Goal: Transaction & Acquisition: Download file/media

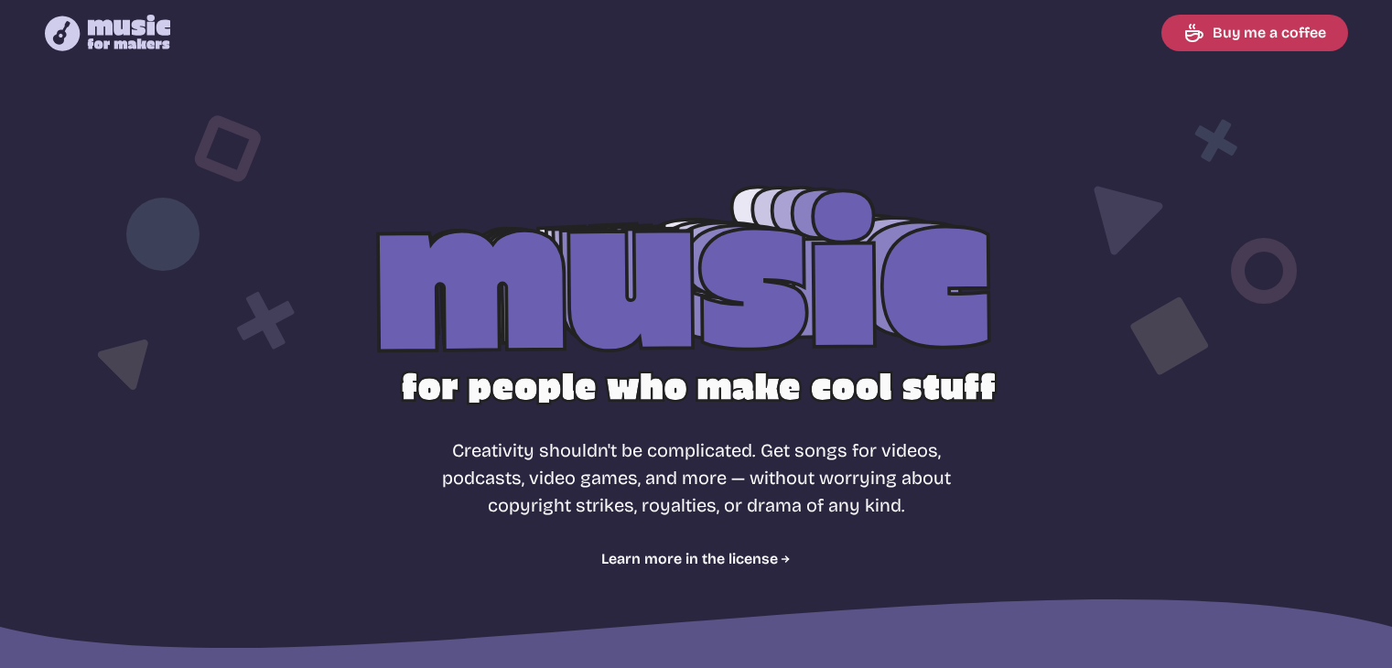
select select "most popular"
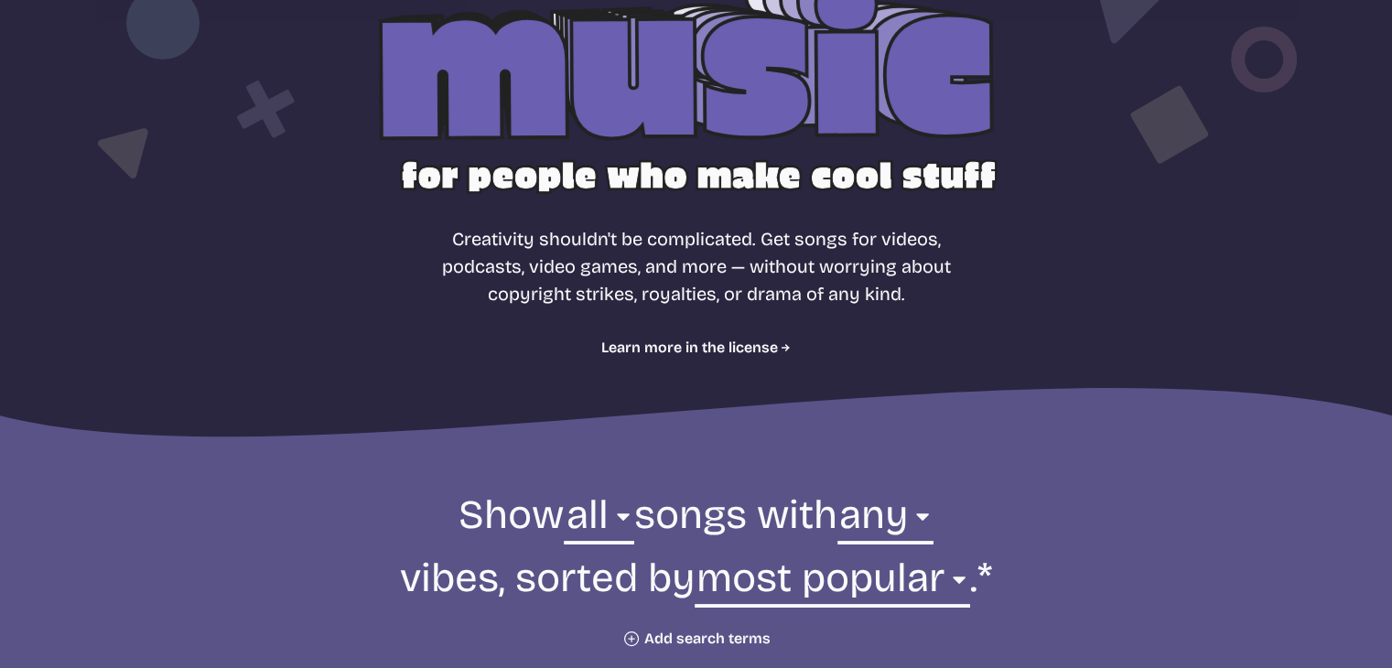
scroll to position [212, 0]
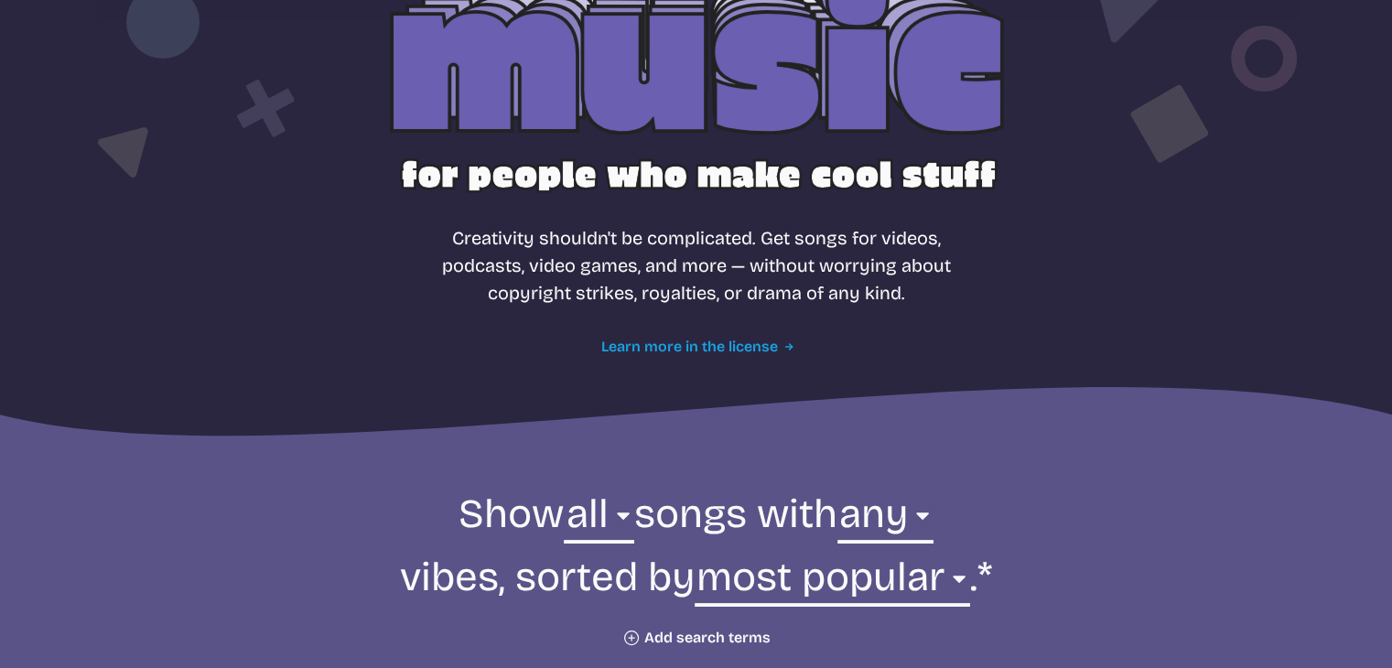
click at [709, 343] on link "Learn more in the license" at bounding box center [695, 347] width 189 height 22
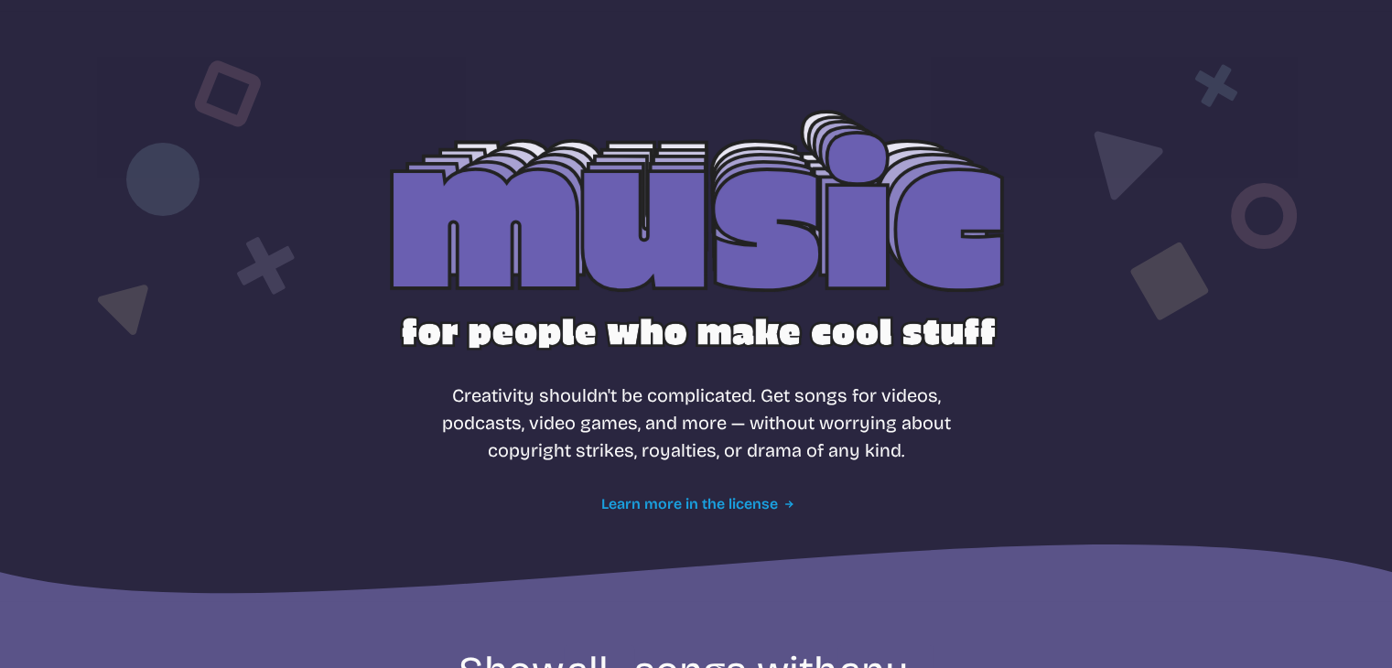
scroll to position [55, 0]
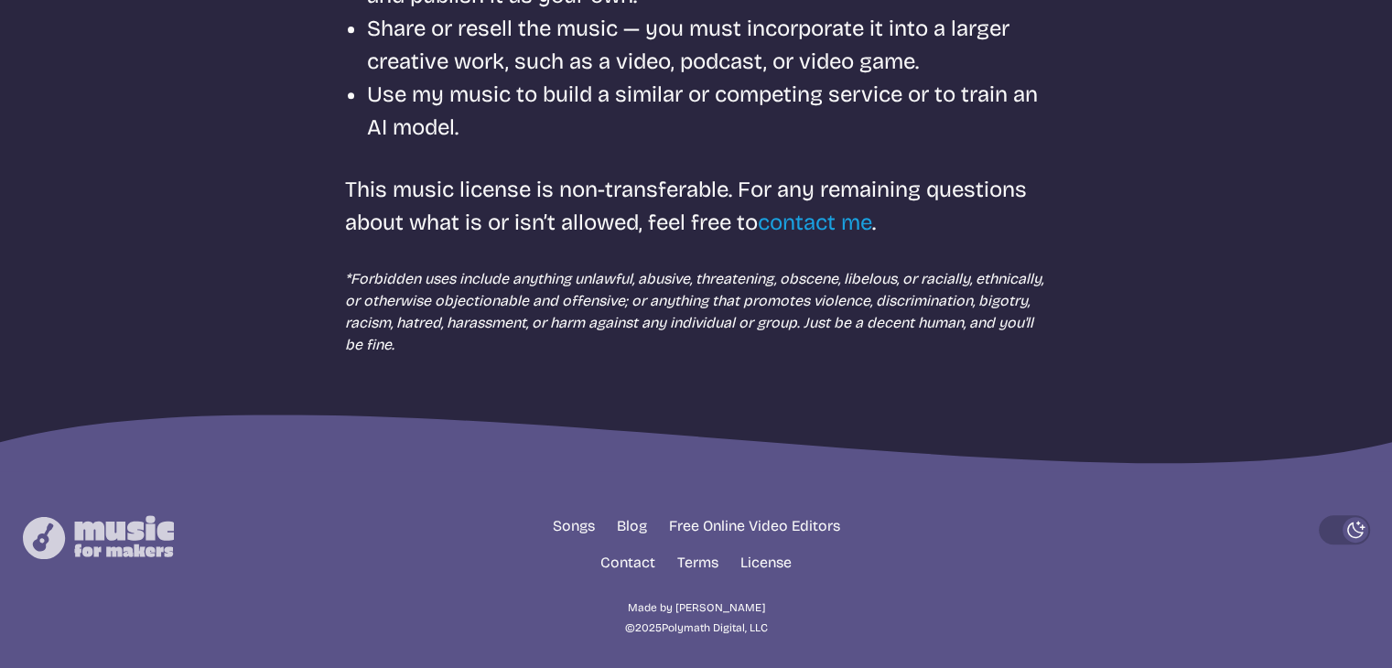
scroll to position [854, 0]
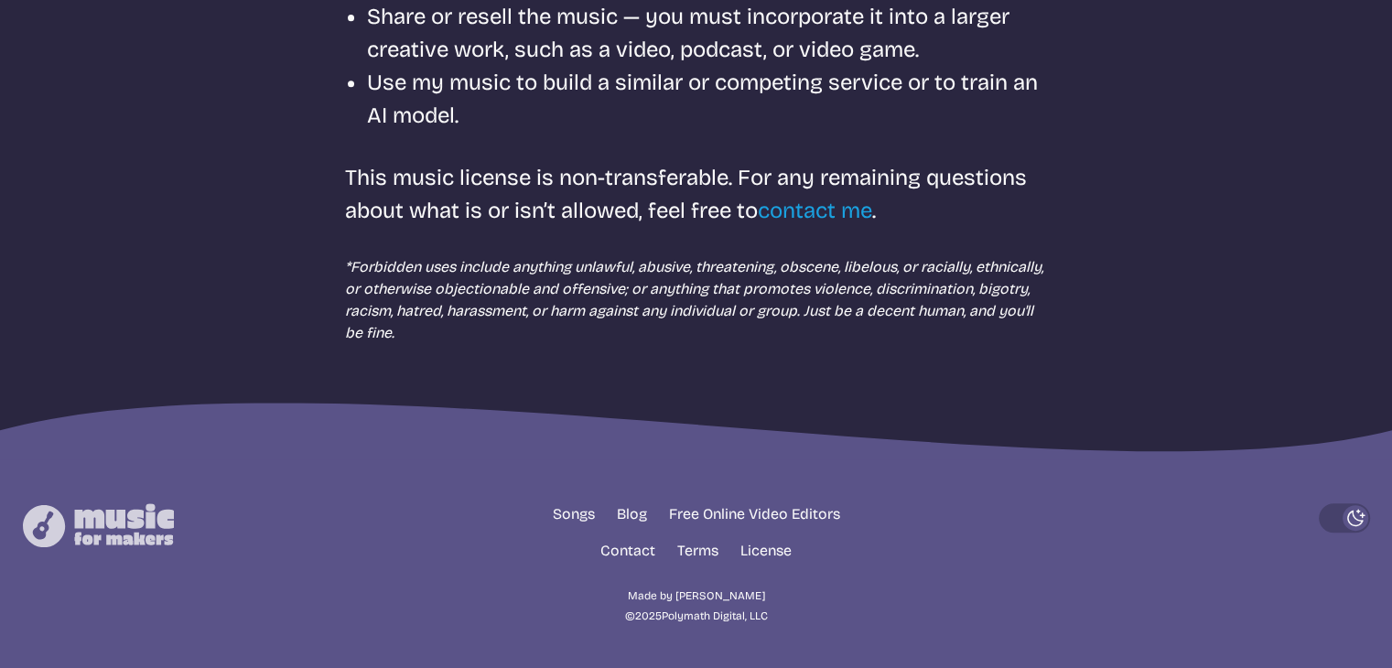
select select "most popular"
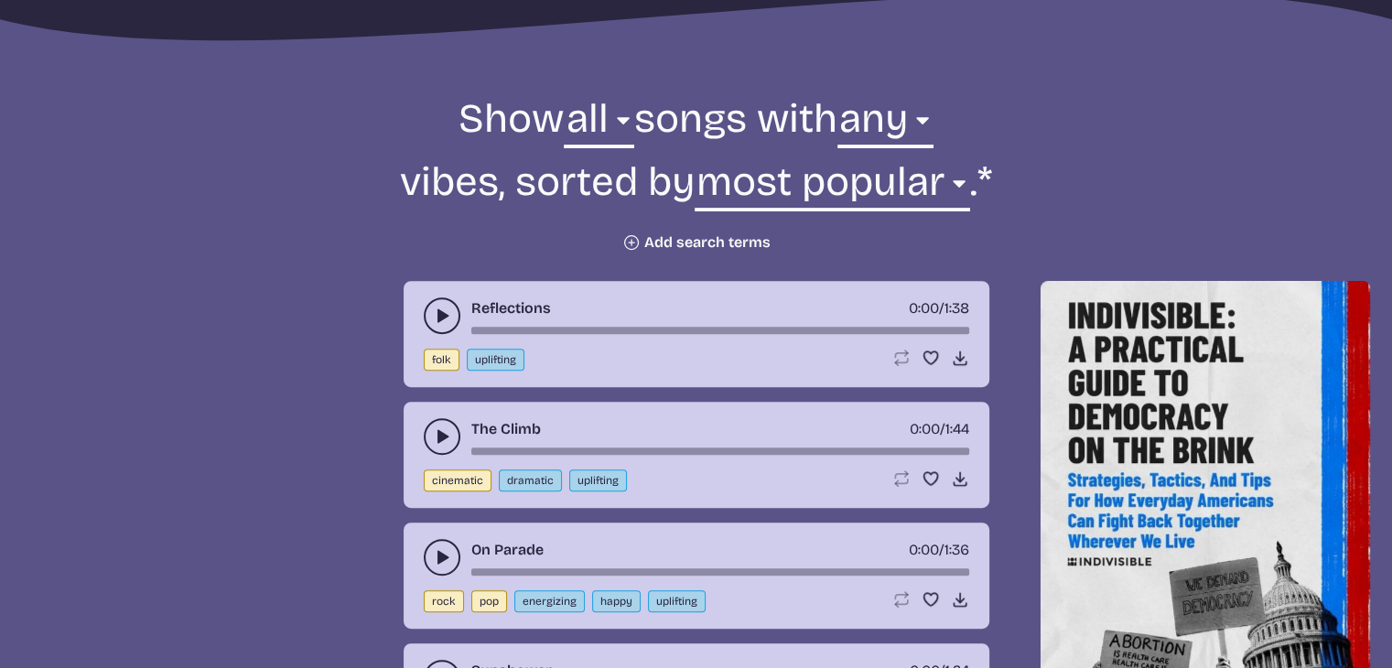
scroll to position [607, 0]
click at [435, 306] on icon "play-pause toggle" at bounding box center [442, 315] width 18 height 18
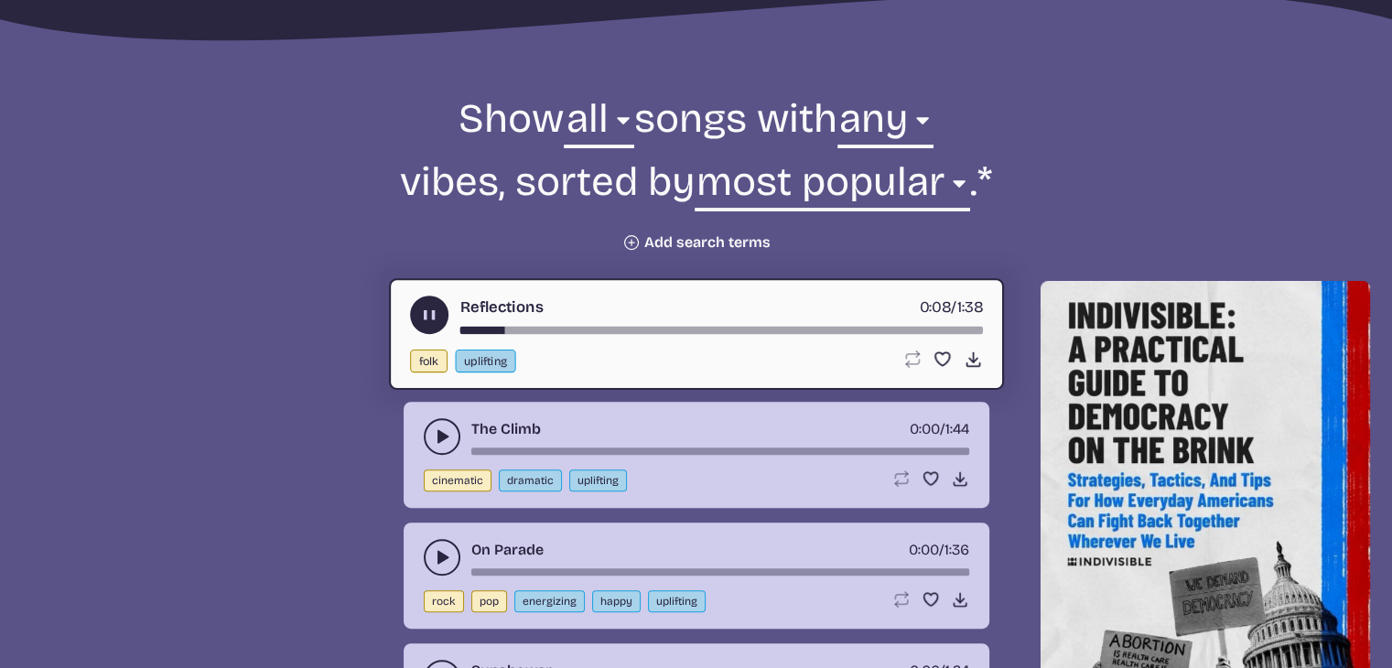
click at [577, 327] on div "song-time-bar" at bounding box center [720, 330] width 522 height 7
click at [443, 430] on icon "play-pause toggle" at bounding box center [442, 436] width 18 height 18
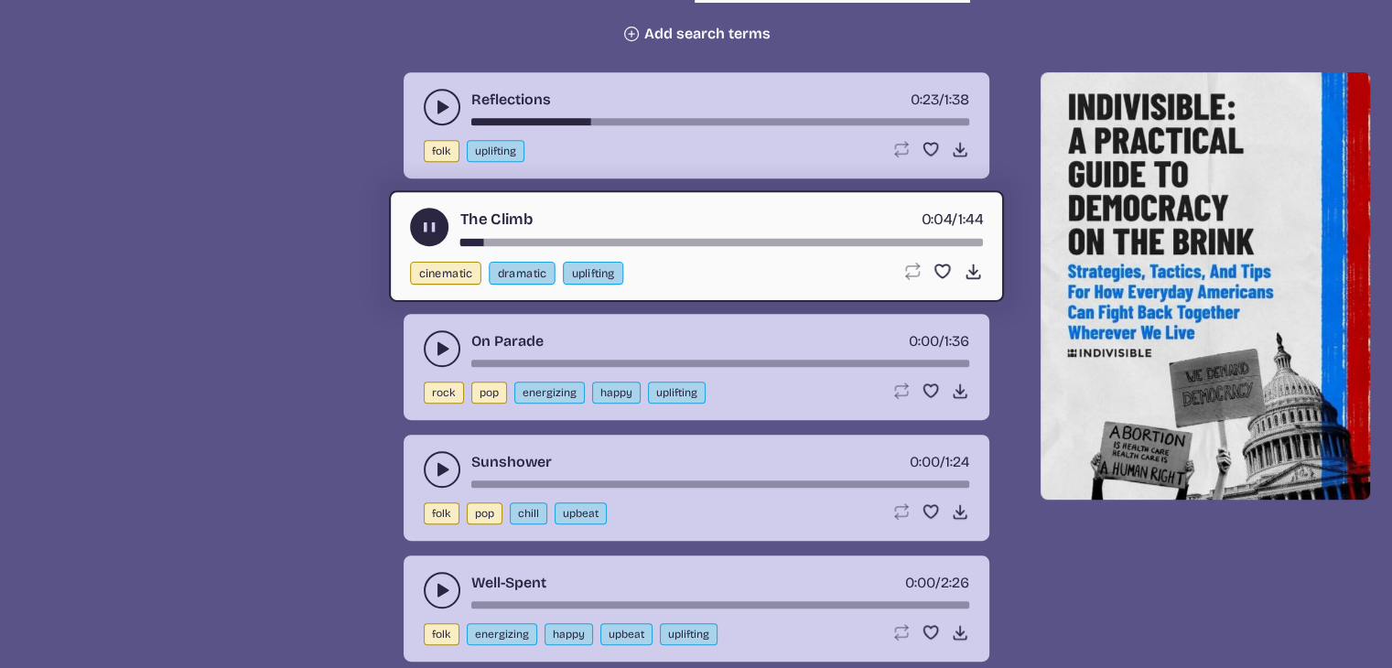
scroll to position [816, 0]
click at [443, 469] on icon "play-pause toggle" at bounding box center [442, 469] width 18 height 18
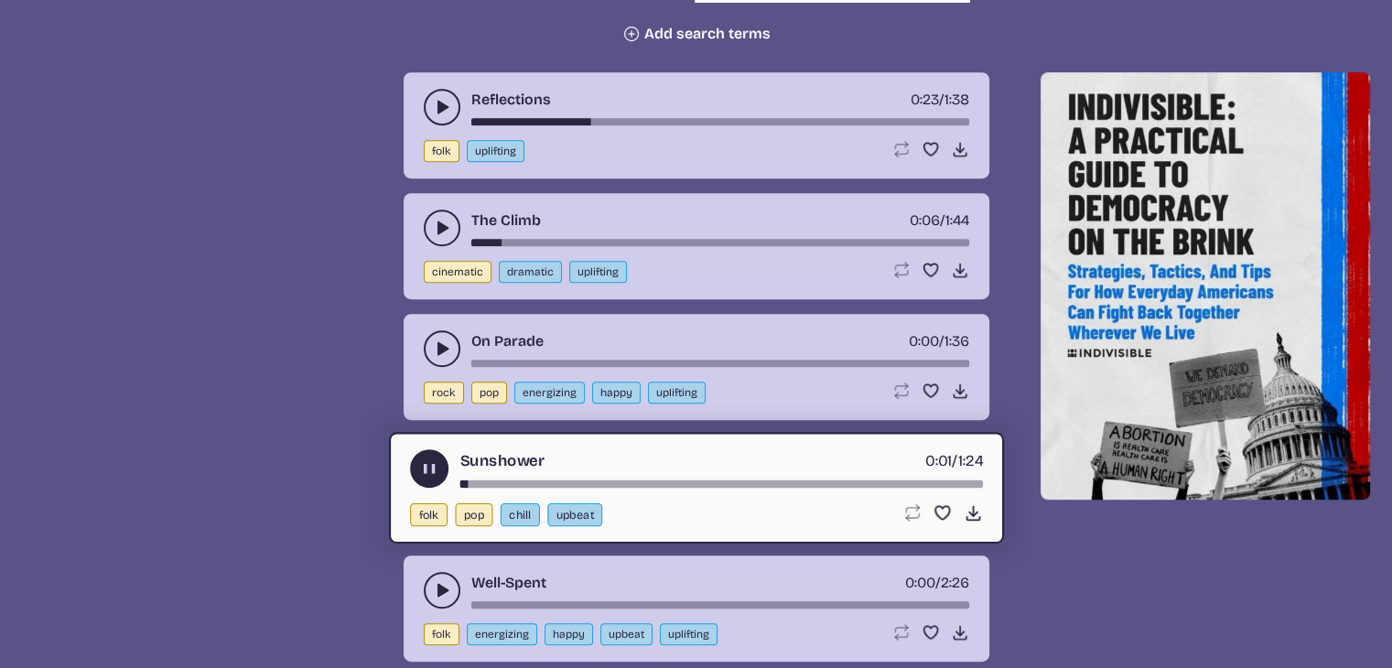
click at [431, 590] on button "play-pause toggle" at bounding box center [442, 590] width 37 height 37
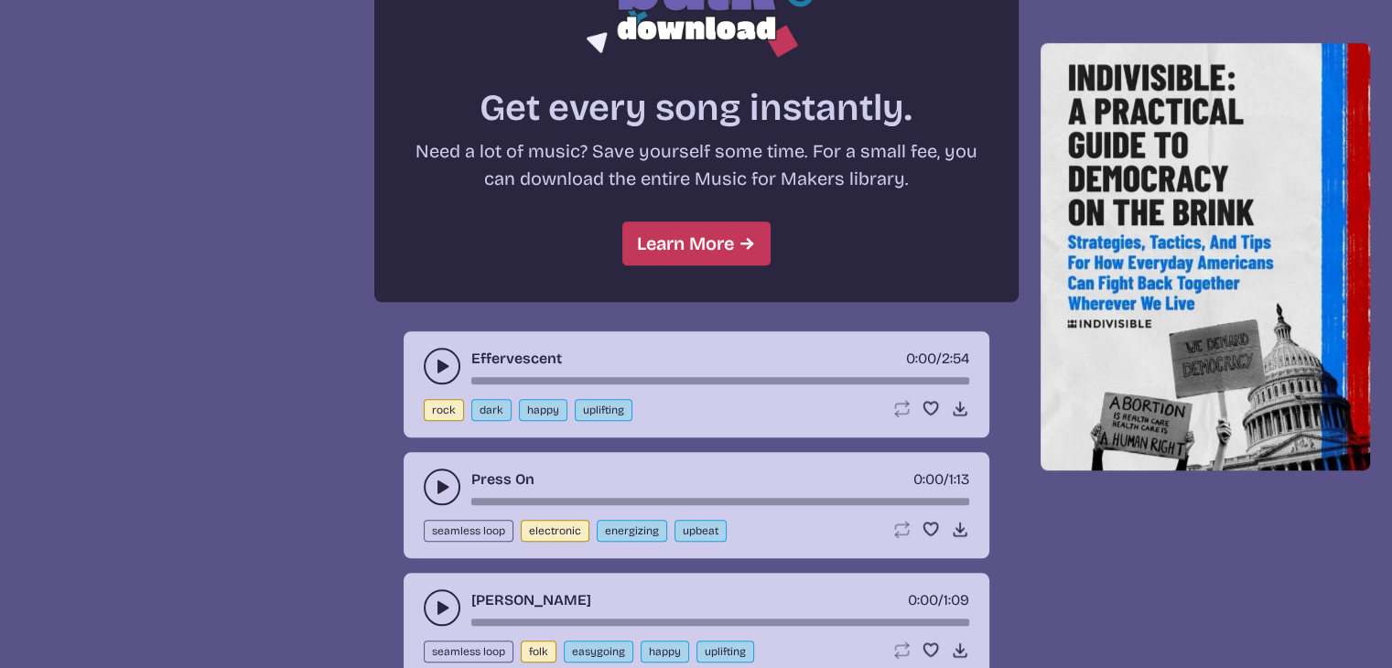
scroll to position [1636, 0]
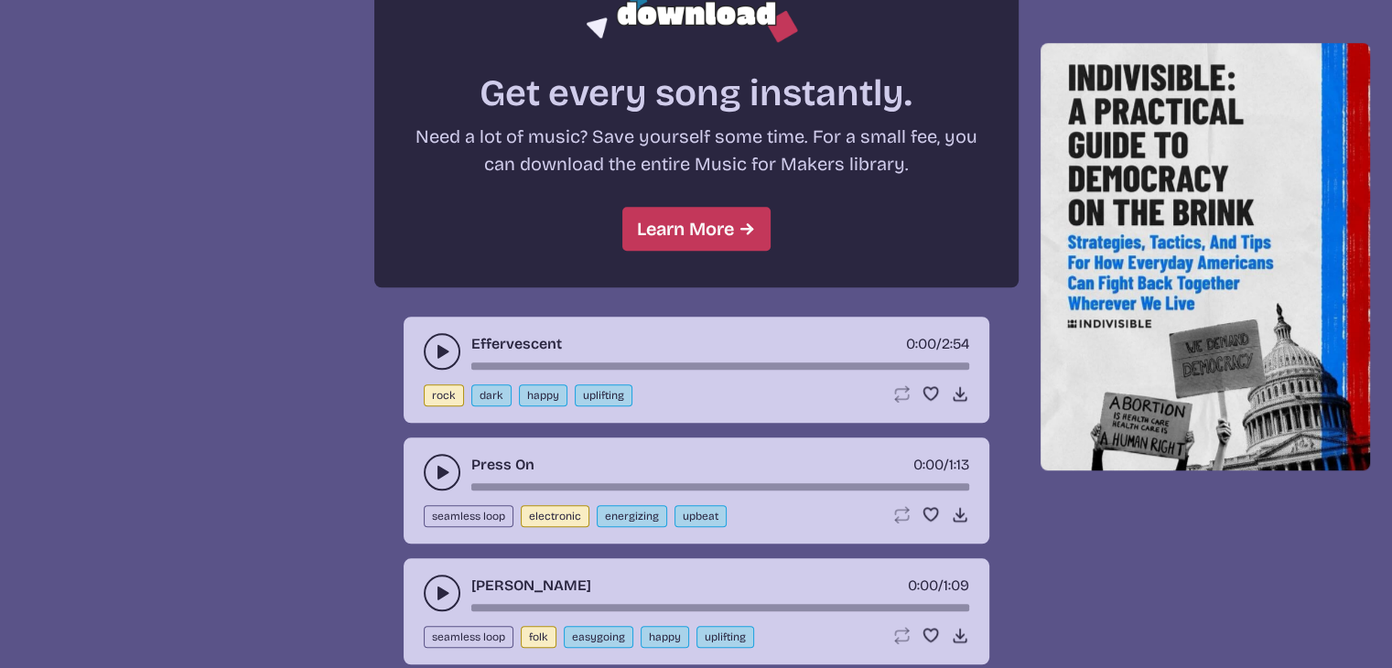
click at [445, 472] on icon "play-pause toggle" at bounding box center [442, 472] width 18 height 18
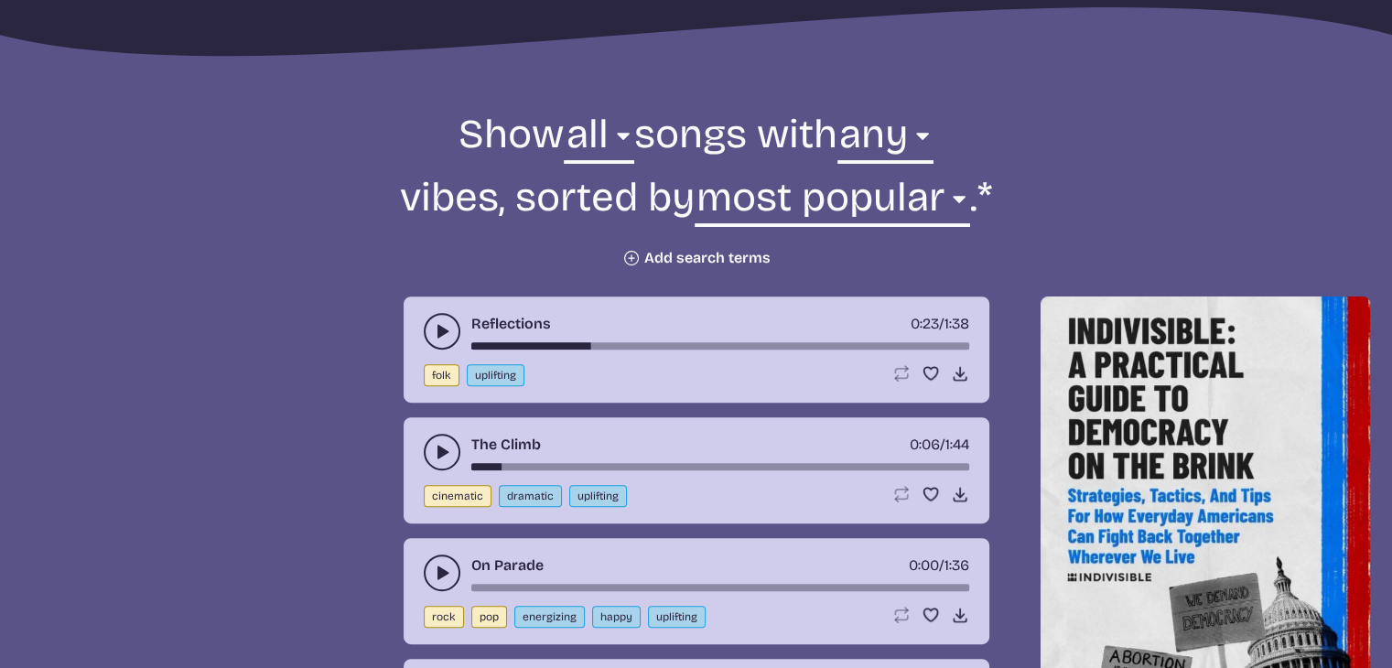
scroll to position [589, 0]
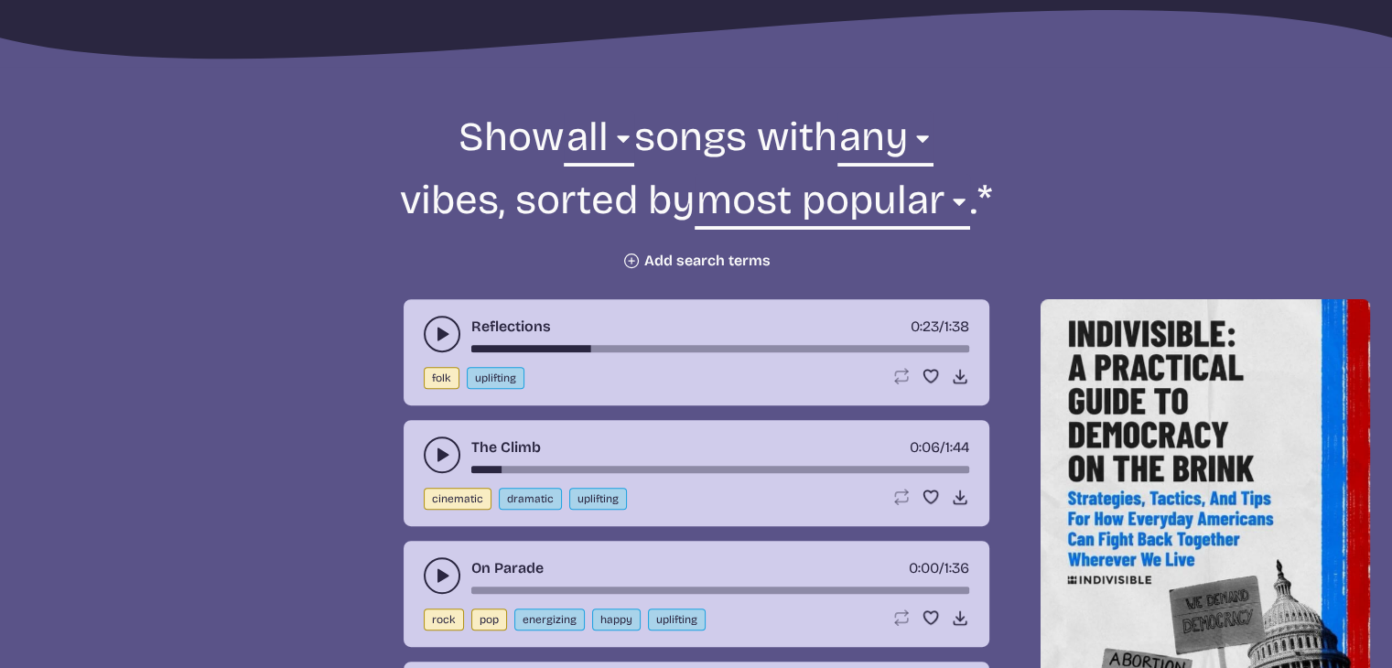
click at [630, 257] on icon "Plus icon" at bounding box center [631, 261] width 18 height 18
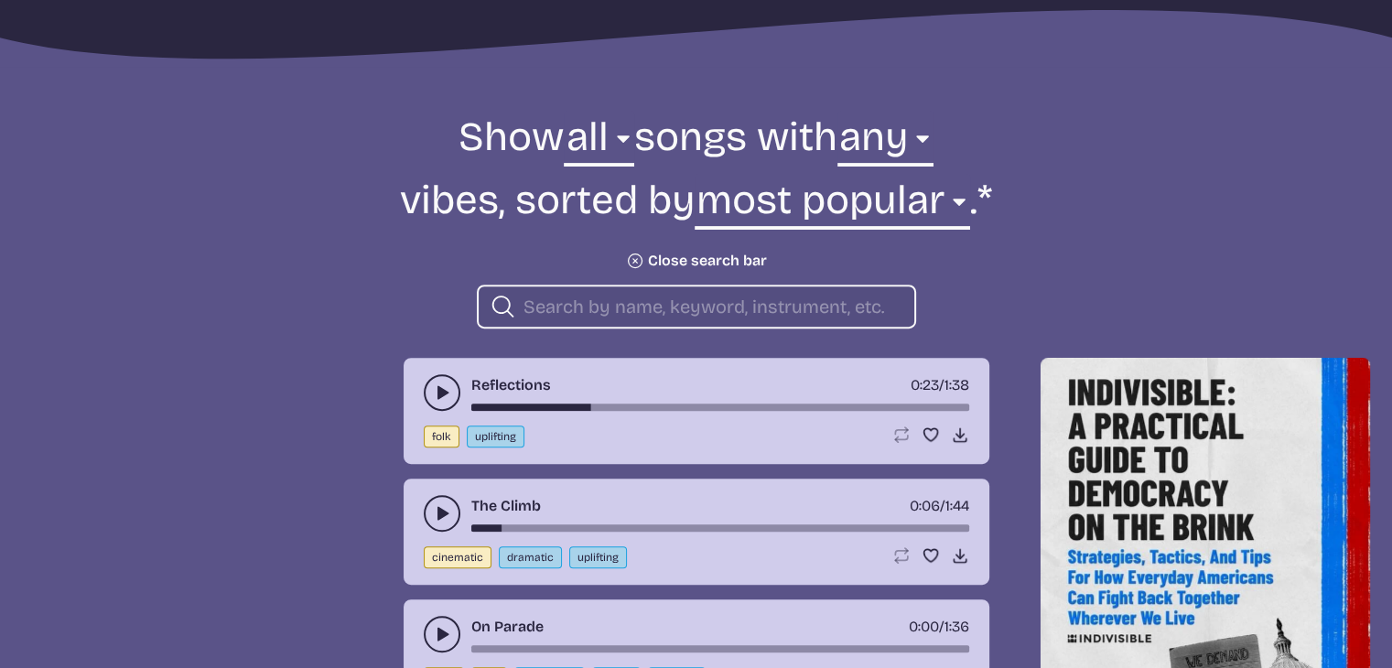
type input "d"
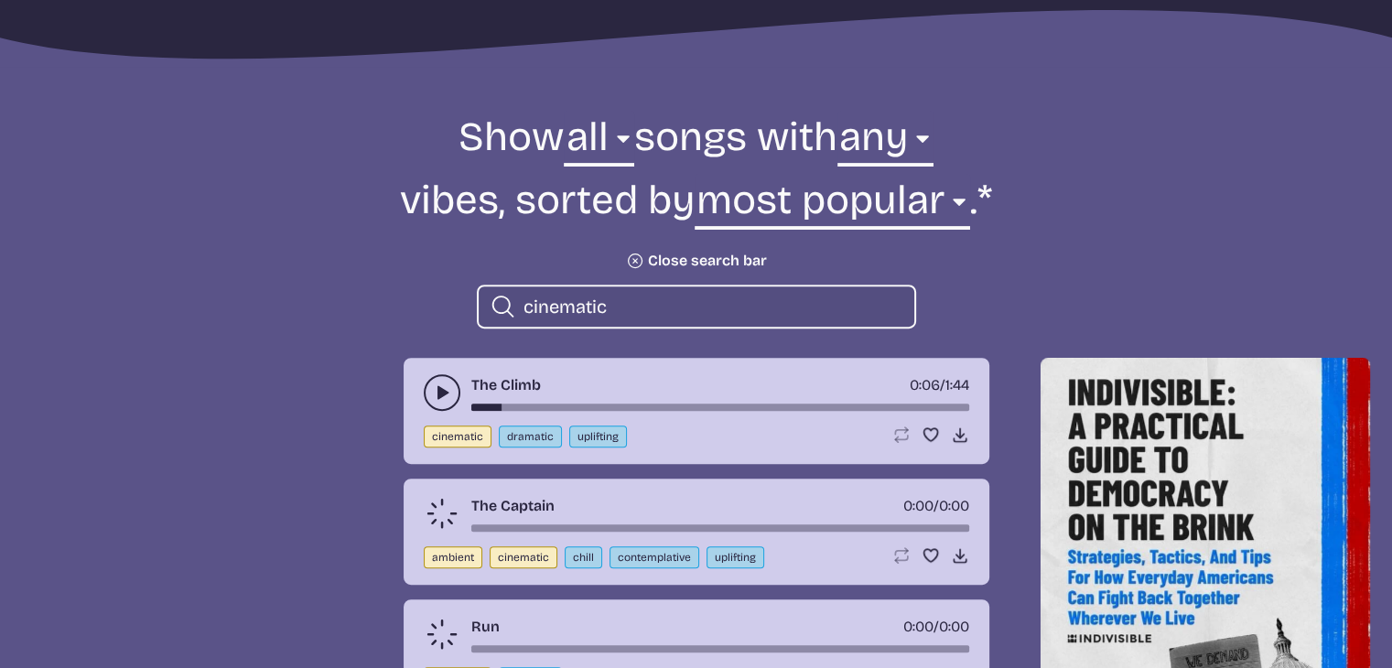
click at [442, 383] on icon "play-pause toggle" at bounding box center [442, 392] width 18 height 18
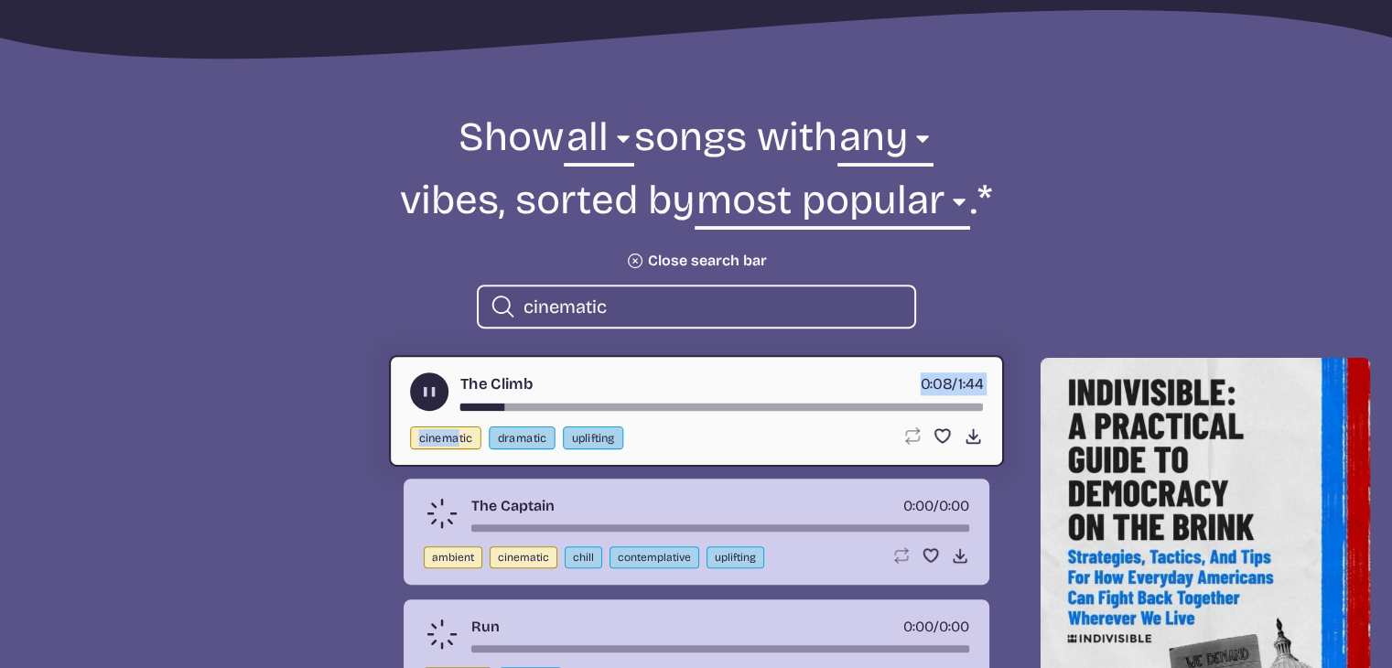
drag, startPoint x: 494, startPoint y: 405, endPoint x: 457, endPoint y: 411, distance: 37.0
click at [457, 411] on div "The Climb 0:08 / 1:44 cinematic dramatic uplifting Loop song Loop this song. Fa…" at bounding box center [696, 411] width 615 height 112
click at [457, 411] on div "The Climb 0:09 / 1:44 cinematic dramatic uplifting Loop song Loop this song. Fa…" at bounding box center [696, 411] width 615 height 112
click at [461, 404] on div "song-time-bar" at bounding box center [720, 406] width 522 height 7
click at [443, 520] on icon "play-pause toggle" at bounding box center [442, 513] width 18 height 18
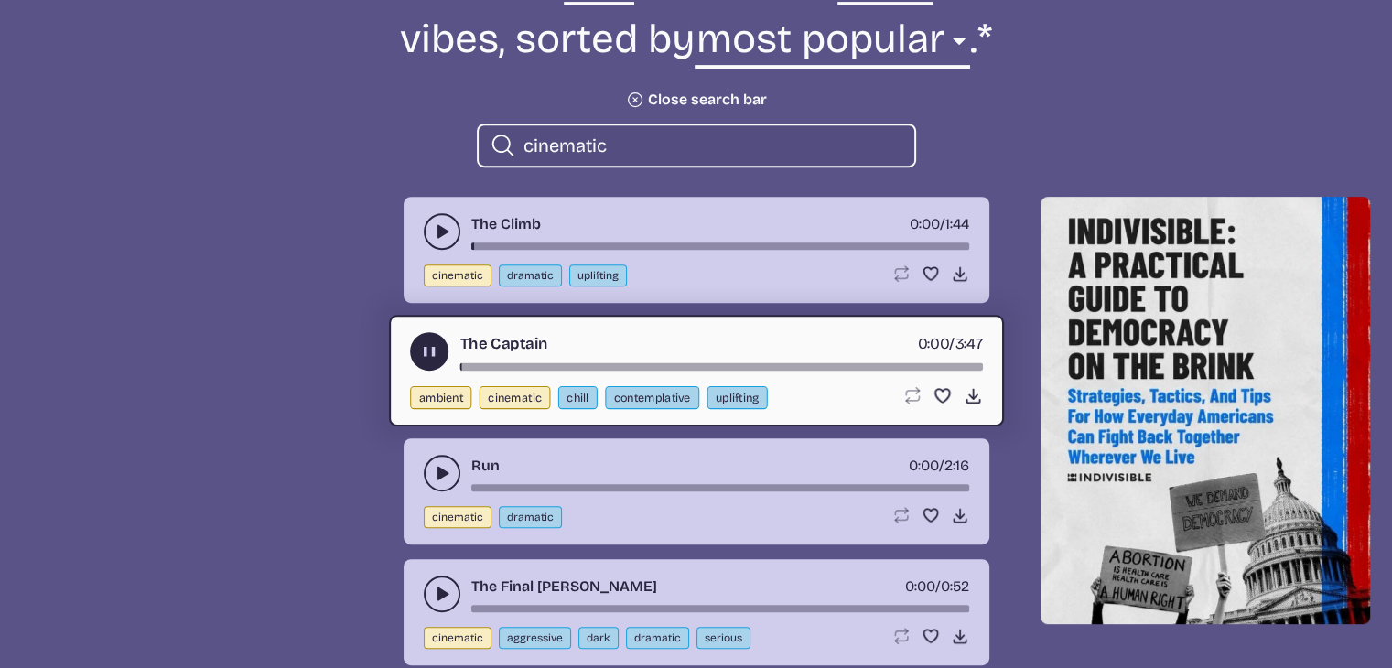
scroll to position [756, 0]
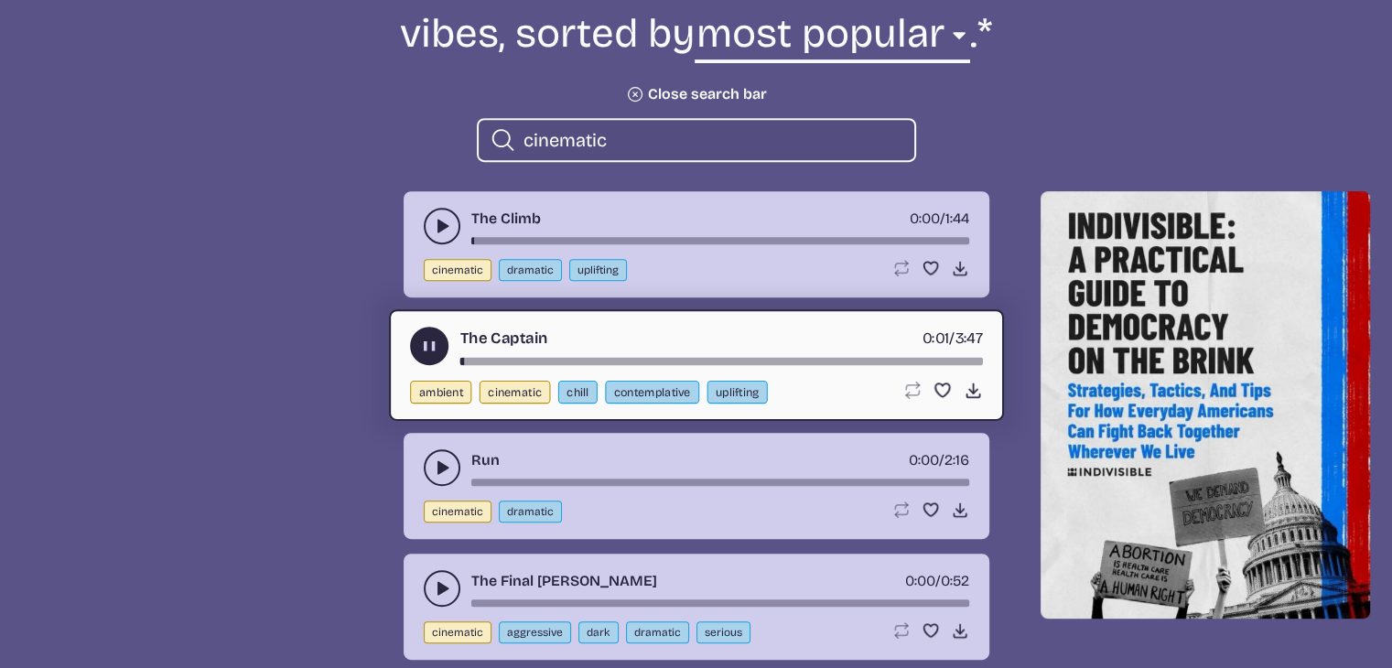
click at [443, 467] on use "play-pause toggle" at bounding box center [442, 467] width 18 height 18
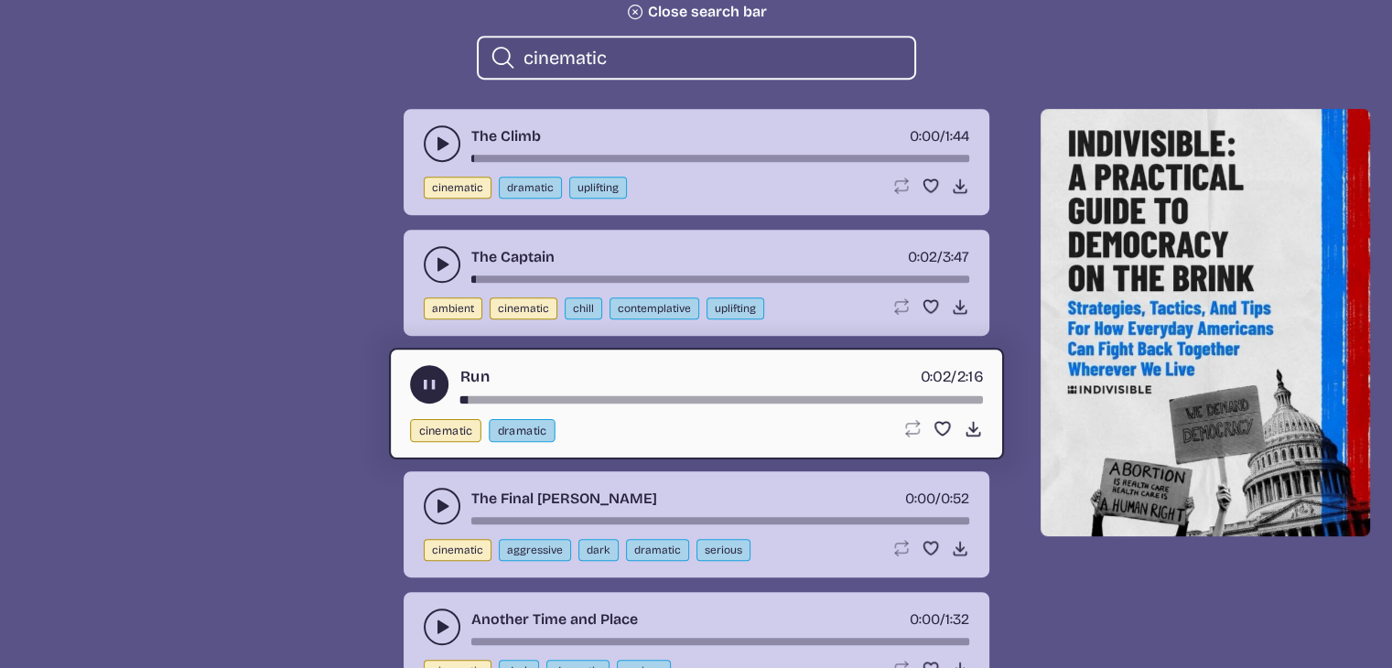
scroll to position [842, 0]
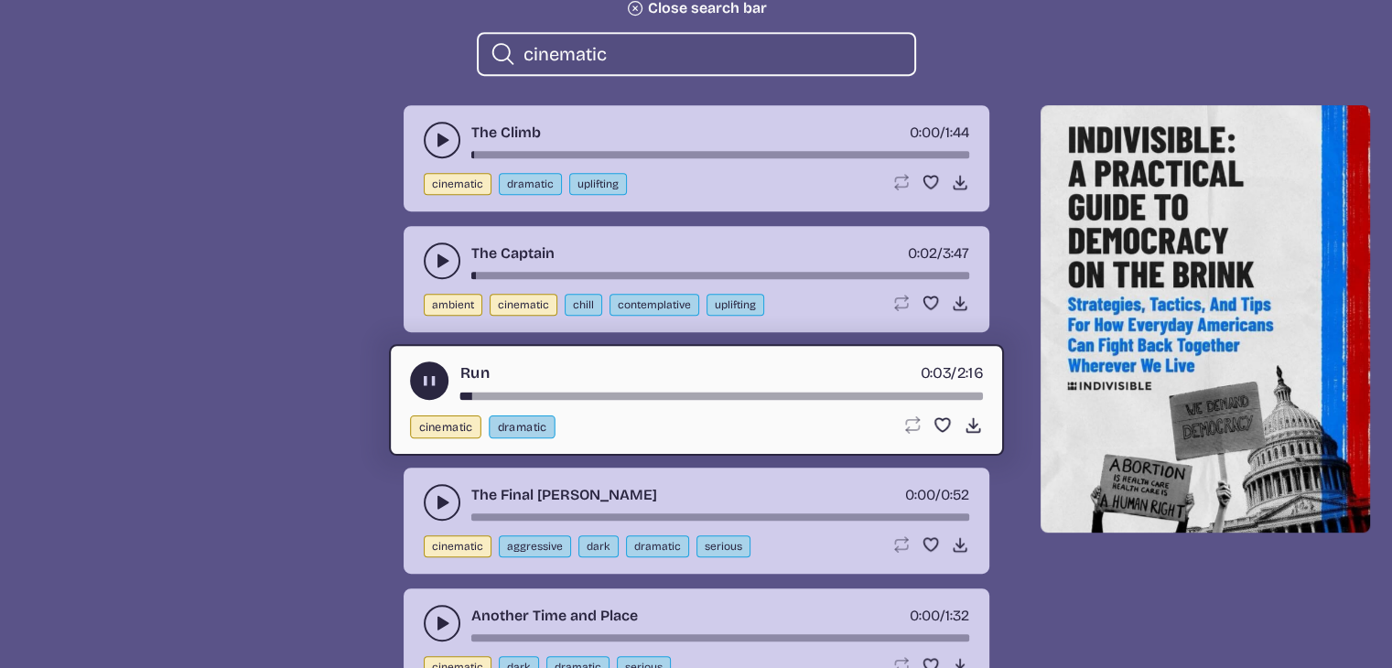
click at [449, 499] on icon "play-pause toggle" at bounding box center [442, 502] width 18 height 18
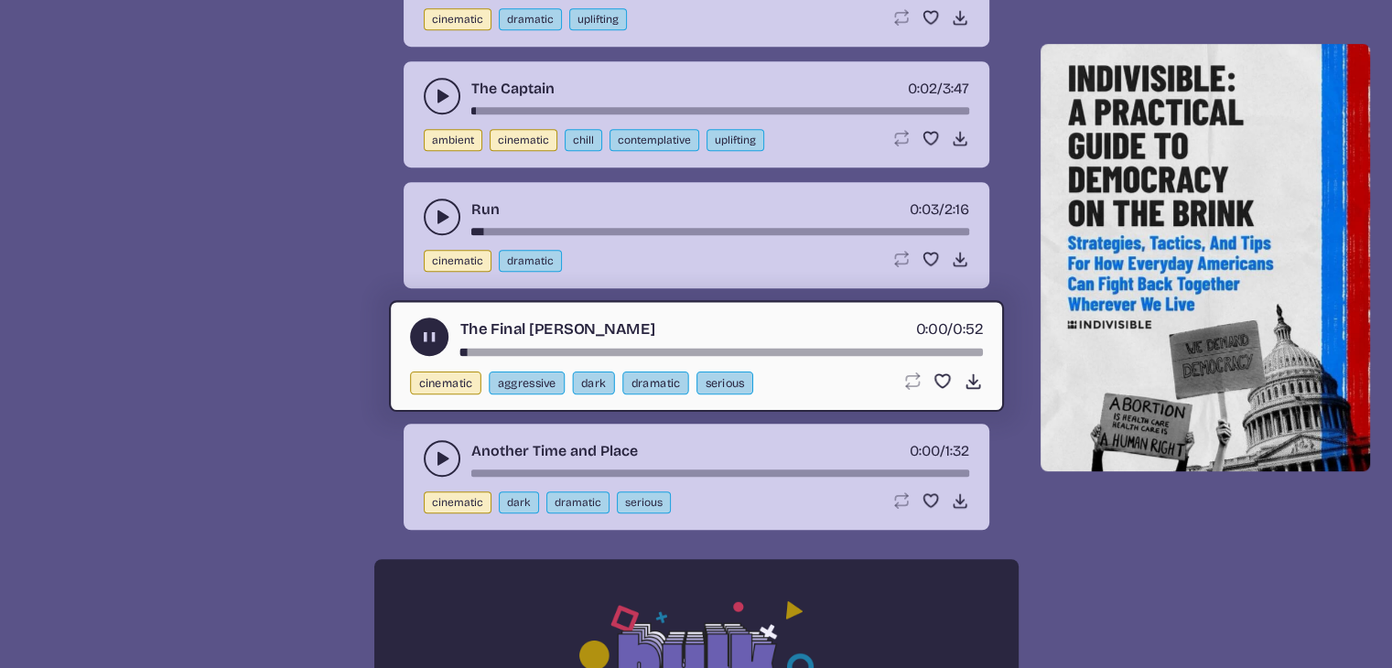
scroll to position [1006, 0]
click at [434, 460] on icon "play-pause toggle" at bounding box center [442, 458] width 18 height 18
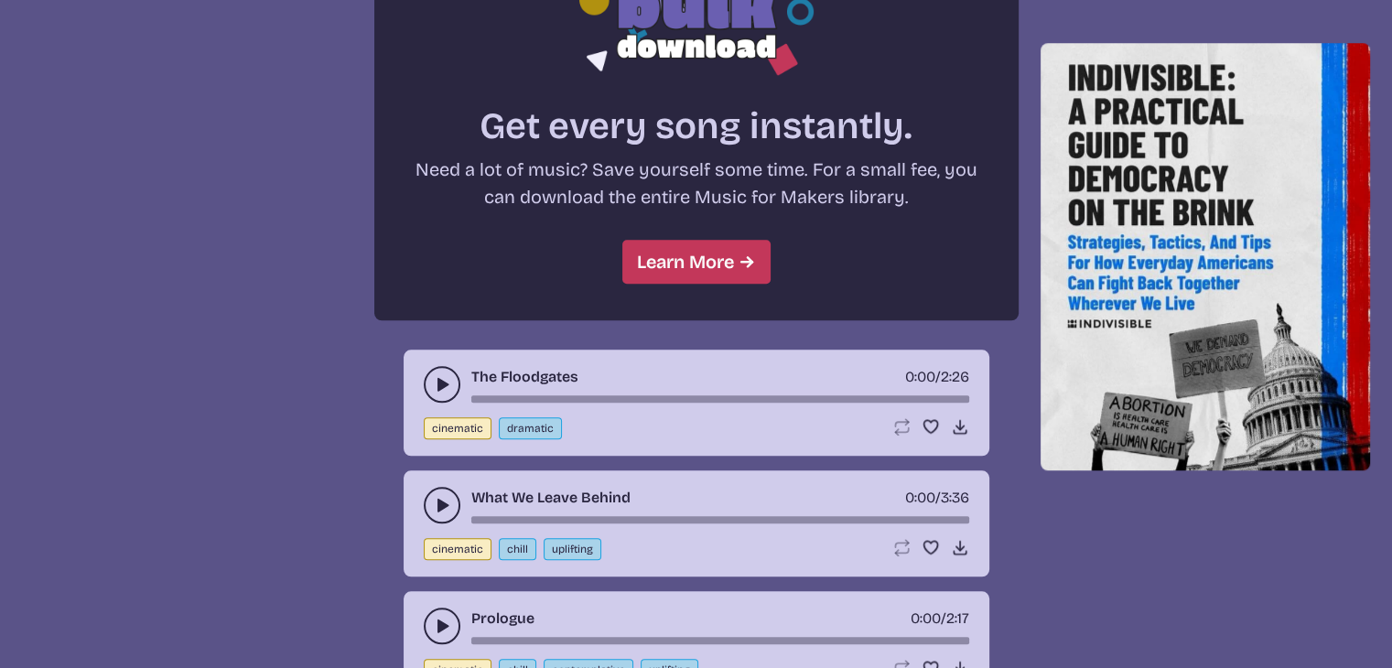
scroll to position [1669, 0]
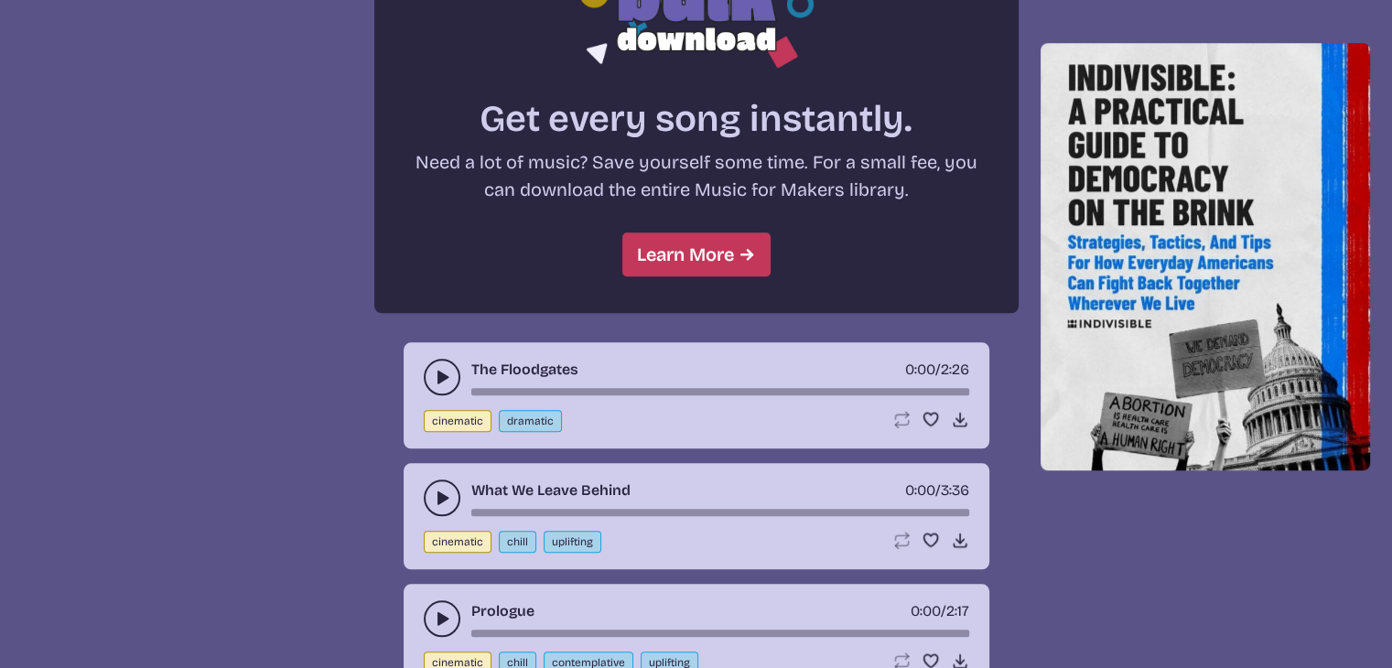
click at [439, 369] on use "play-pause toggle" at bounding box center [442, 377] width 18 height 18
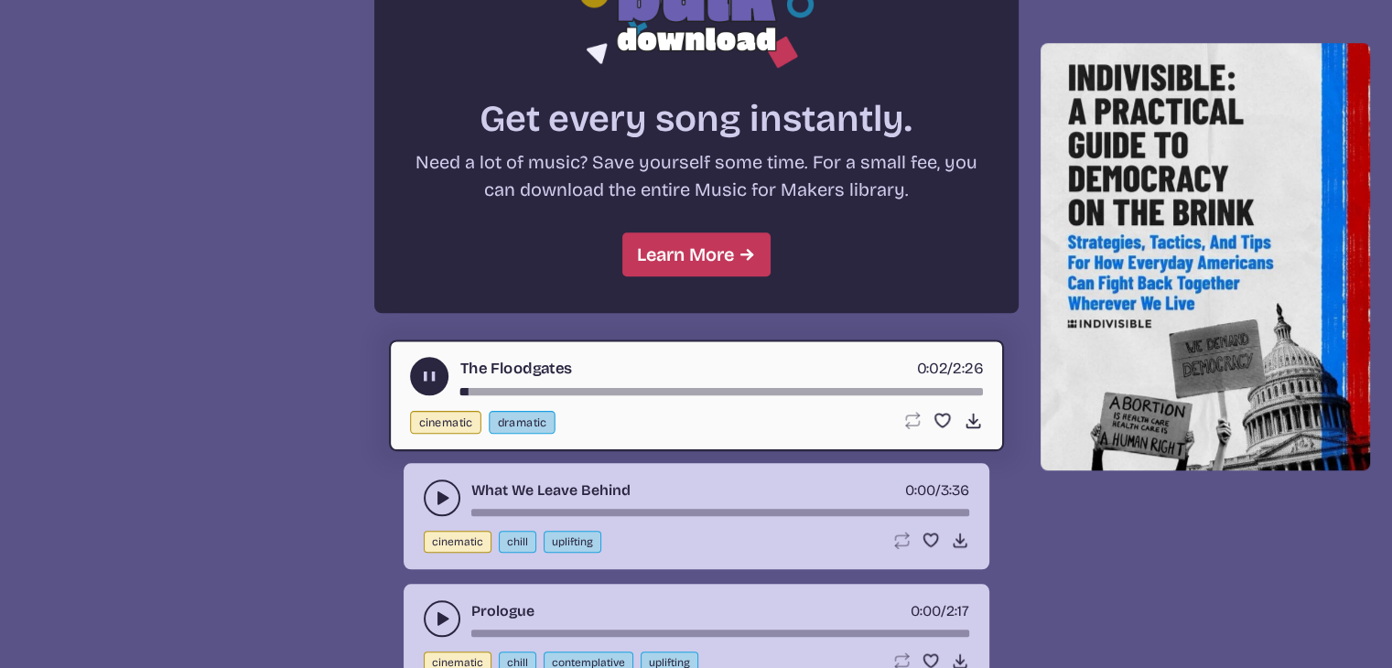
click at [443, 494] on icon "play-pause toggle" at bounding box center [442, 498] width 18 height 18
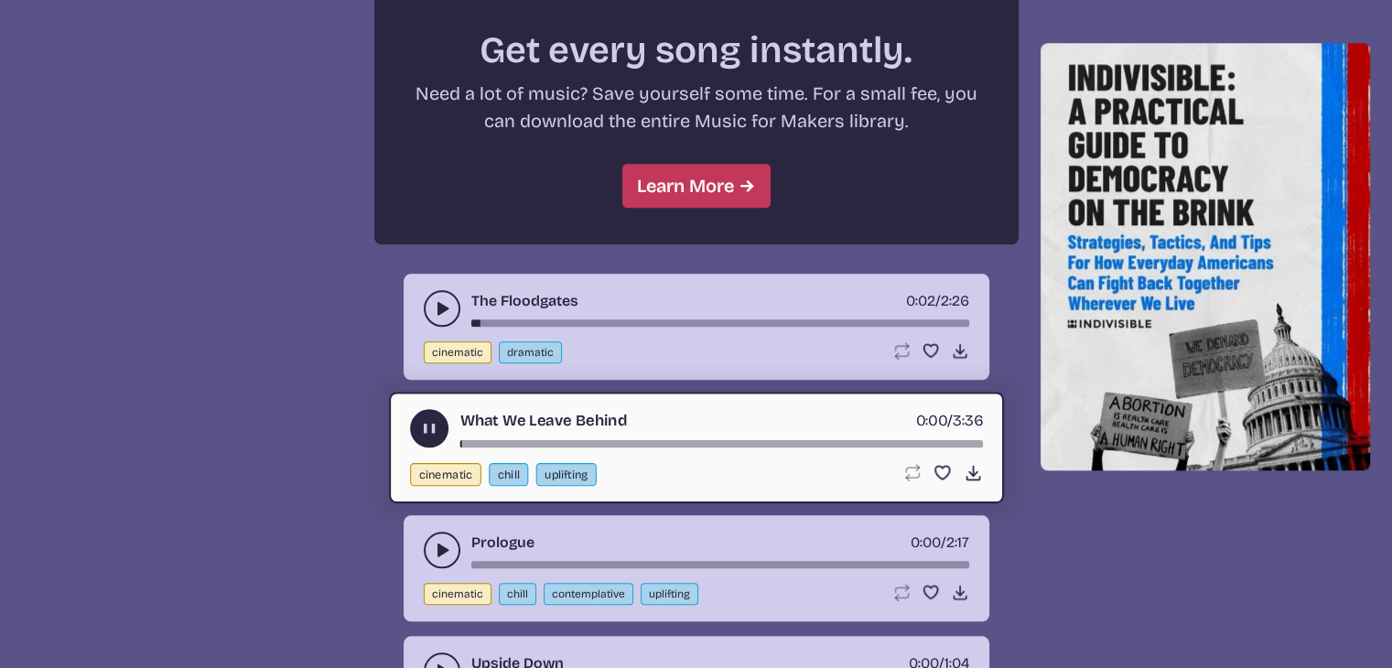
scroll to position [1738, 0]
click at [433, 544] on icon "play-pause toggle" at bounding box center [442, 549] width 18 height 18
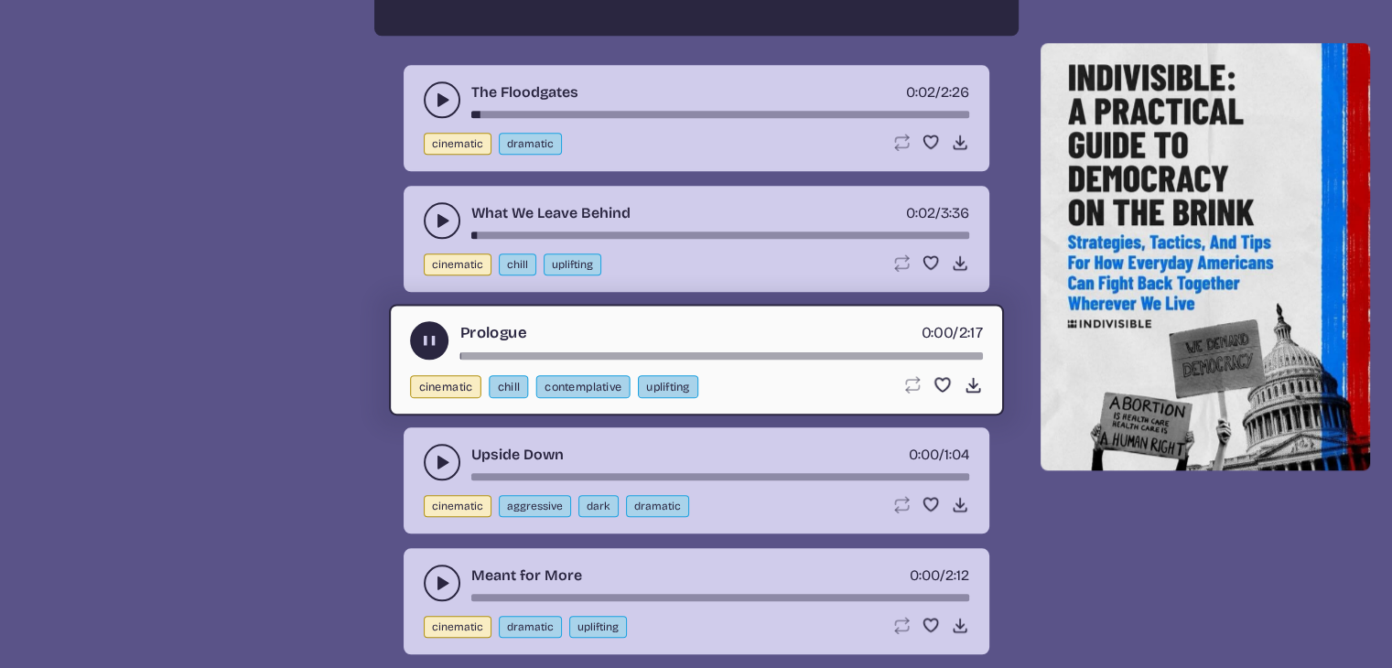
scroll to position [1947, 0]
click at [435, 452] on icon "play-pause toggle" at bounding box center [442, 461] width 18 height 18
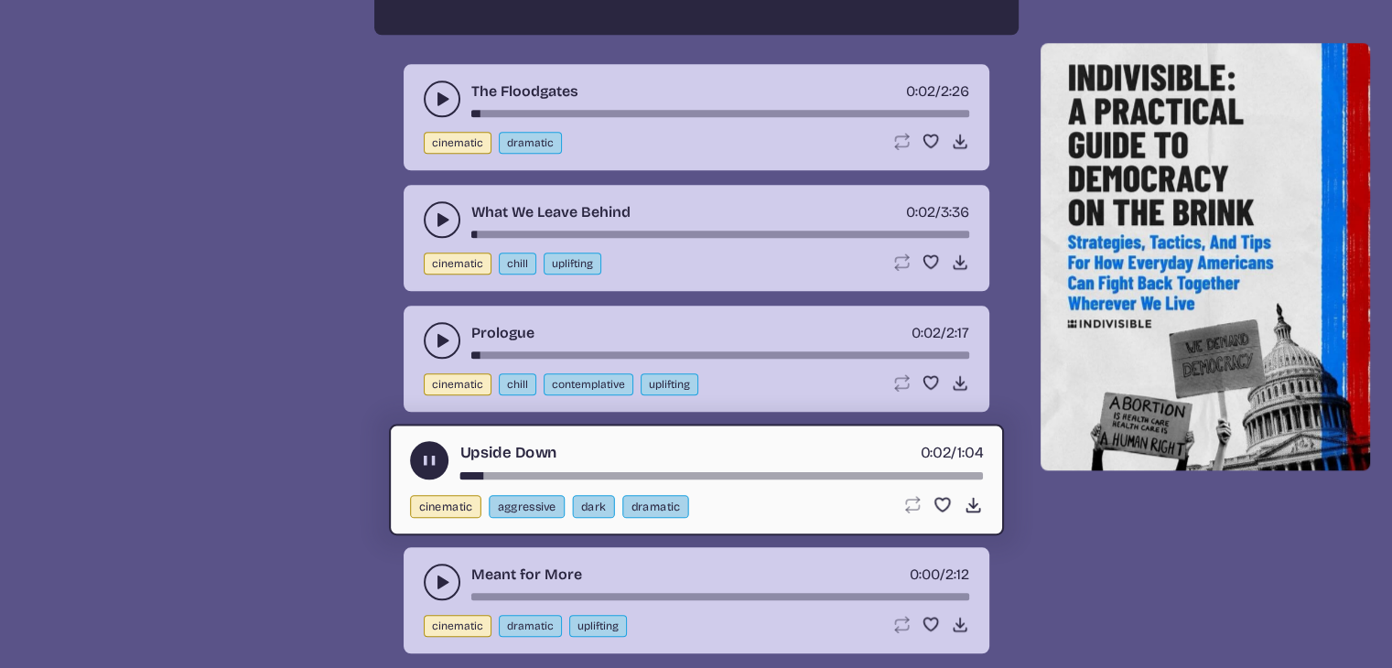
click at [442, 575] on icon "play-pause toggle" at bounding box center [442, 582] width 18 height 18
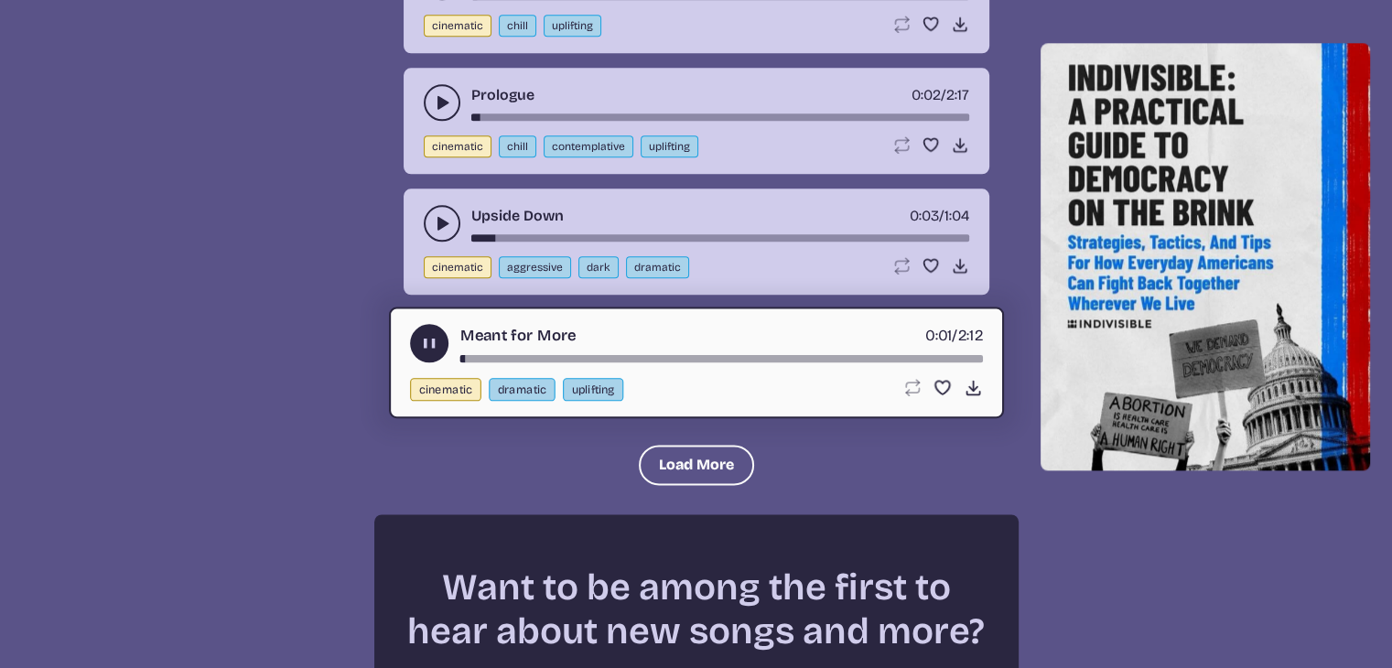
scroll to position [2187, 0]
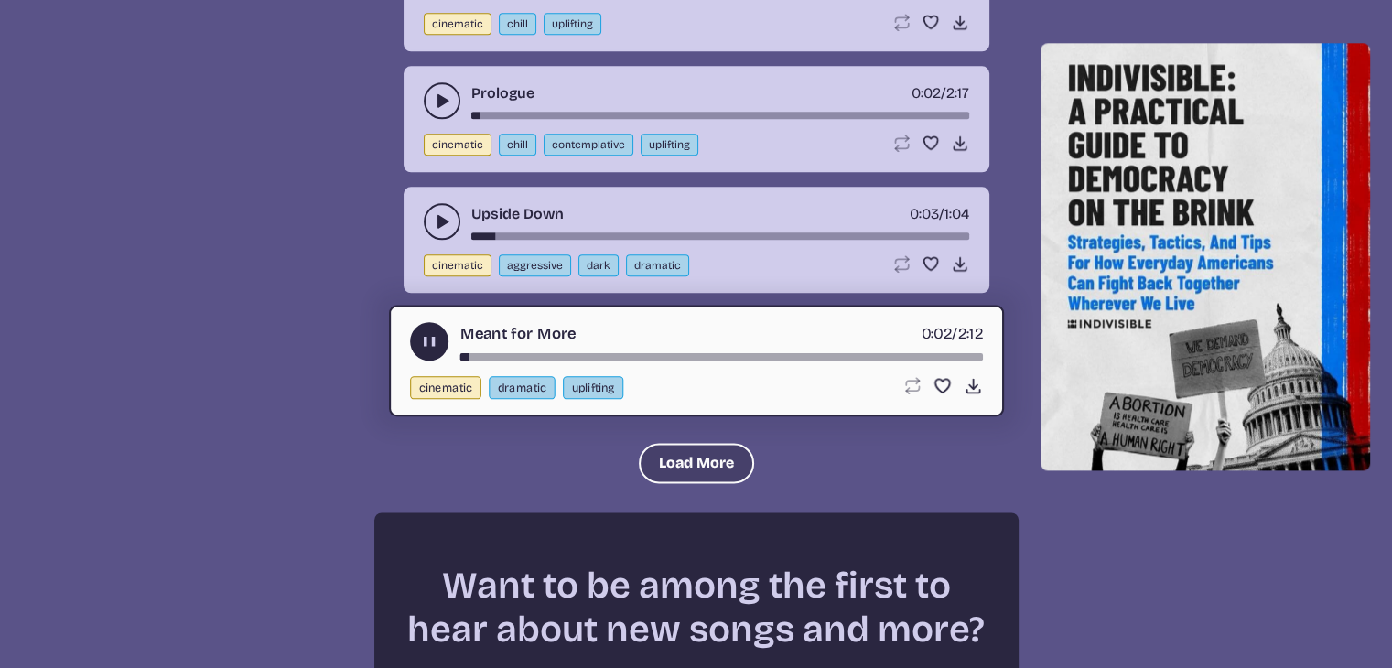
click at [681, 450] on button "Load More" at bounding box center [696, 463] width 115 height 40
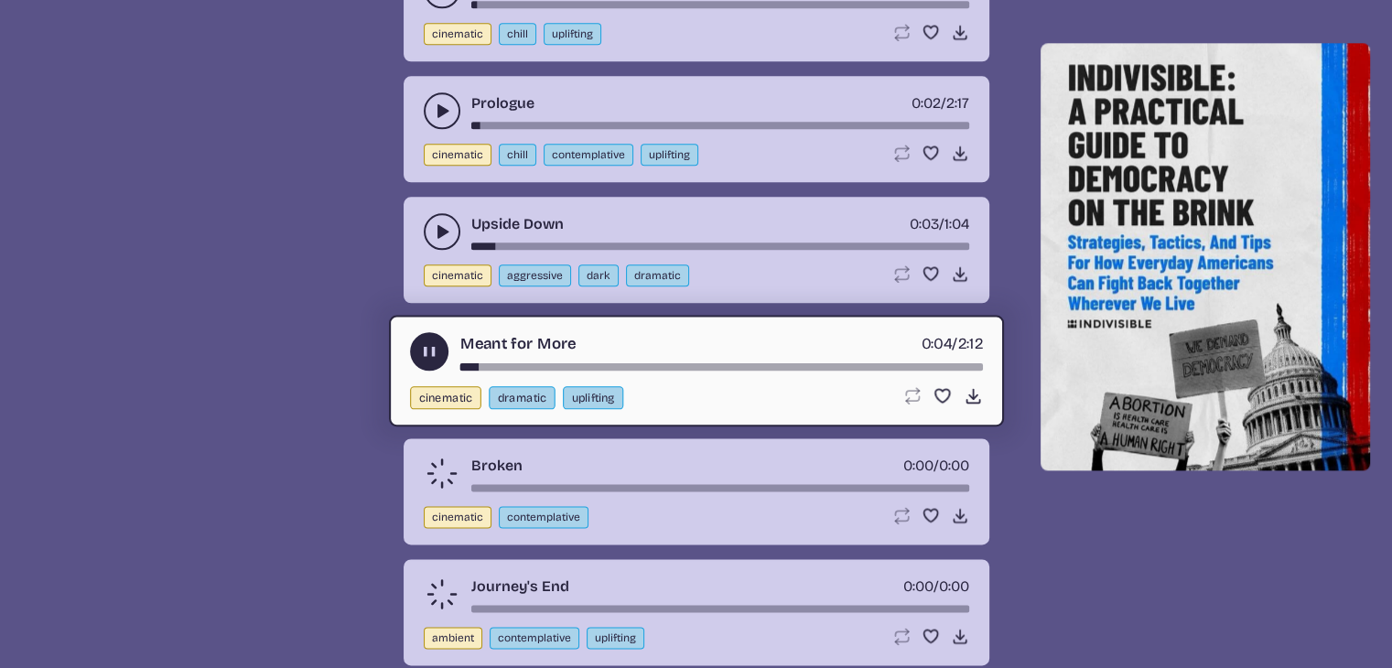
scroll to position [2159, 0]
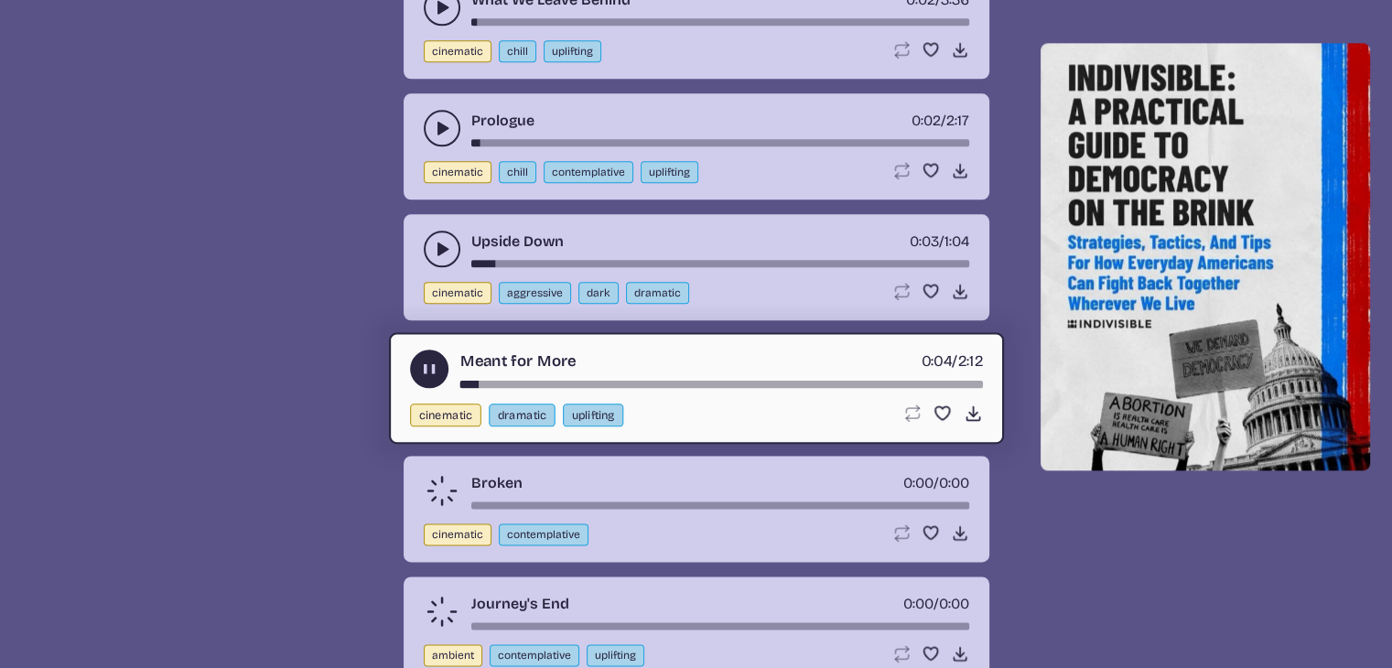
click at [443, 243] on icon "play-pause toggle" at bounding box center [442, 249] width 18 height 18
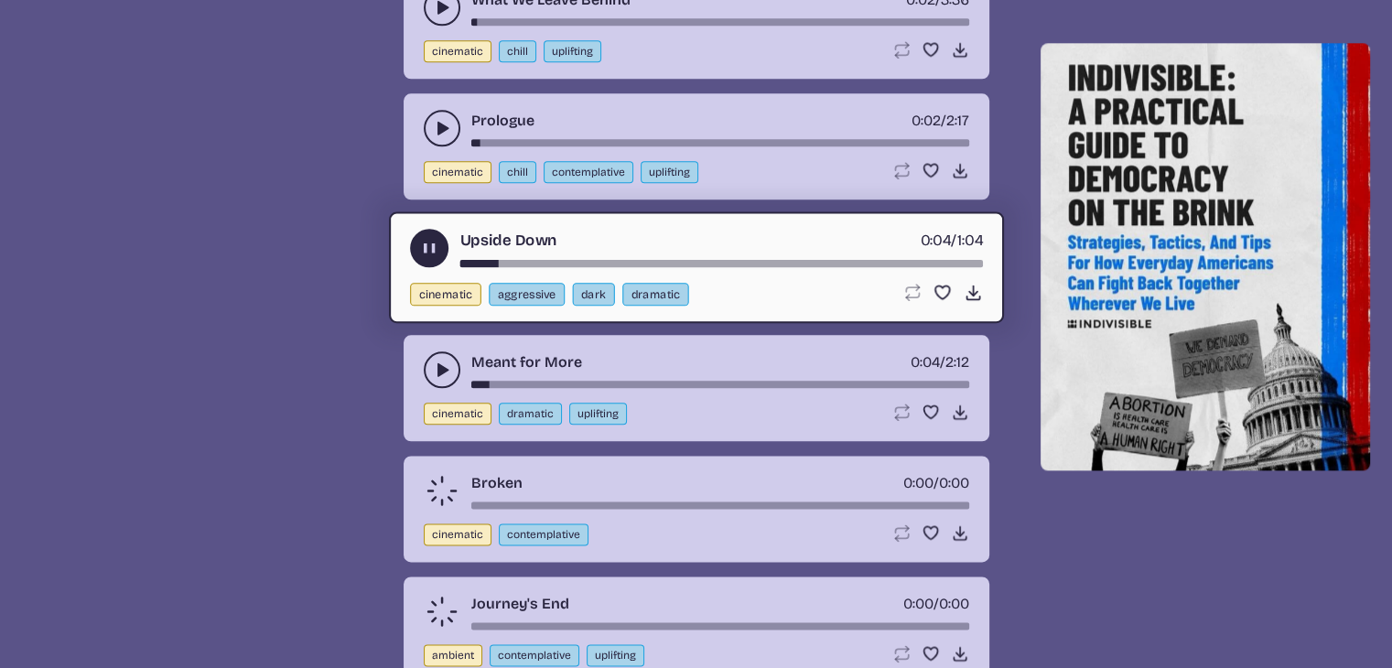
click at [433, 240] on use "play-pause toggle" at bounding box center [428, 248] width 19 height 19
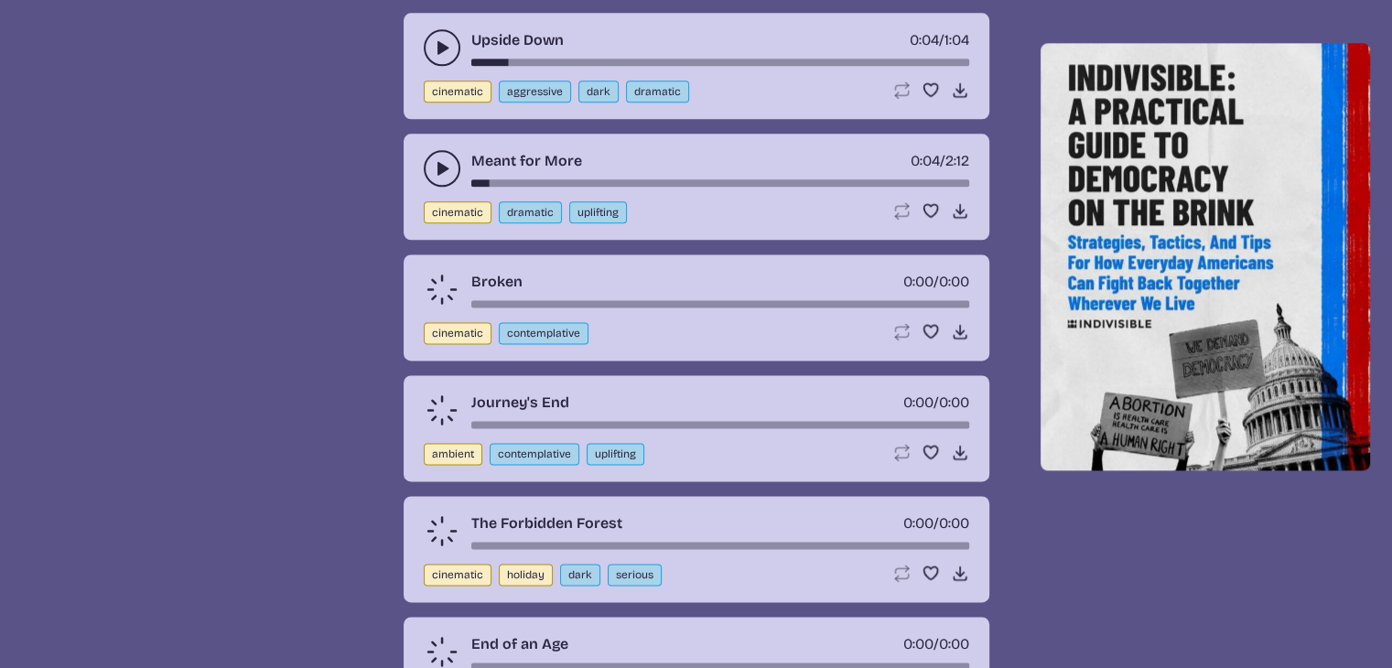
scroll to position [2363, 0]
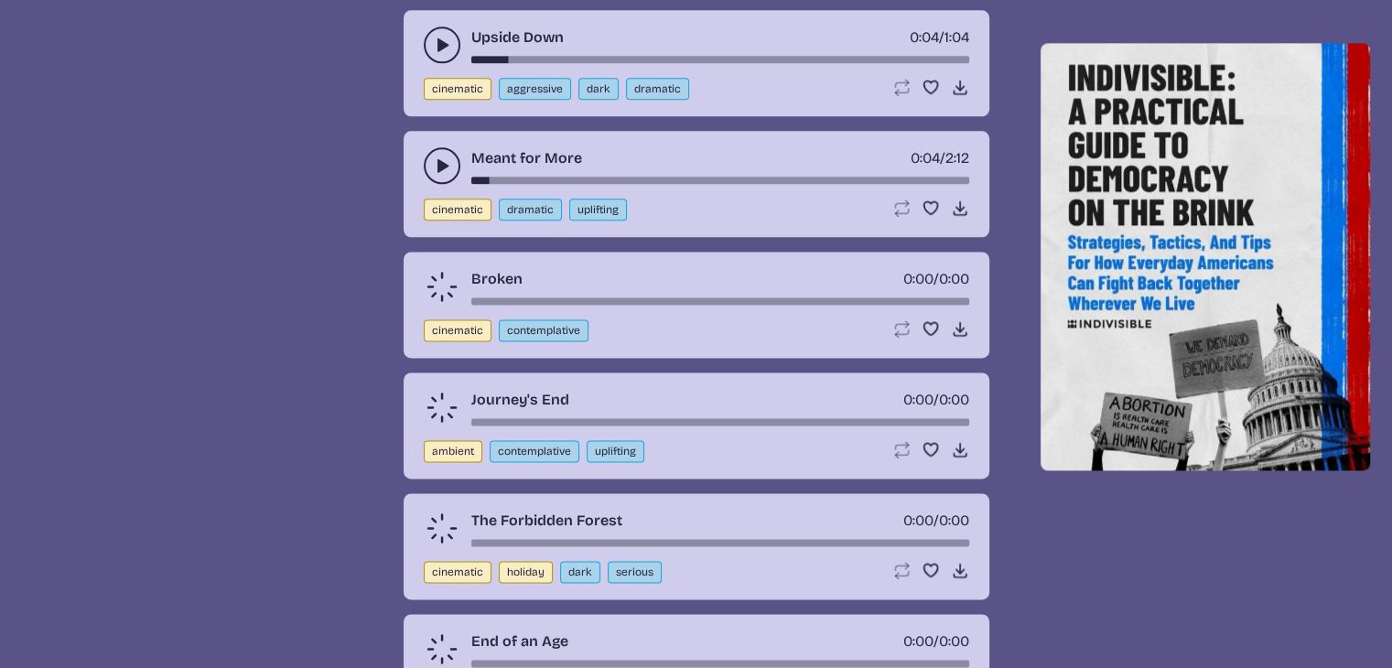
click at [437, 270] on icon at bounding box center [442, 286] width 40 height 40
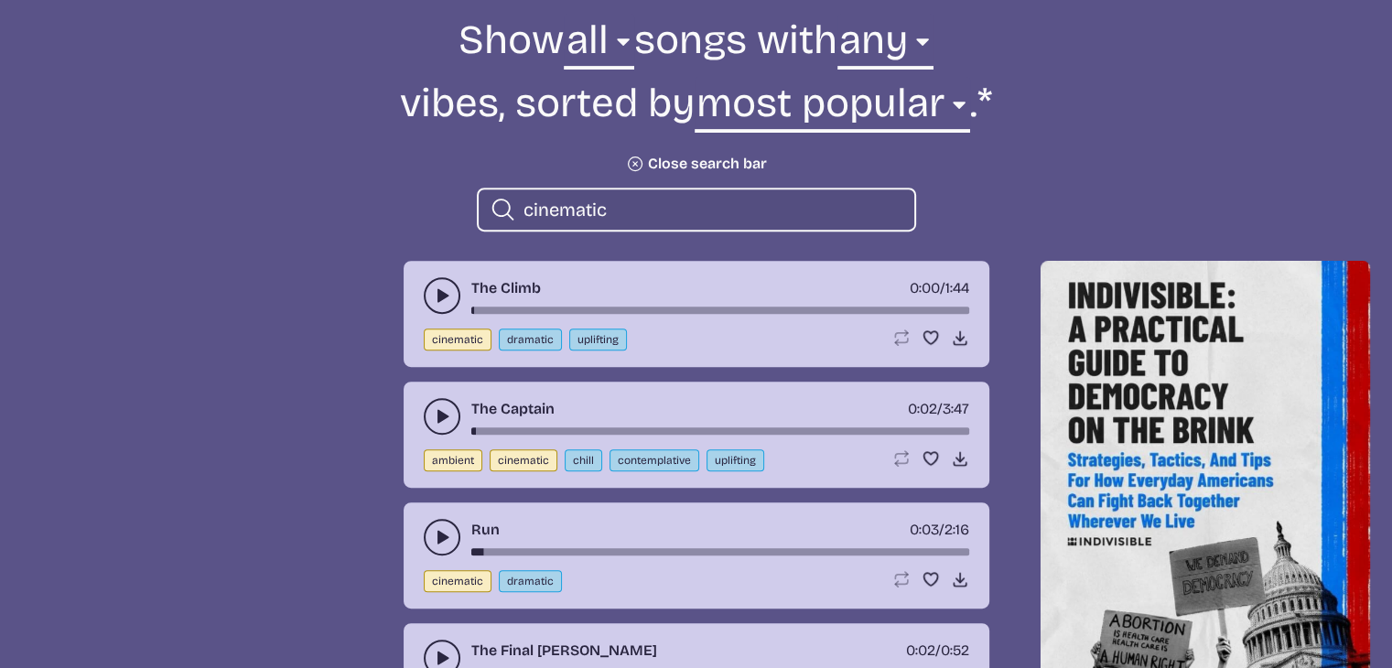
scroll to position [692, 0]
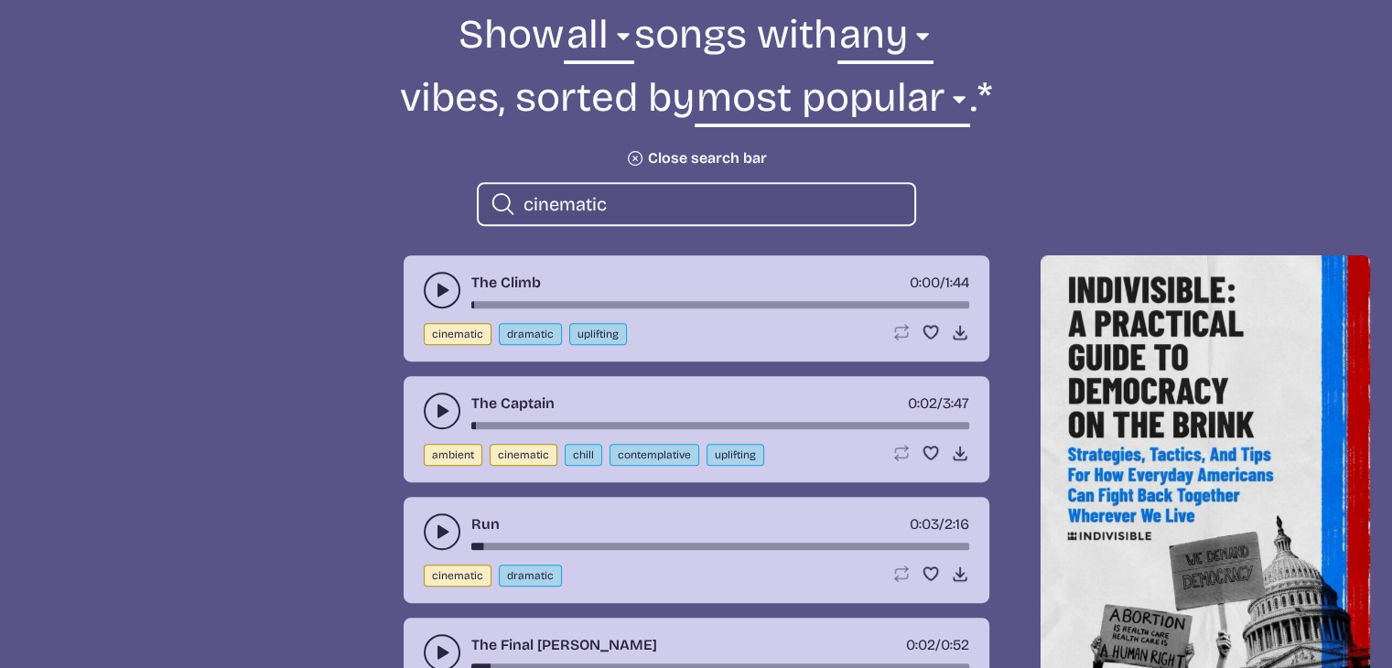
click at [439, 287] on use "play-pause toggle" at bounding box center [442, 290] width 18 height 18
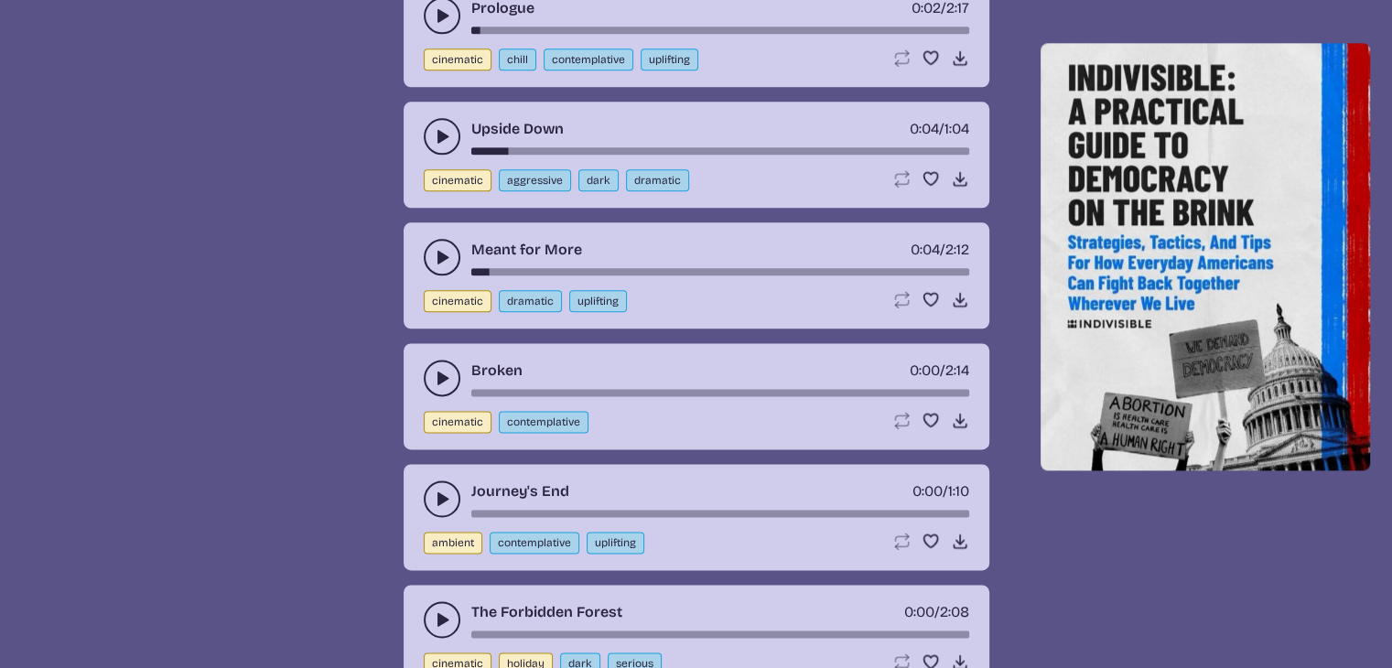
scroll to position [2274, 0]
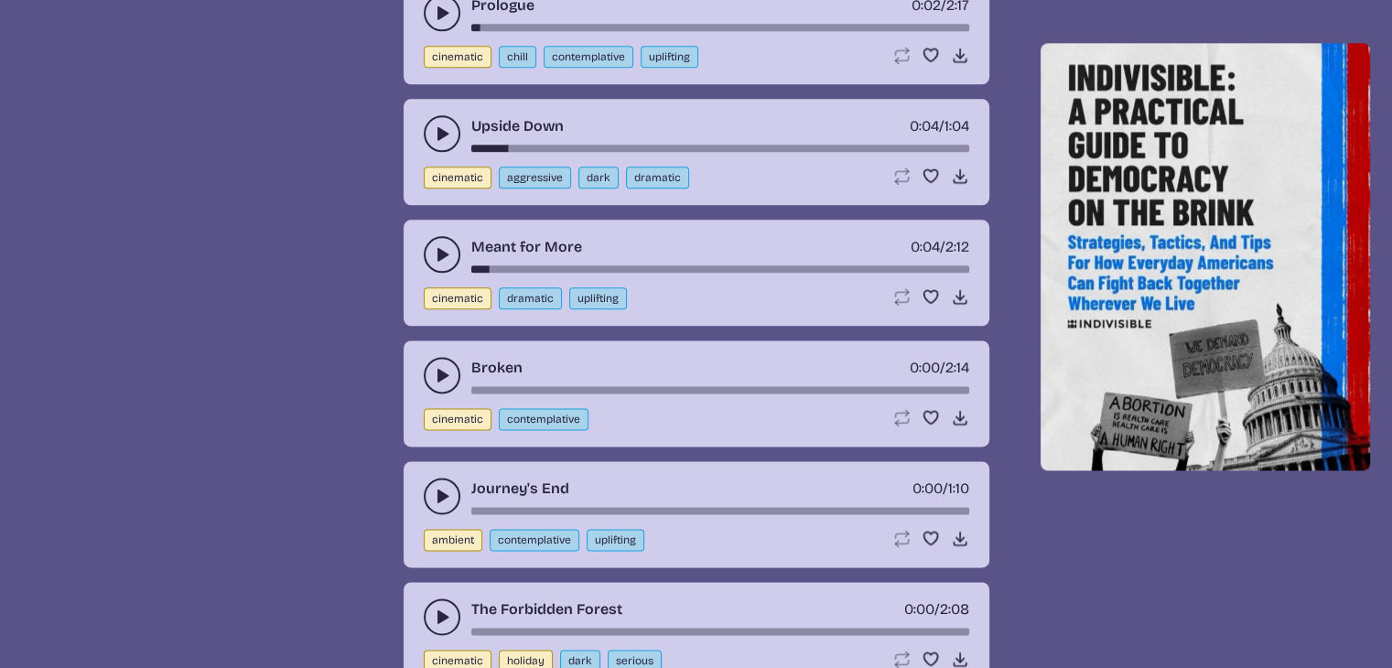
click at [435, 366] on icon "play-pause toggle" at bounding box center [442, 375] width 18 height 18
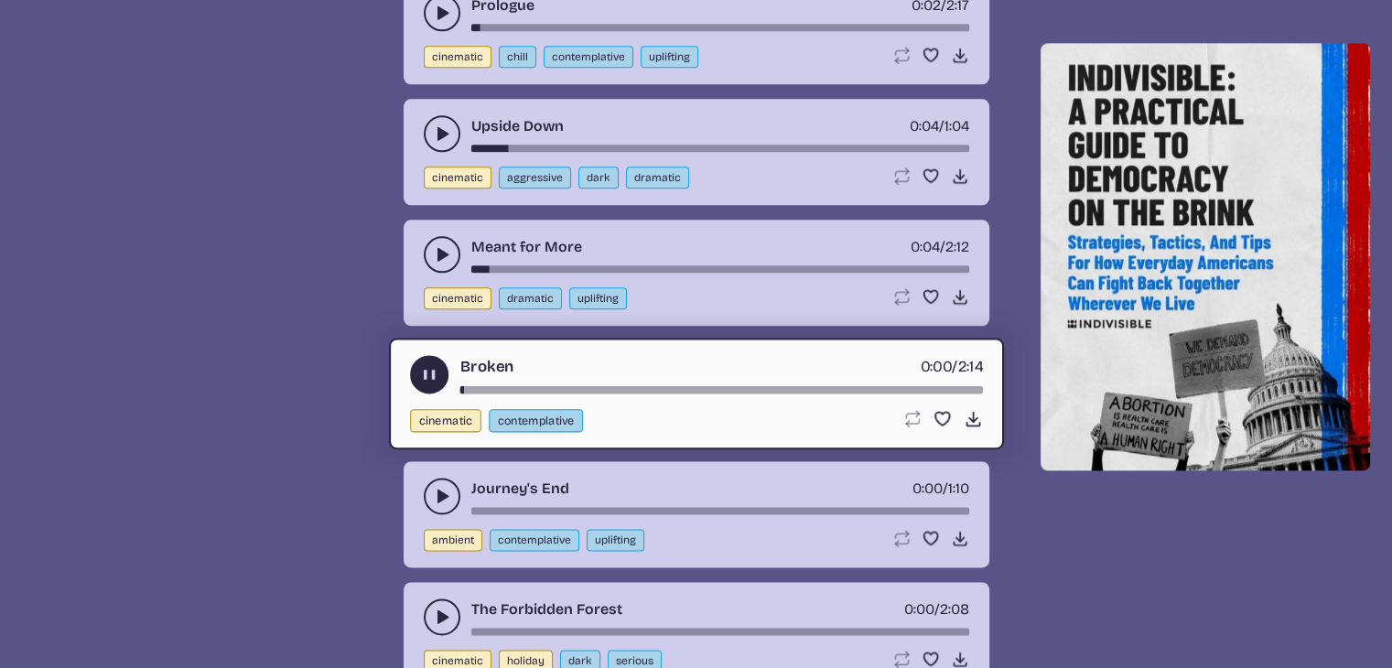
click at [438, 488] on use "play-pause toggle" at bounding box center [442, 496] width 18 height 18
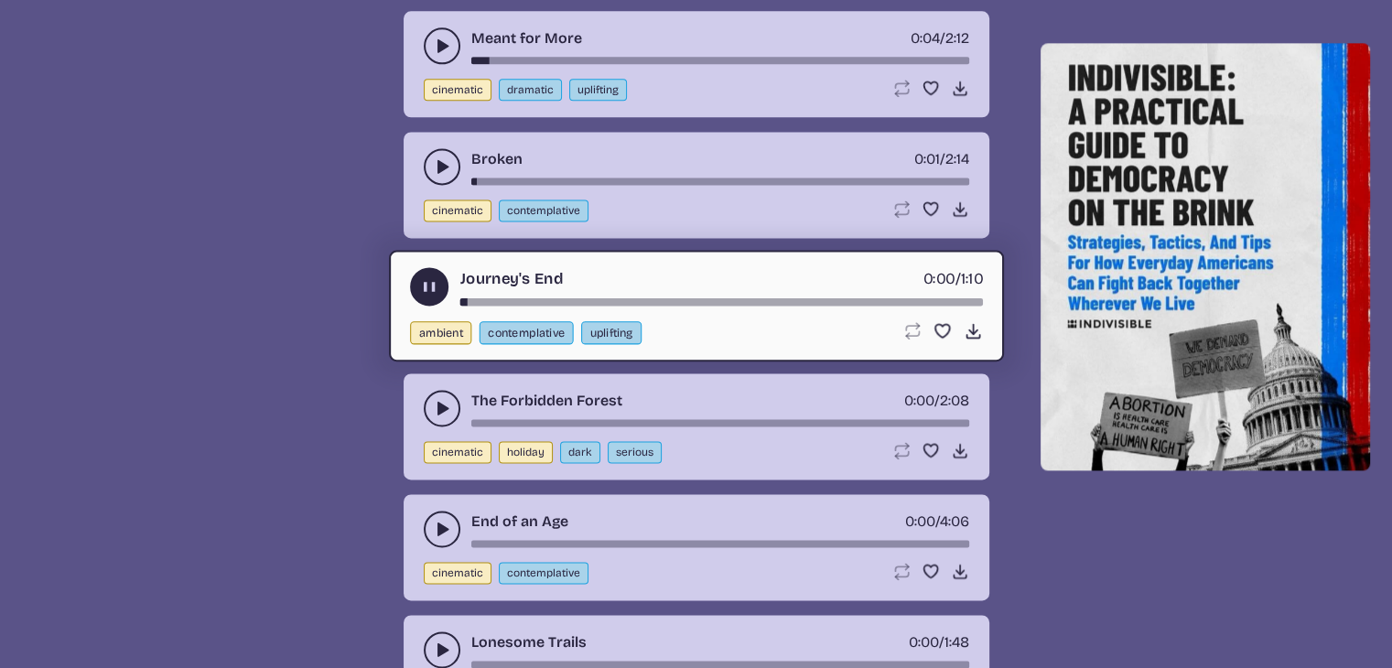
scroll to position [2490, 0]
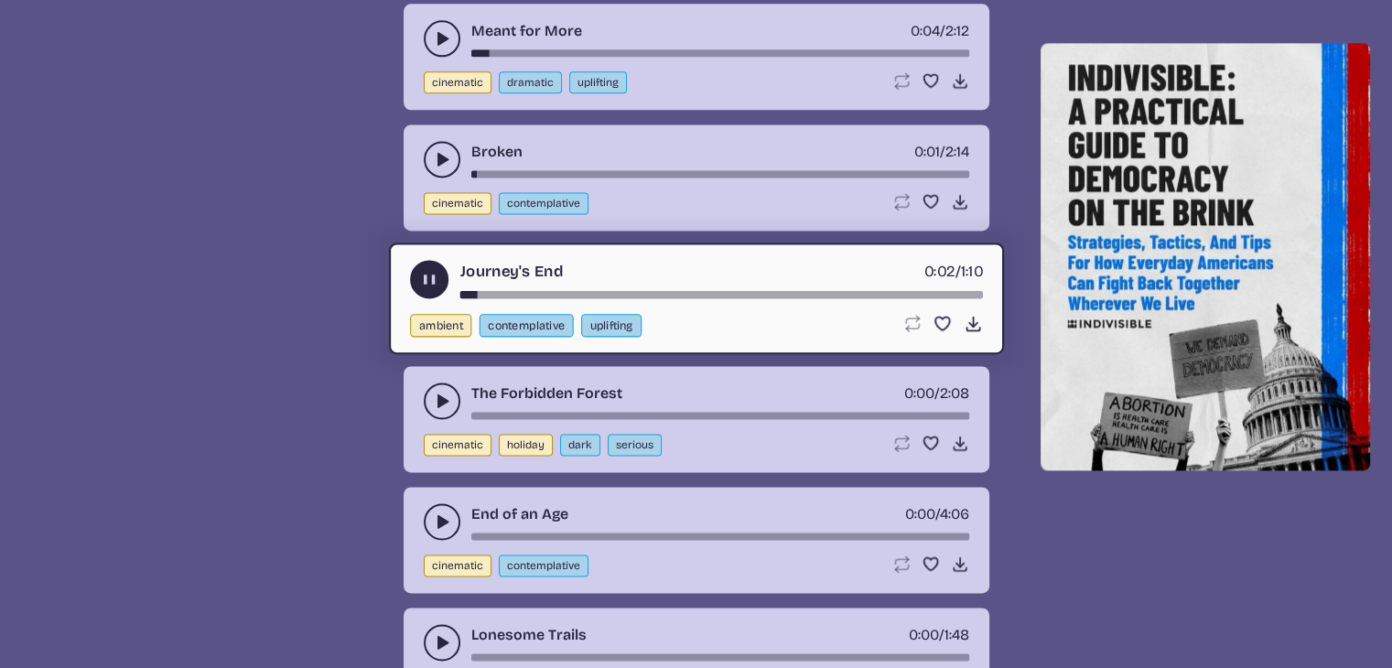
click at [436, 392] on use "play-pause toggle" at bounding box center [442, 401] width 18 height 18
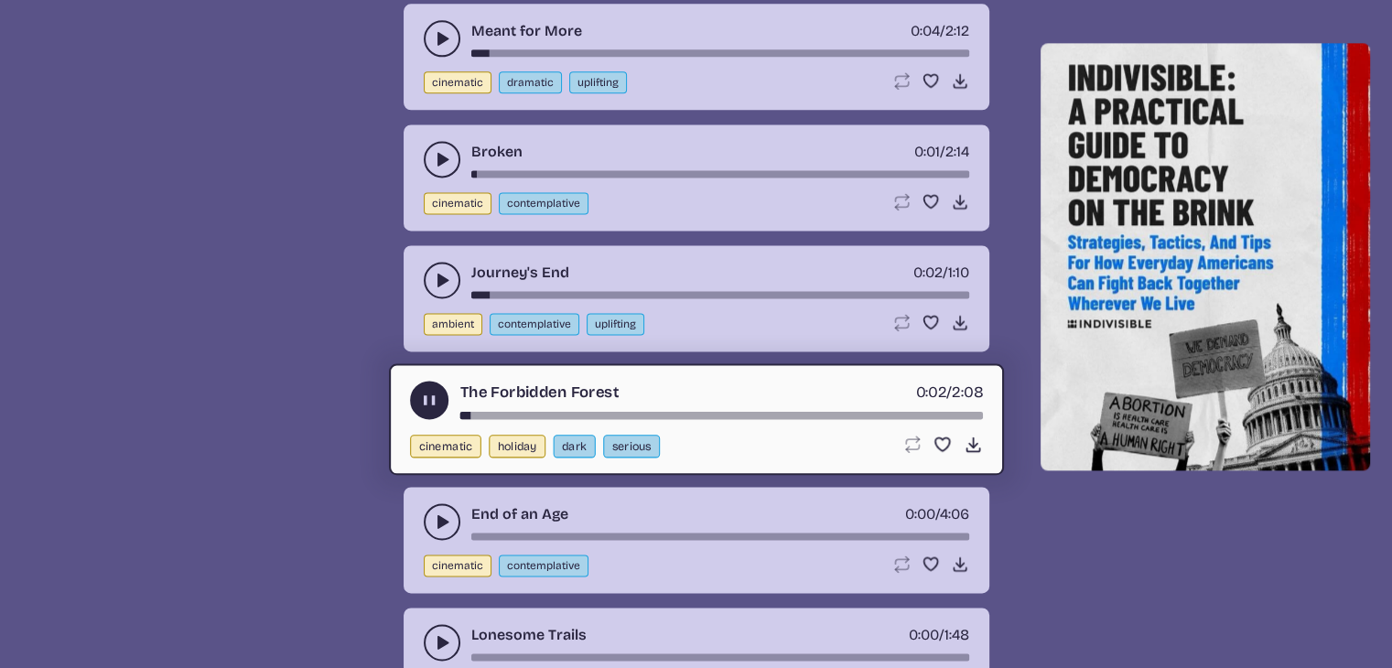
click at [434, 512] on icon "play-pause toggle" at bounding box center [442, 521] width 18 height 18
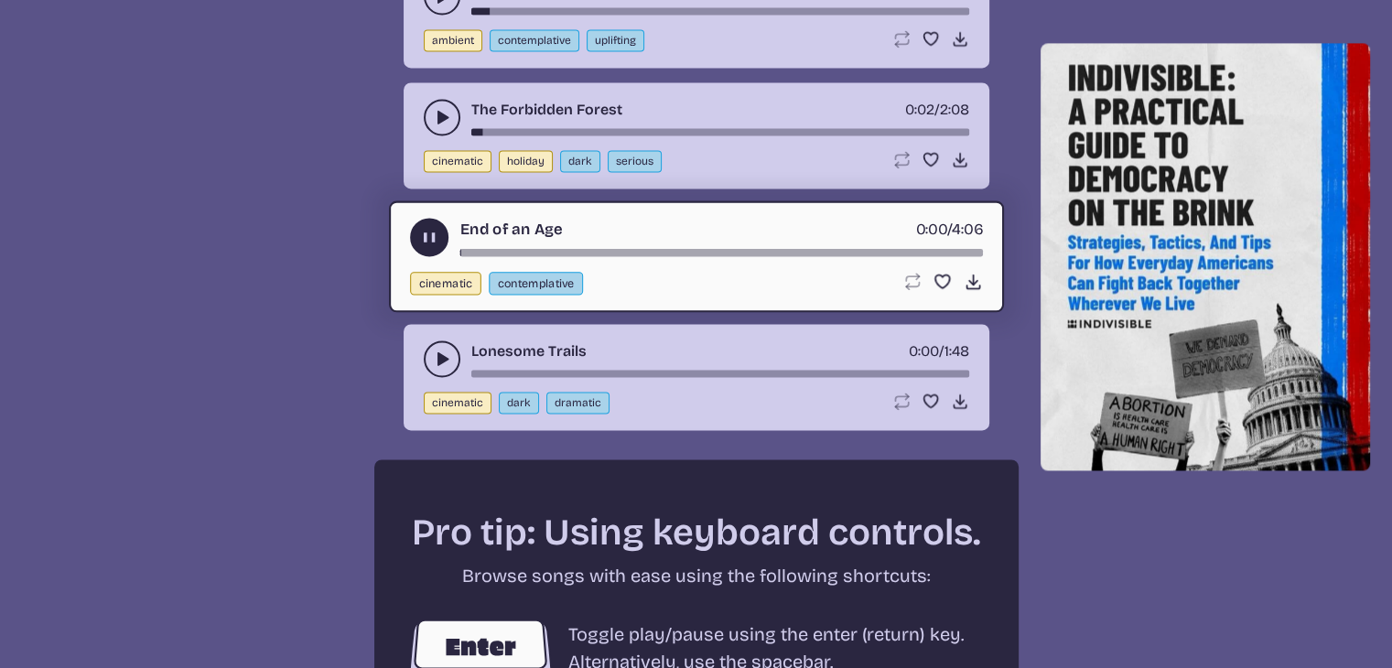
scroll to position [2776, 0]
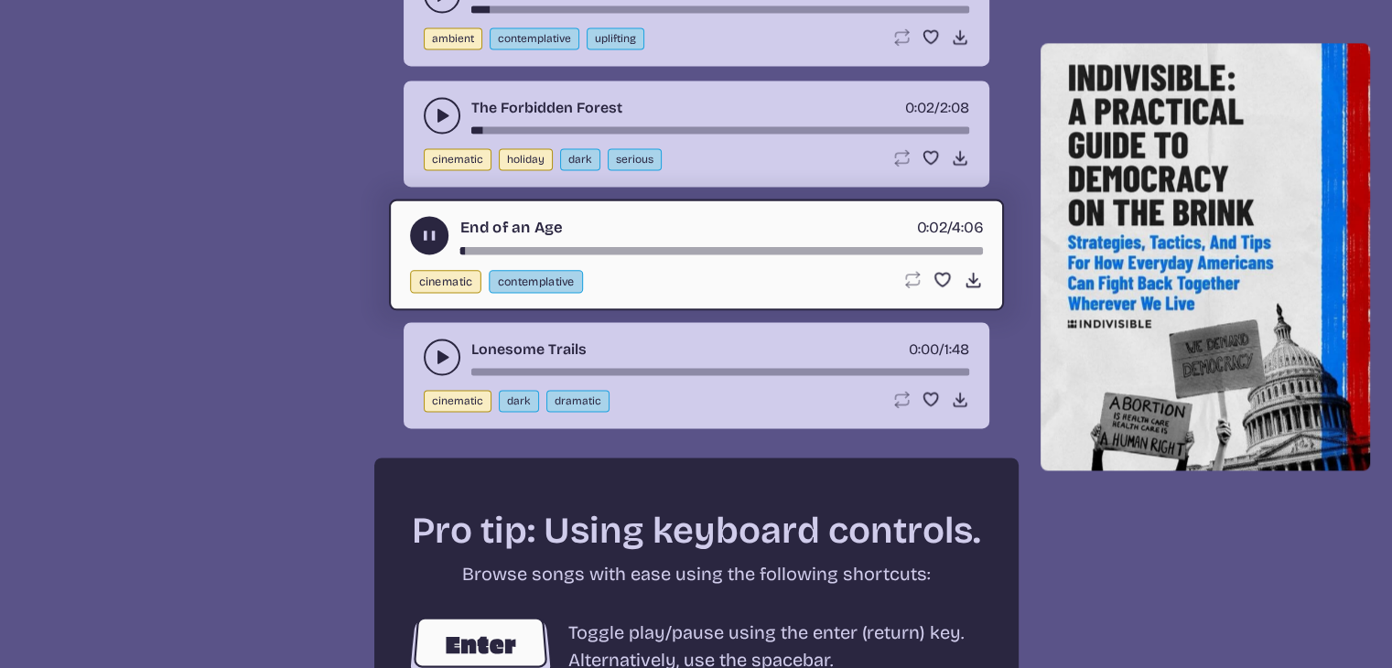
click at [438, 348] on use "play-pause toggle" at bounding box center [442, 357] width 18 height 18
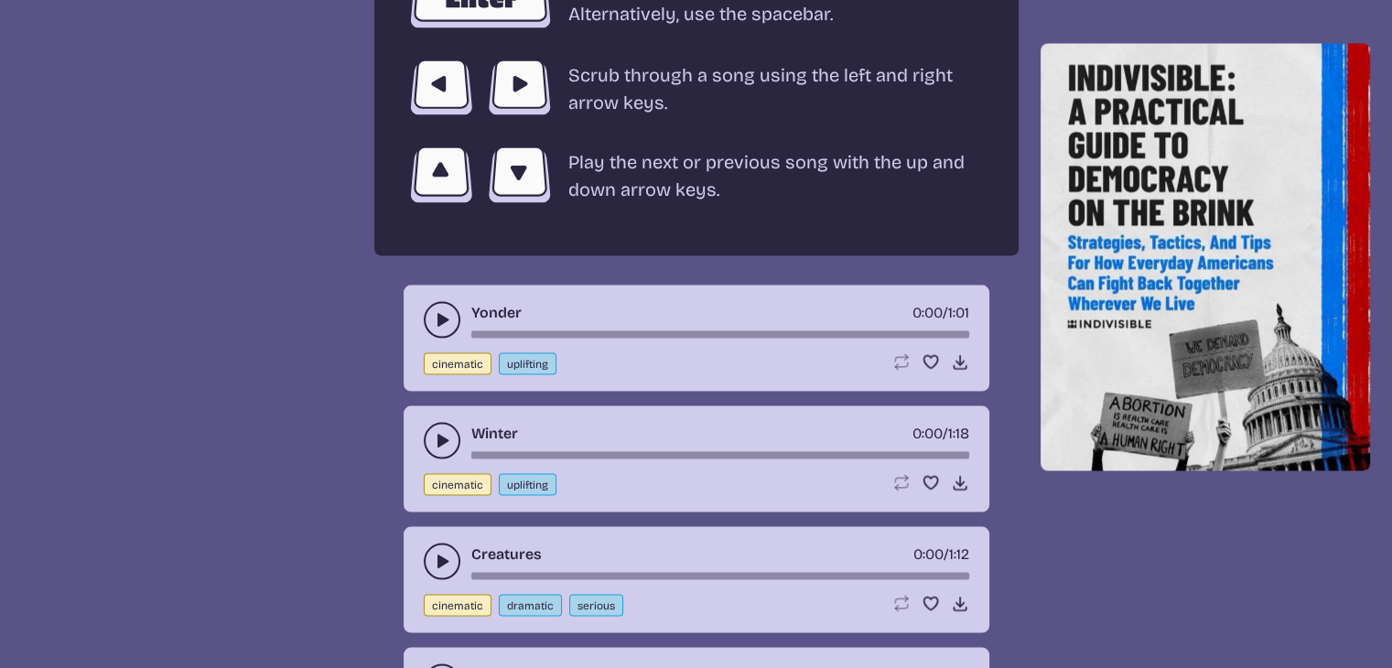
scroll to position [3476, 0]
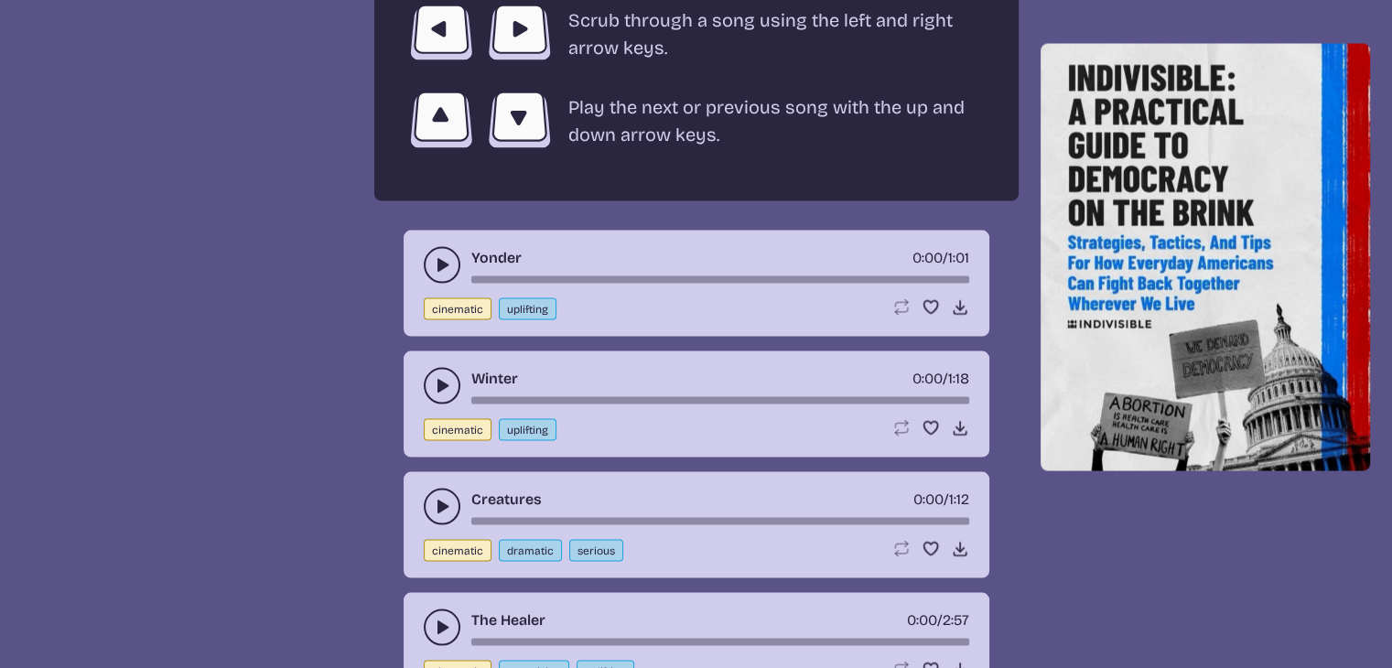
click at [436, 255] on use "play-pause toggle" at bounding box center [442, 264] width 18 height 18
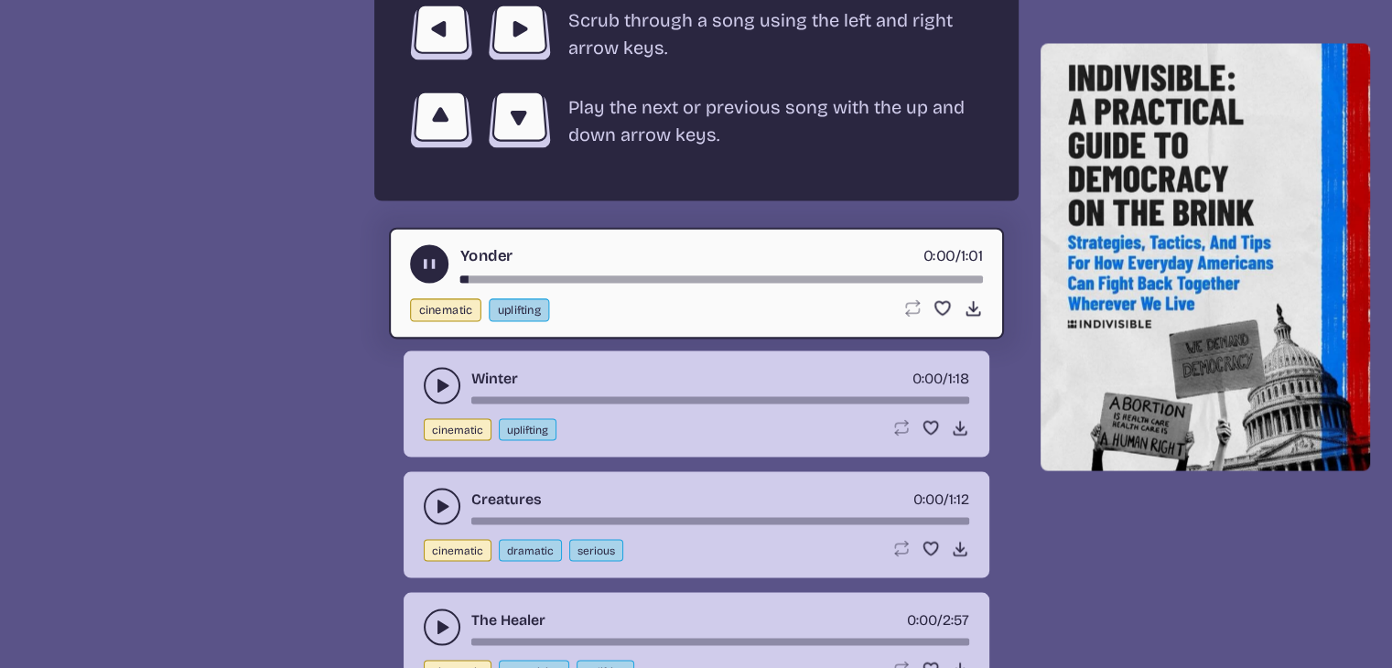
click at [441, 376] on icon "play-pause toggle" at bounding box center [442, 385] width 18 height 18
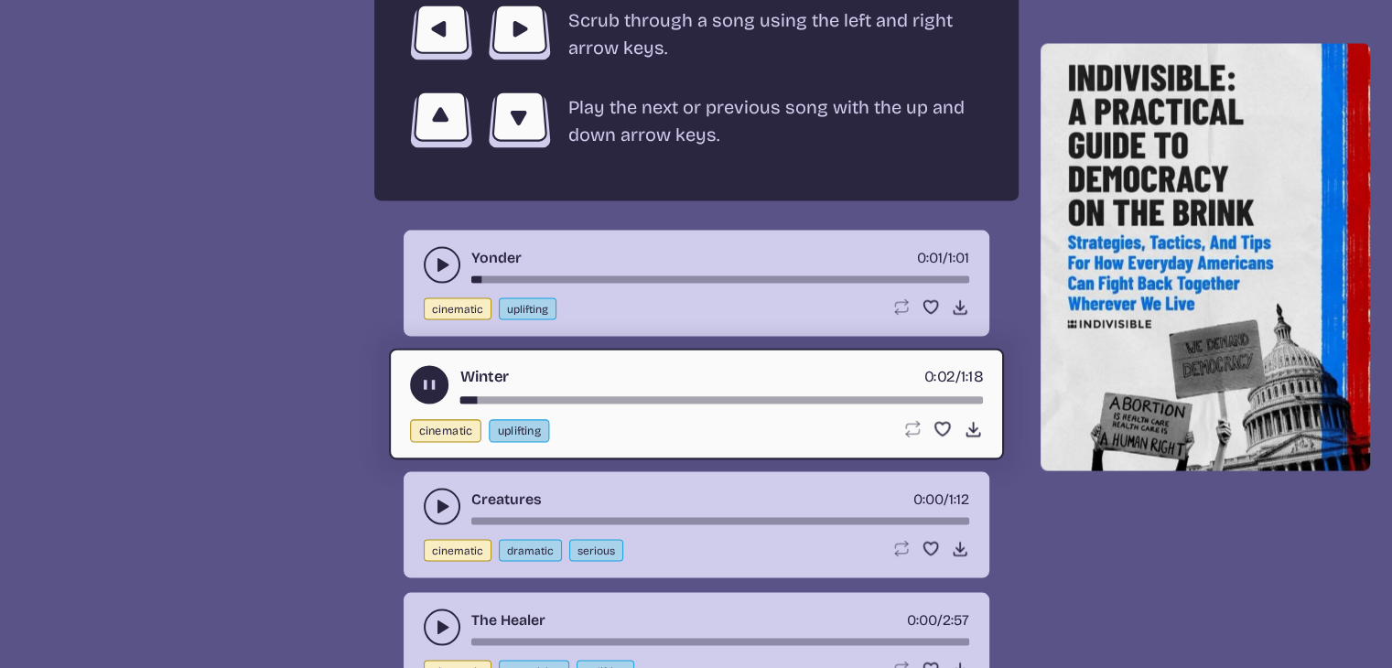
click at [440, 497] on button "play-pause toggle" at bounding box center [442, 506] width 37 height 37
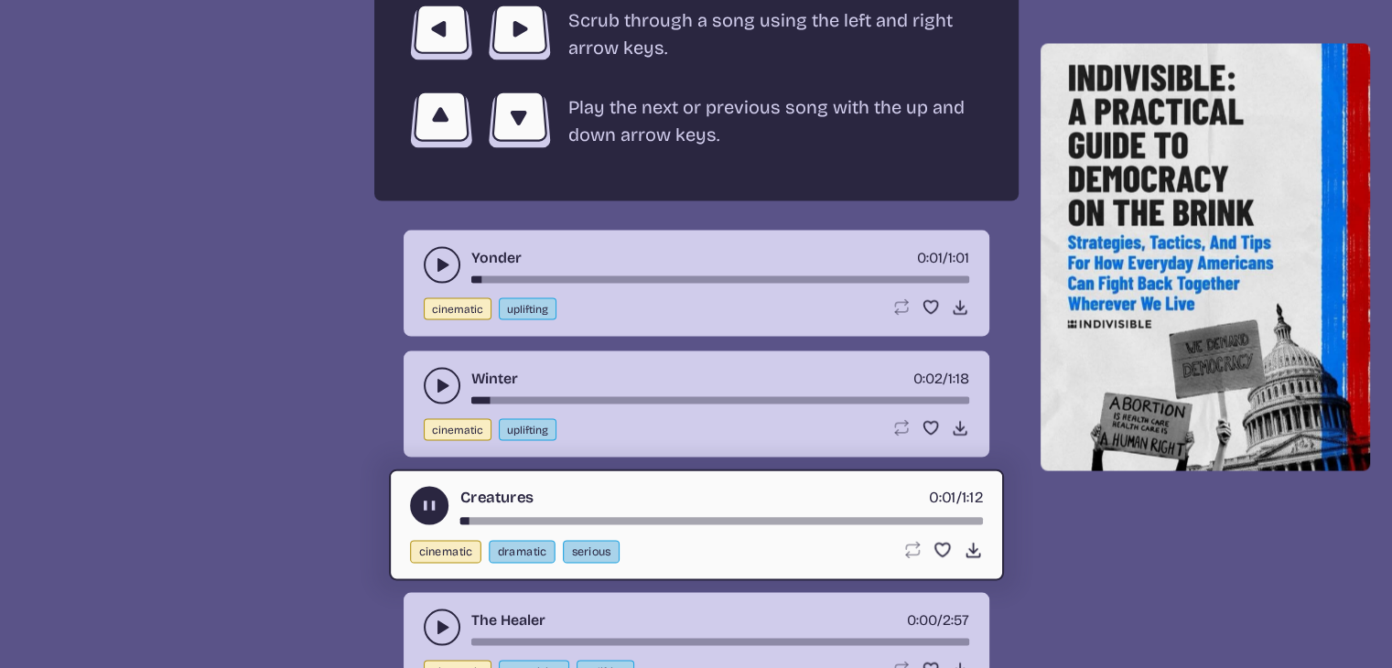
click at [440, 618] on use "play-pause toggle" at bounding box center [442, 627] width 18 height 18
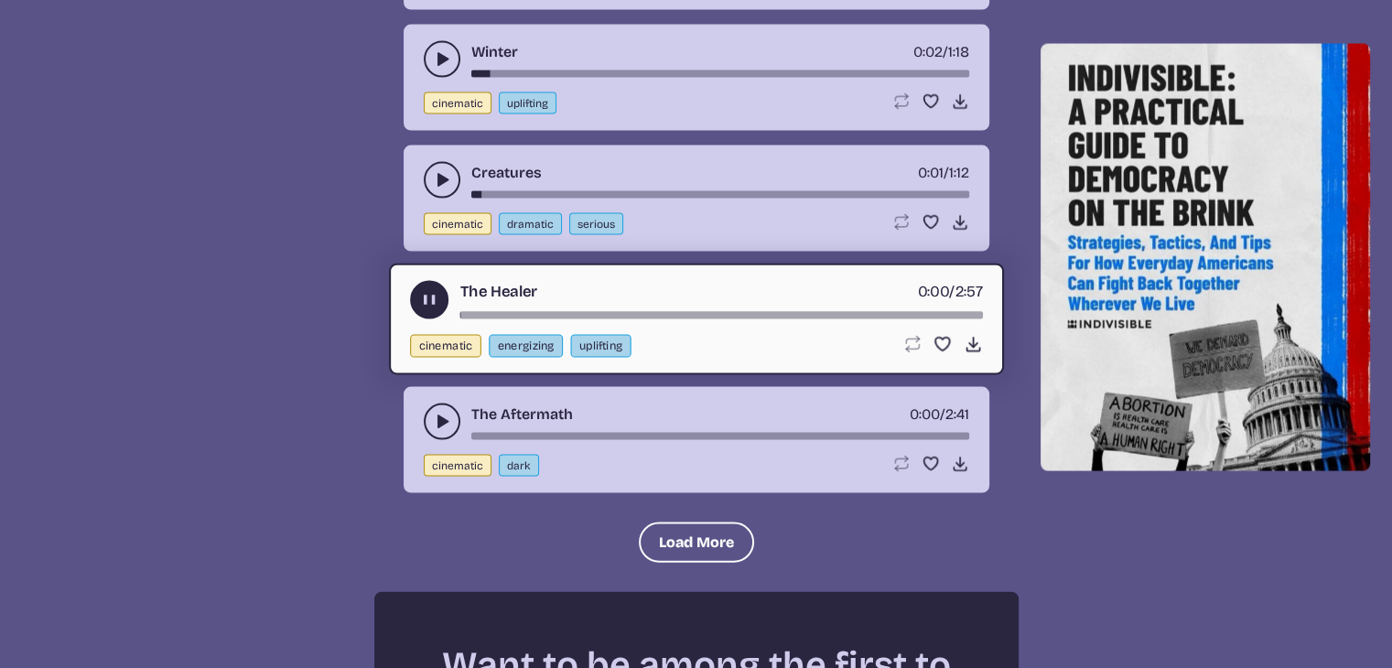
scroll to position [3804, 0]
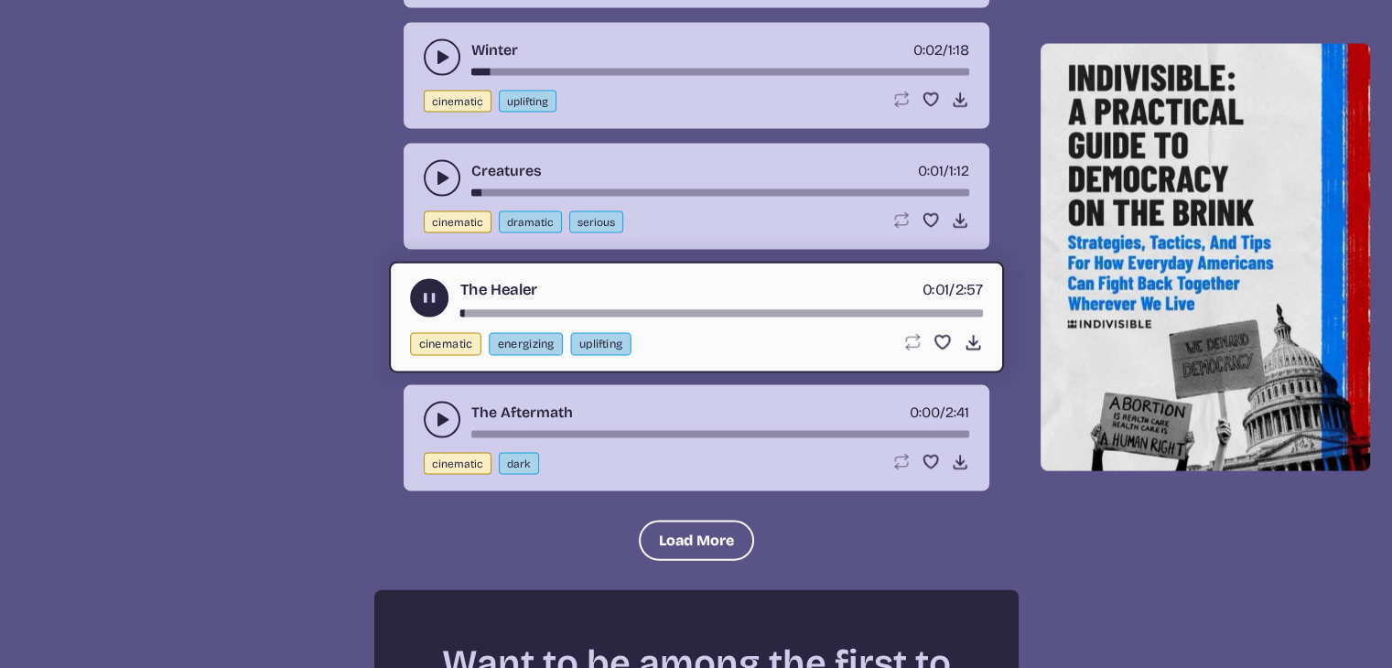
click at [440, 411] on use "play-pause toggle" at bounding box center [442, 420] width 18 height 18
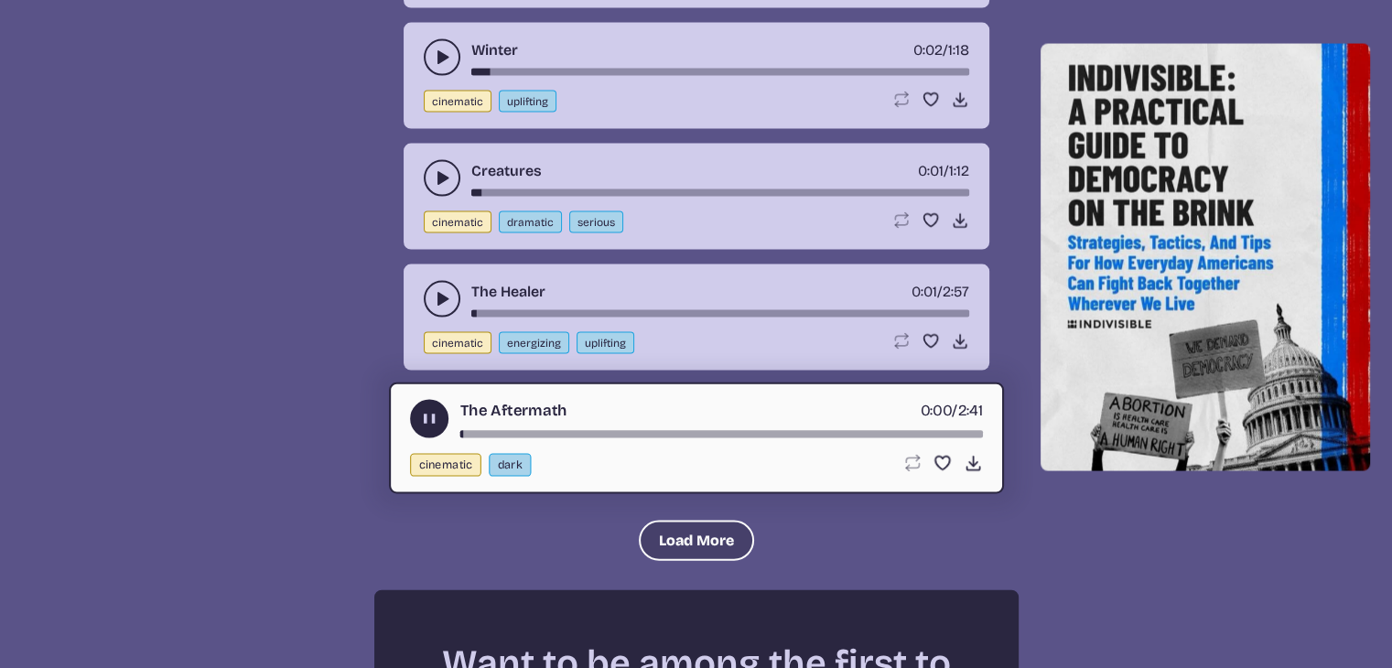
click at [693, 522] on button "Load More" at bounding box center [696, 541] width 115 height 40
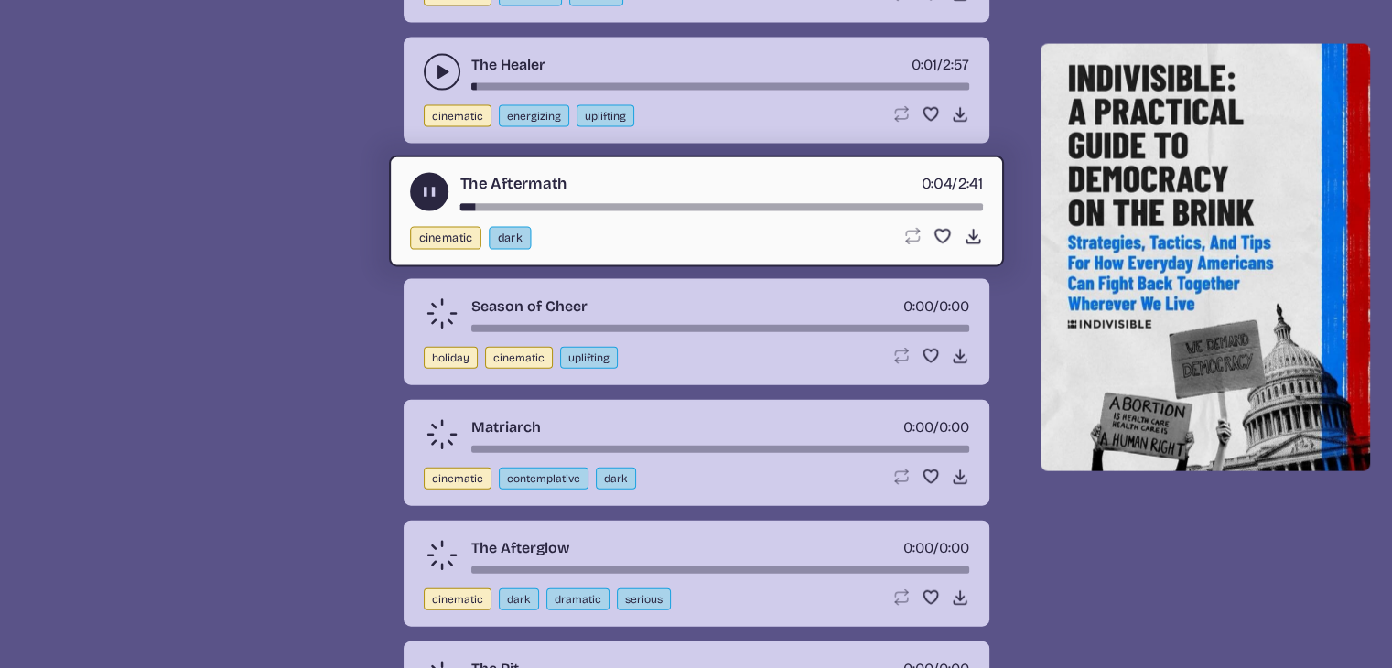
scroll to position [4029, 0]
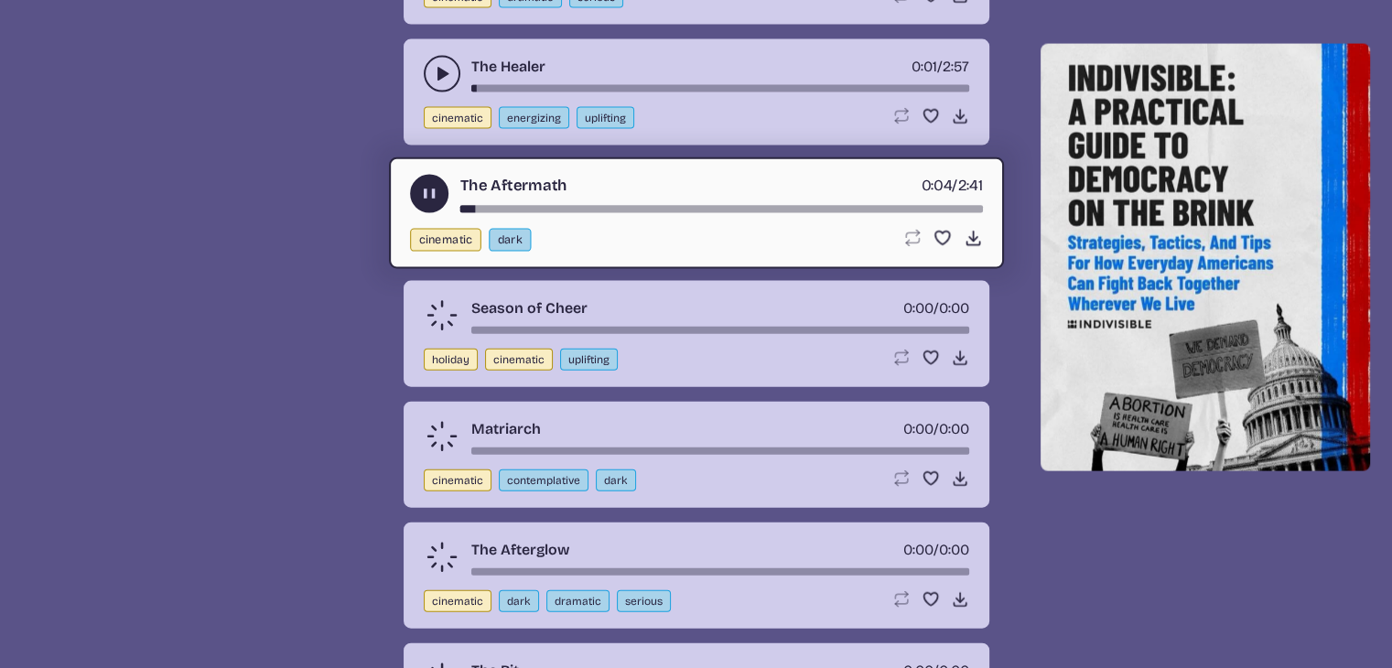
click at [415, 175] on button "play-pause toggle" at bounding box center [429, 194] width 38 height 38
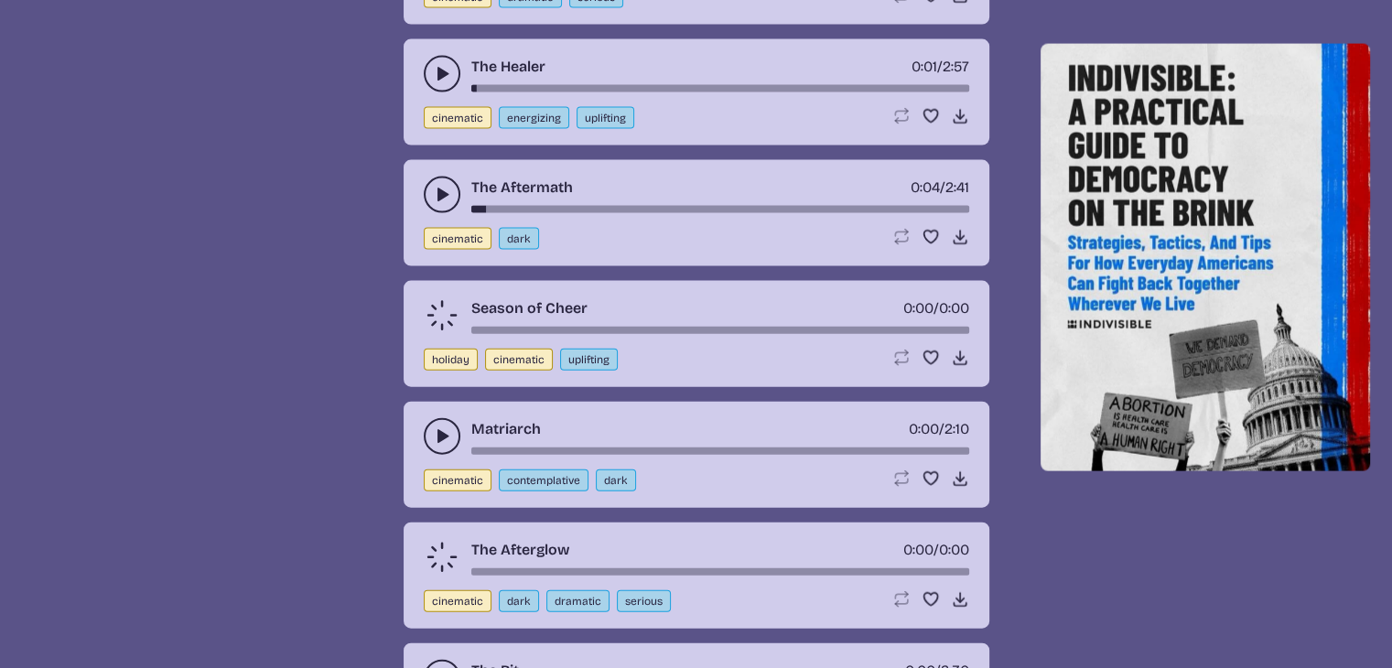
click at [435, 427] on icon "play-pause toggle" at bounding box center [442, 436] width 18 height 18
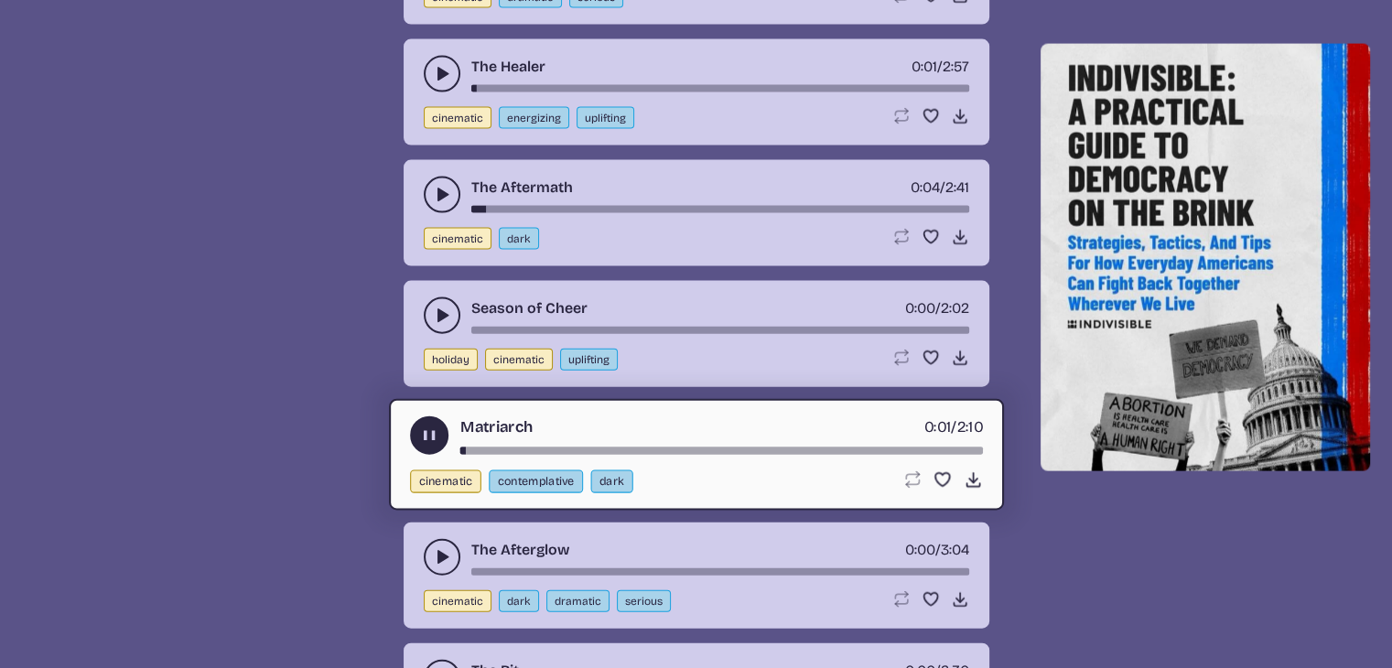
click at [437, 667] on use "play-pause toggle" at bounding box center [442, 678] width 18 height 18
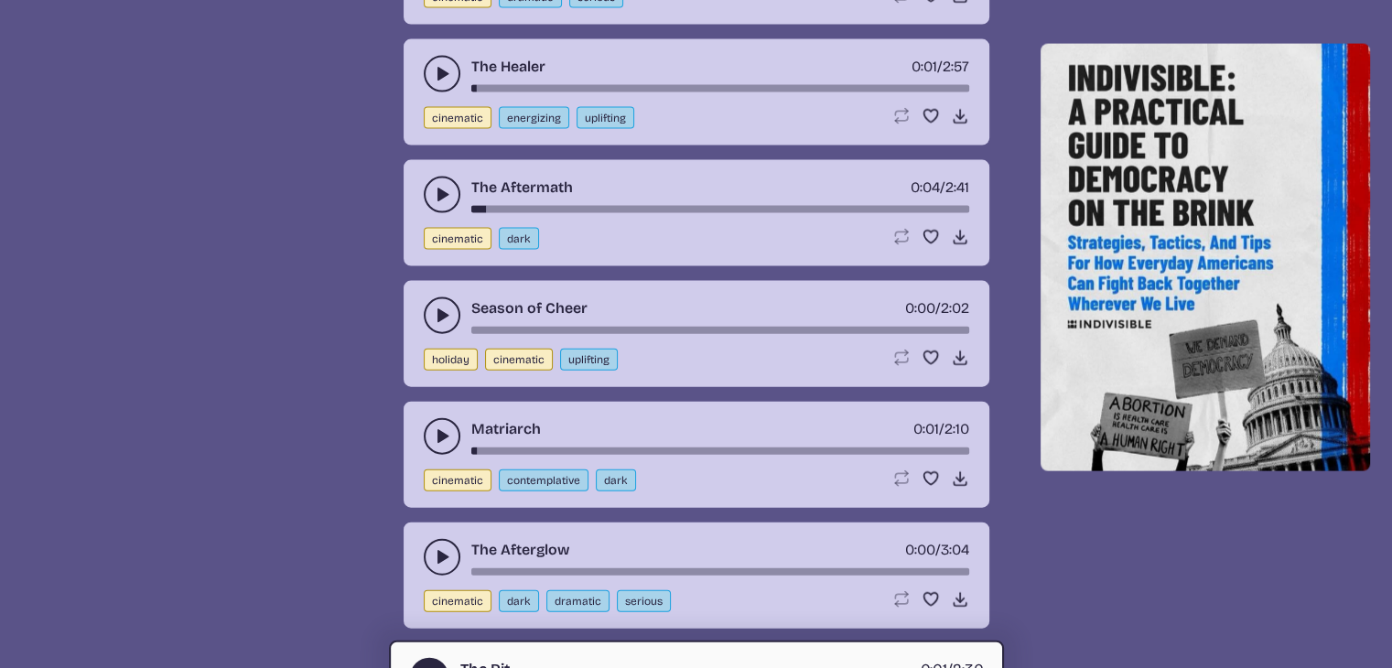
click at [442, 306] on icon "play-pause toggle" at bounding box center [442, 315] width 18 height 18
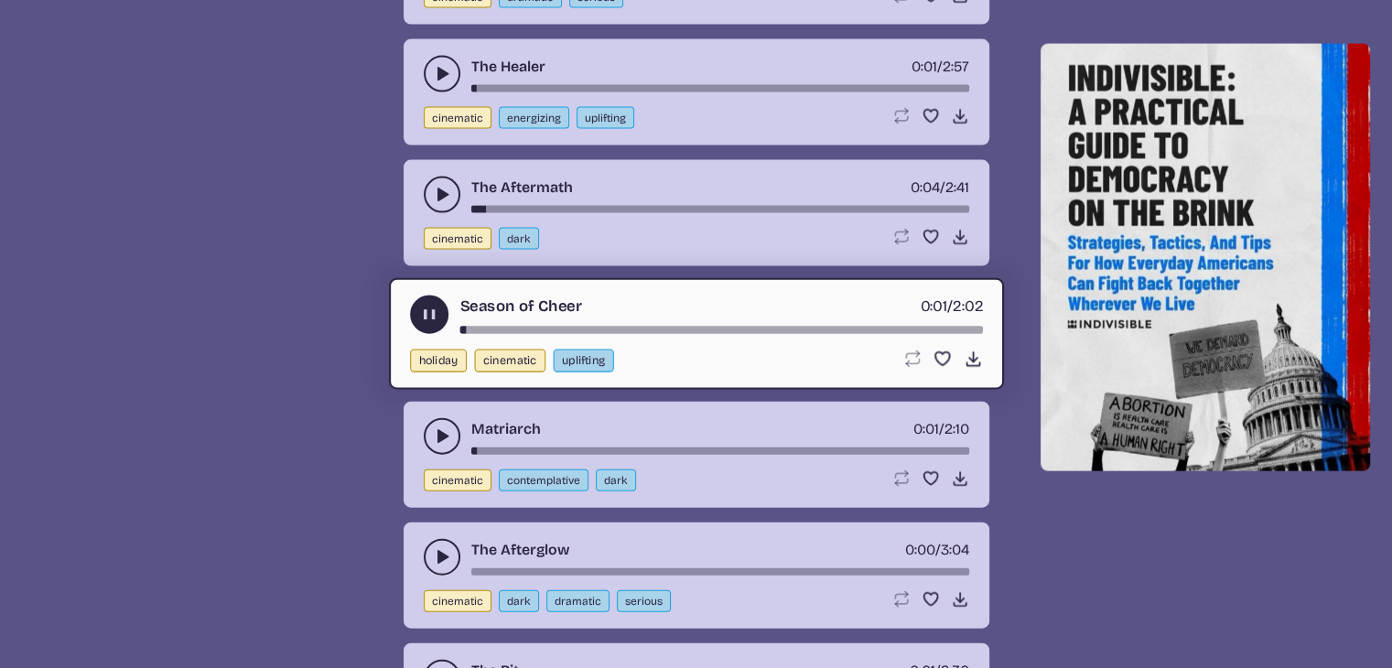
click at [442, 297] on button "play-pause toggle" at bounding box center [429, 315] width 38 height 38
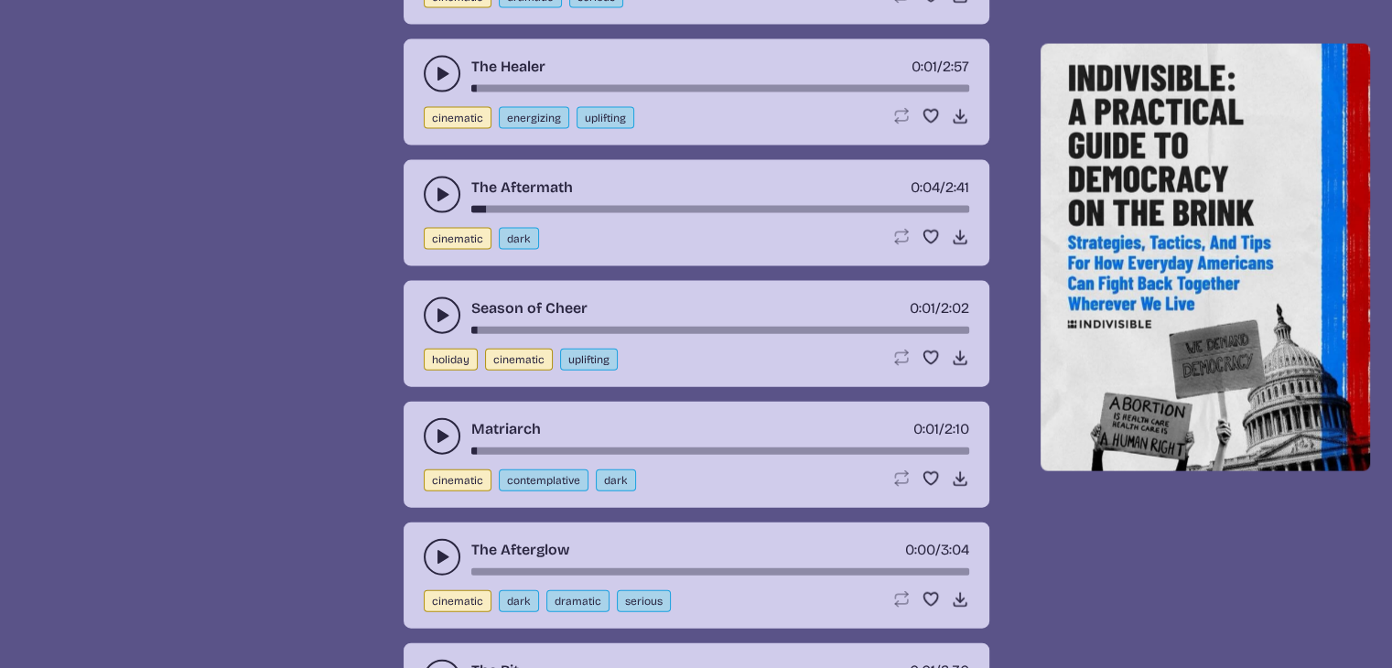
click at [442, 306] on icon "play-pause toggle" at bounding box center [442, 315] width 18 height 18
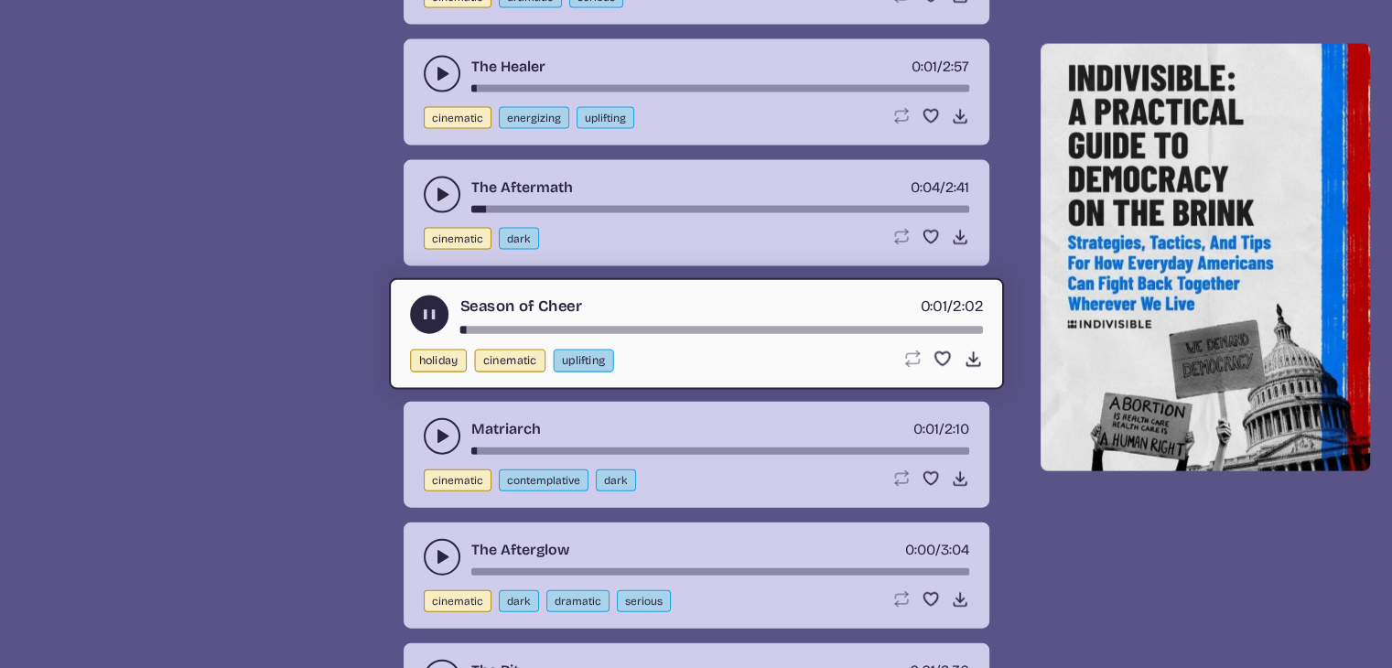
click at [450, 424] on button "play-pause toggle" at bounding box center [442, 436] width 37 height 37
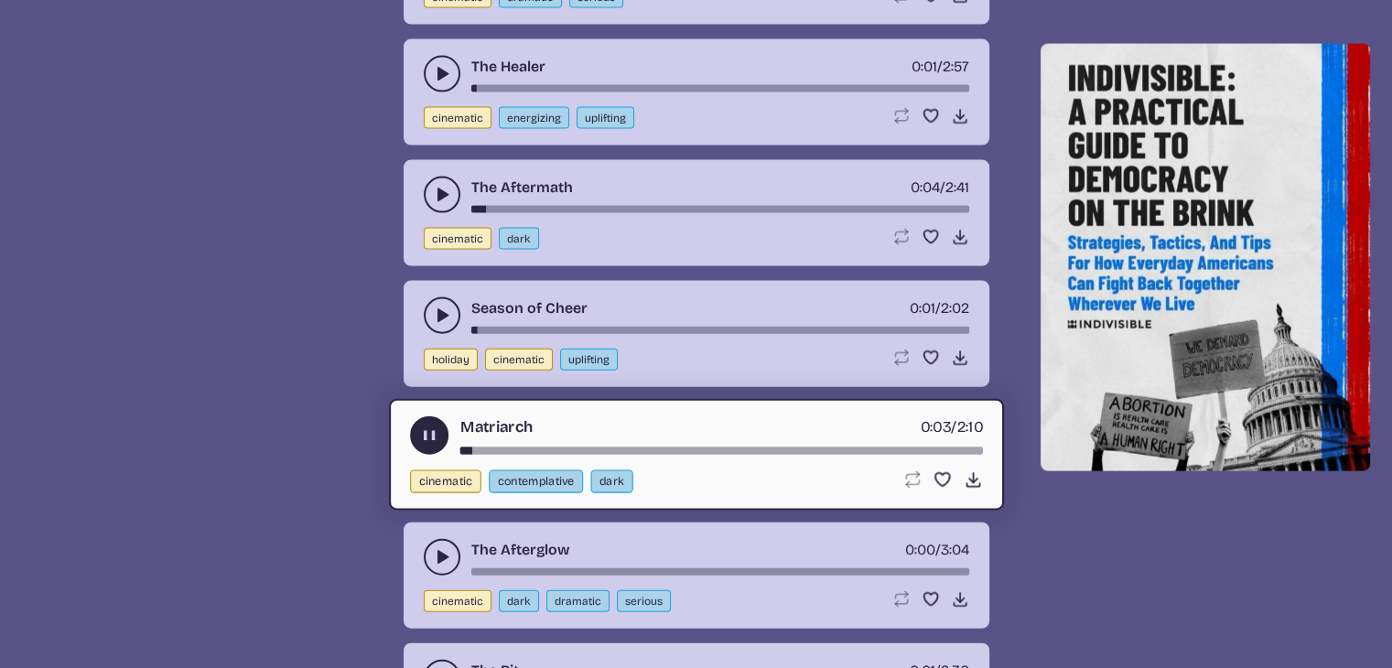
click at [439, 548] on use "play-pause toggle" at bounding box center [442, 557] width 18 height 18
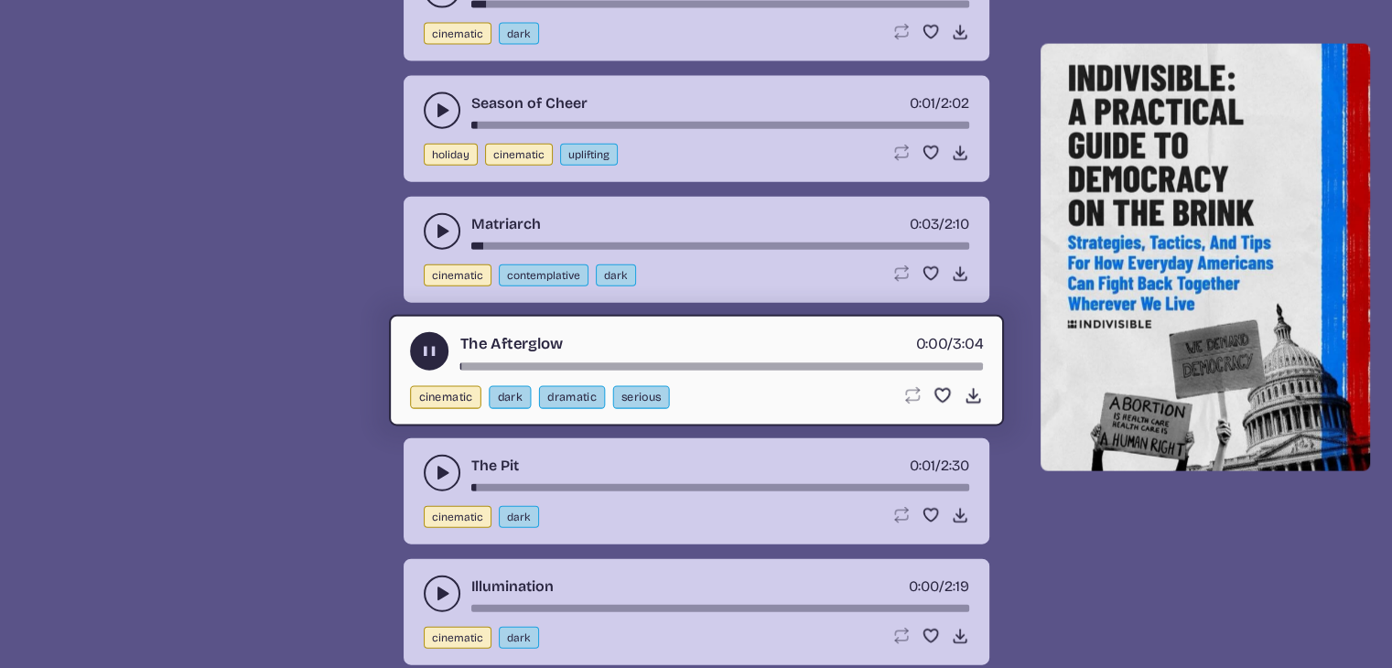
scroll to position [4237, 0]
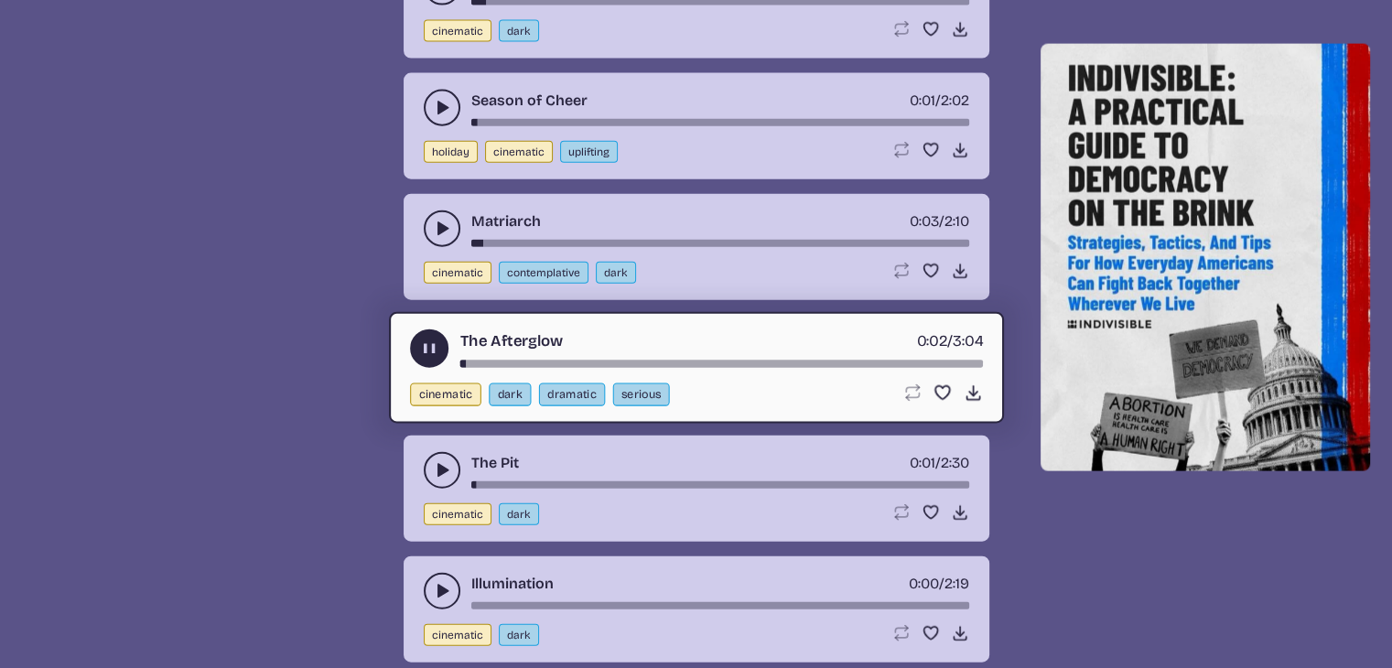
click at [436, 461] on use "play-pause toggle" at bounding box center [442, 470] width 18 height 18
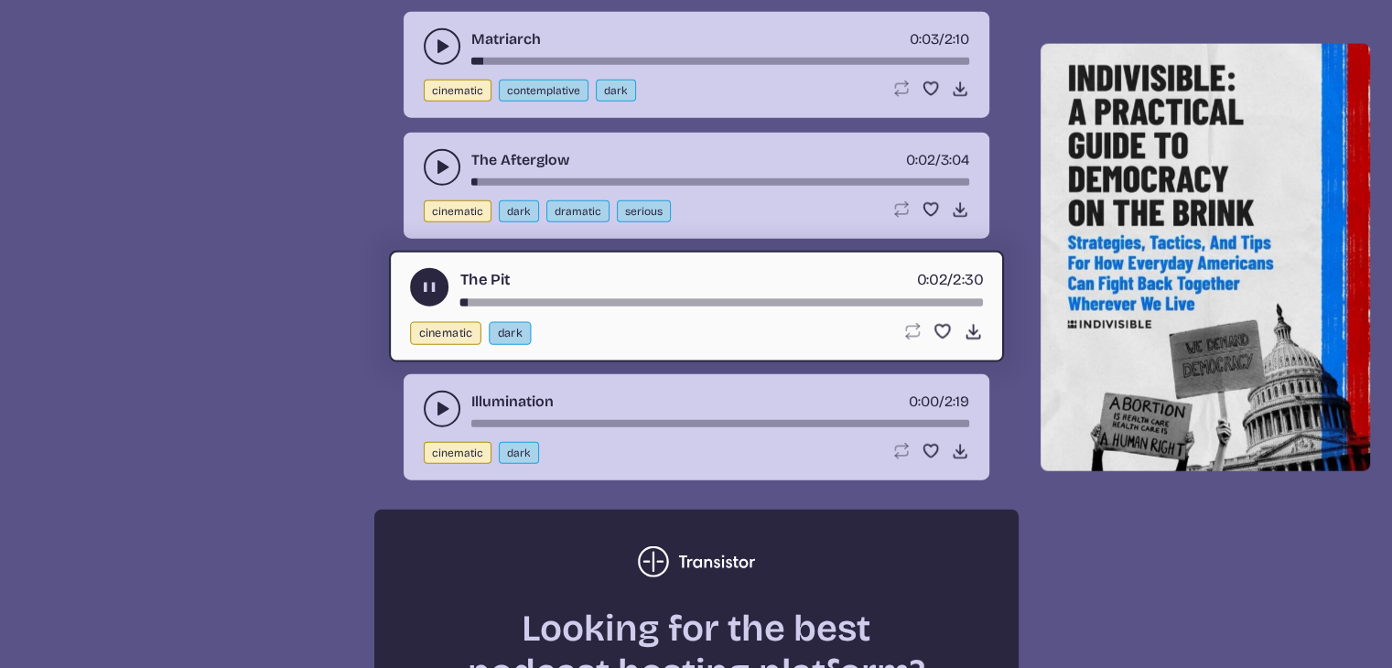
scroll to position [4420, 0]
click at [441, 399] on use "play-pause toggle" at bounding box center [442, 408] width 18 height 18
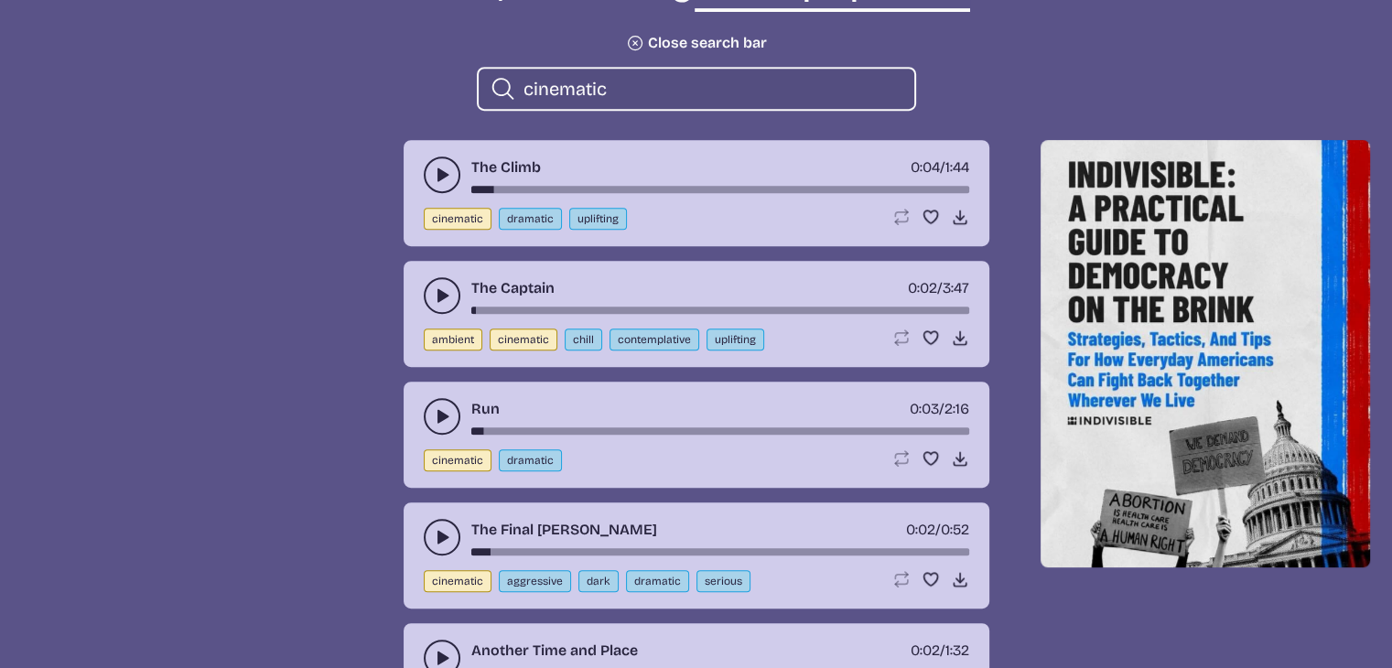
scroll to position [808, 0]
click at [441, 177] on use "play-pause toggle" at bounding box center [442, 174] width 18 height 18
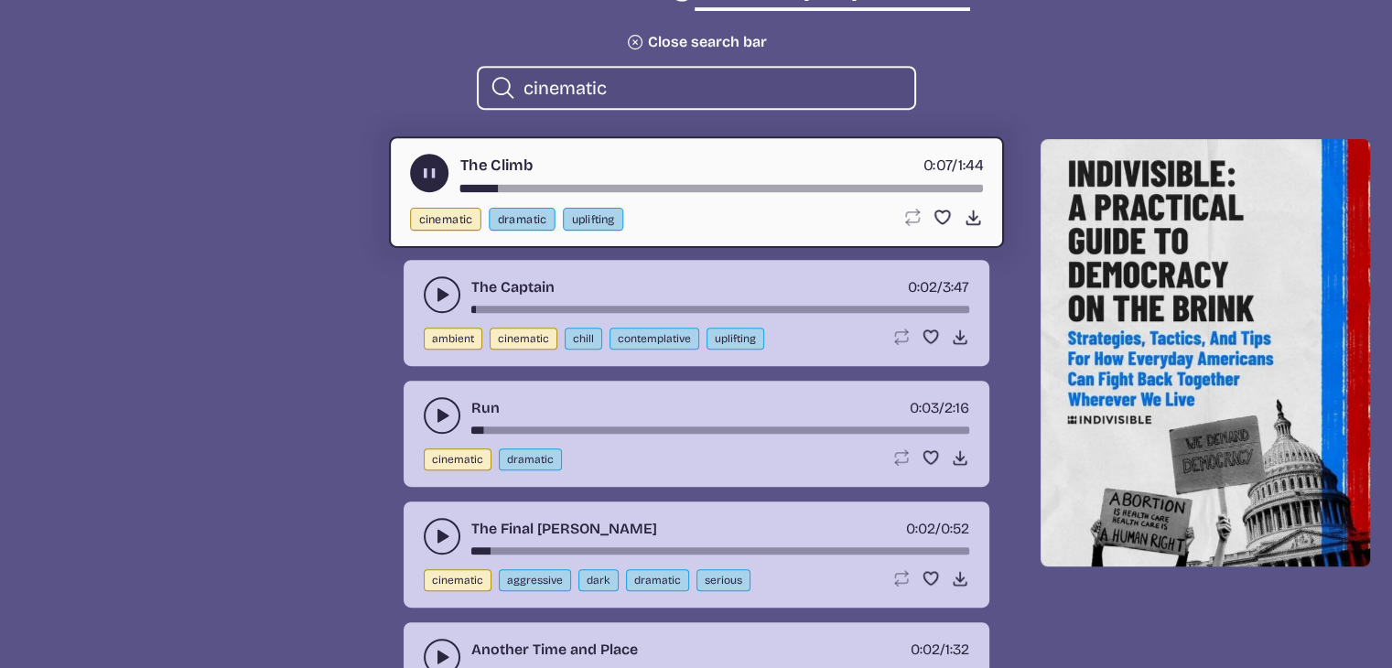
click at [466, 191] on div "song-time-bar" at bounding box center [720, 188] width 522 height 7
drag, startPoint x: 466, startPoint y: 191, endPoint x: 456, endPoint y: 189, distance: 10.2
click at [456, 189] on div "The Climb 0:03 / 1:44" at bounding box center [696, 173] width 573 height 38
click at [461, 188] on div "song-time-bar" at bounding box center [720, 188] width 522 height 7
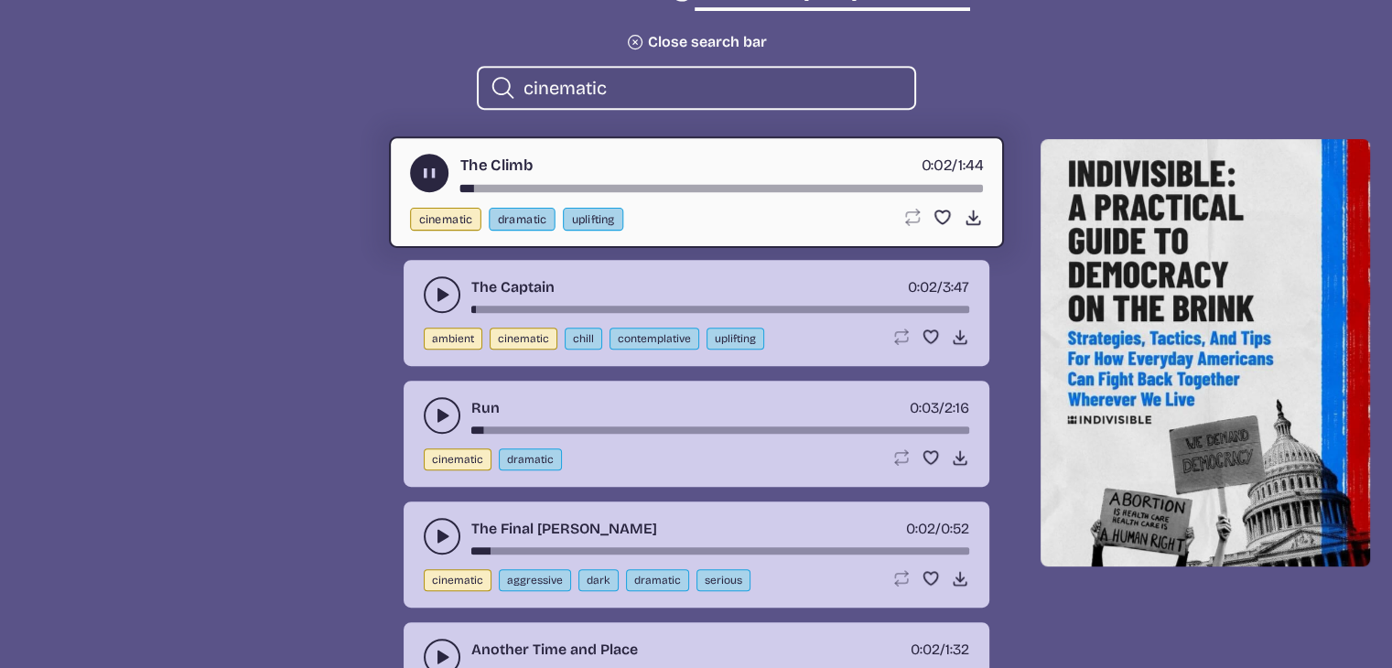
click at [634, 78] on input "cinematic" at bounding box center [711, 88] width 376 height 24
type input "c"
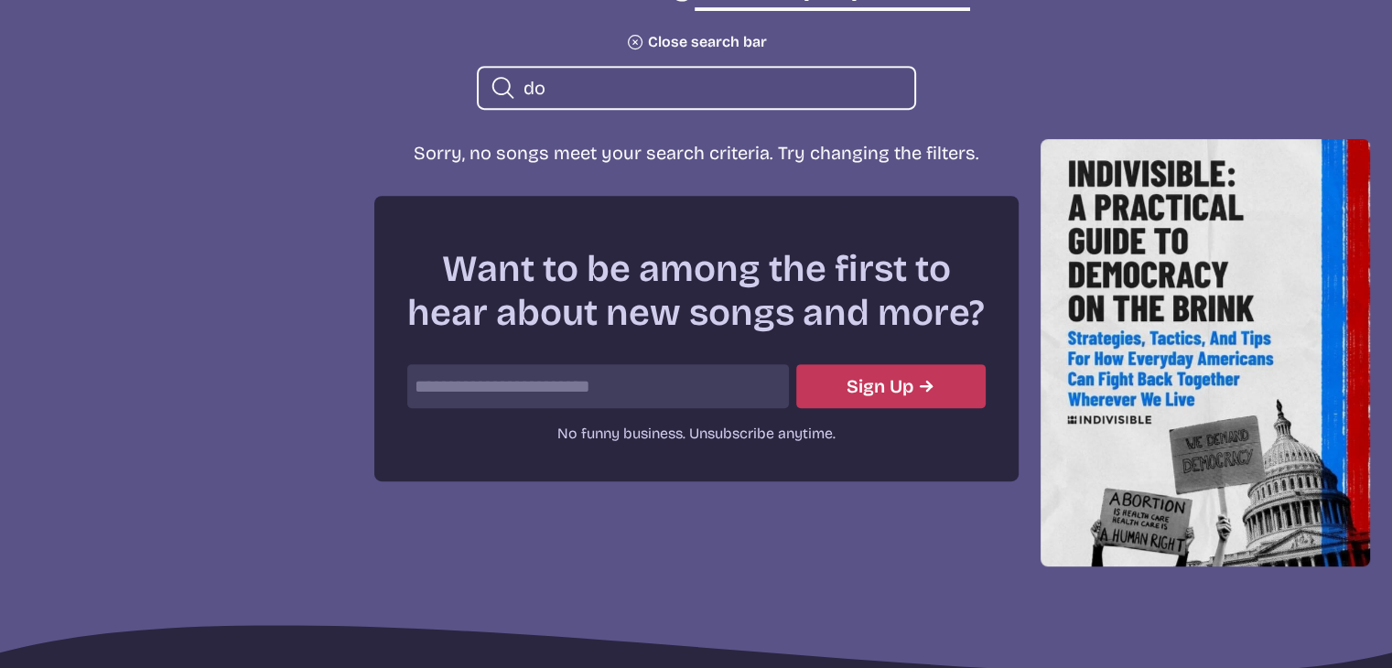
type input "d"
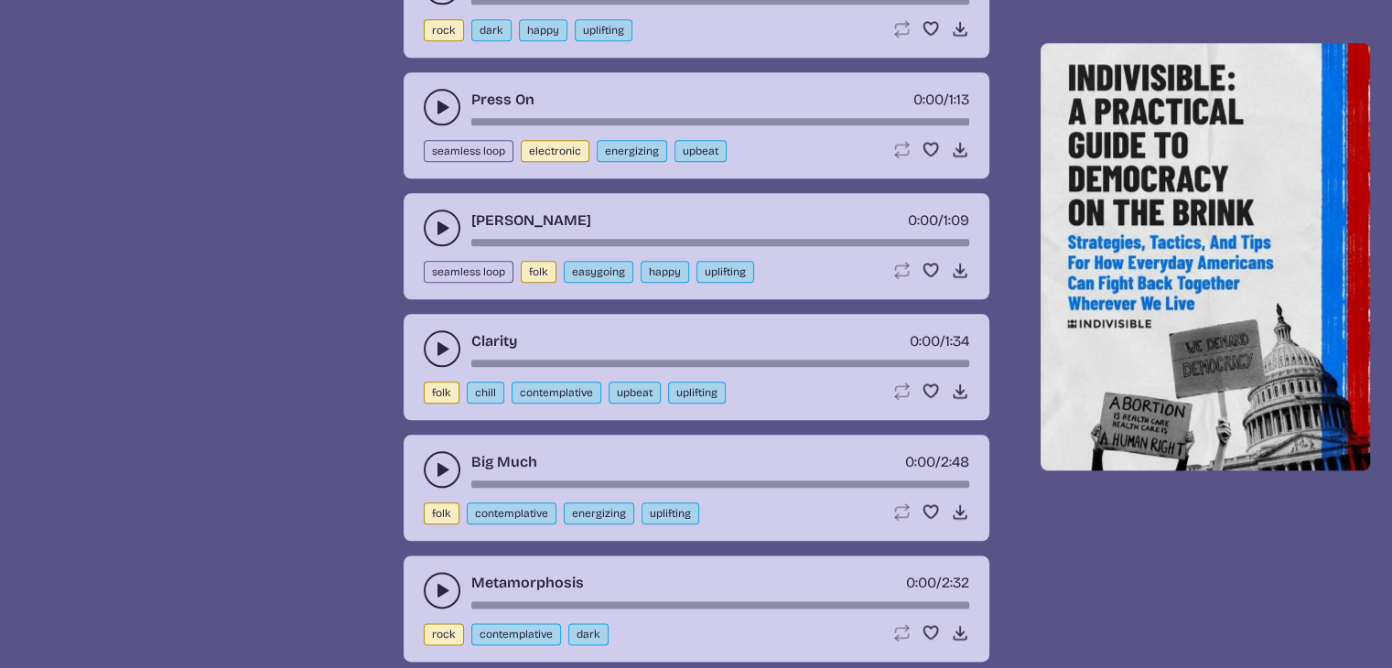
scroll to position [2063, 0]
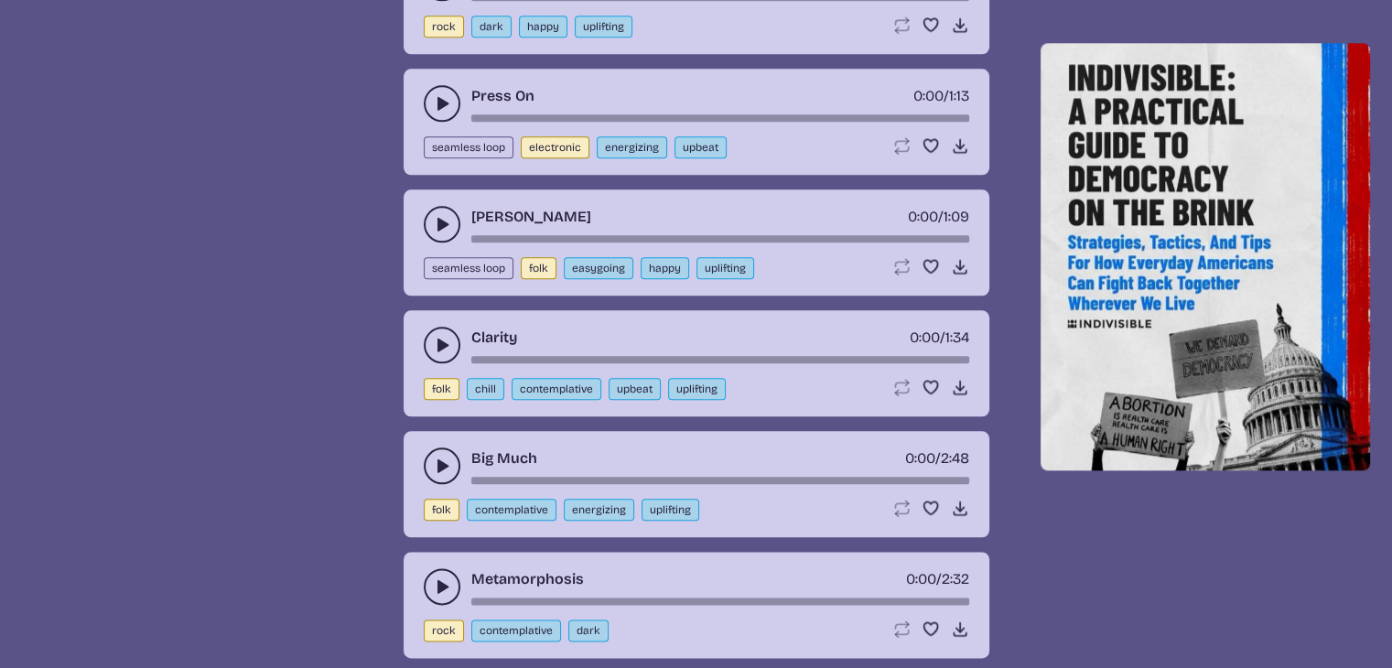
click at [441, 350] on button "play-pause toggle" at bounding box center [442, 345] width 37 height 37
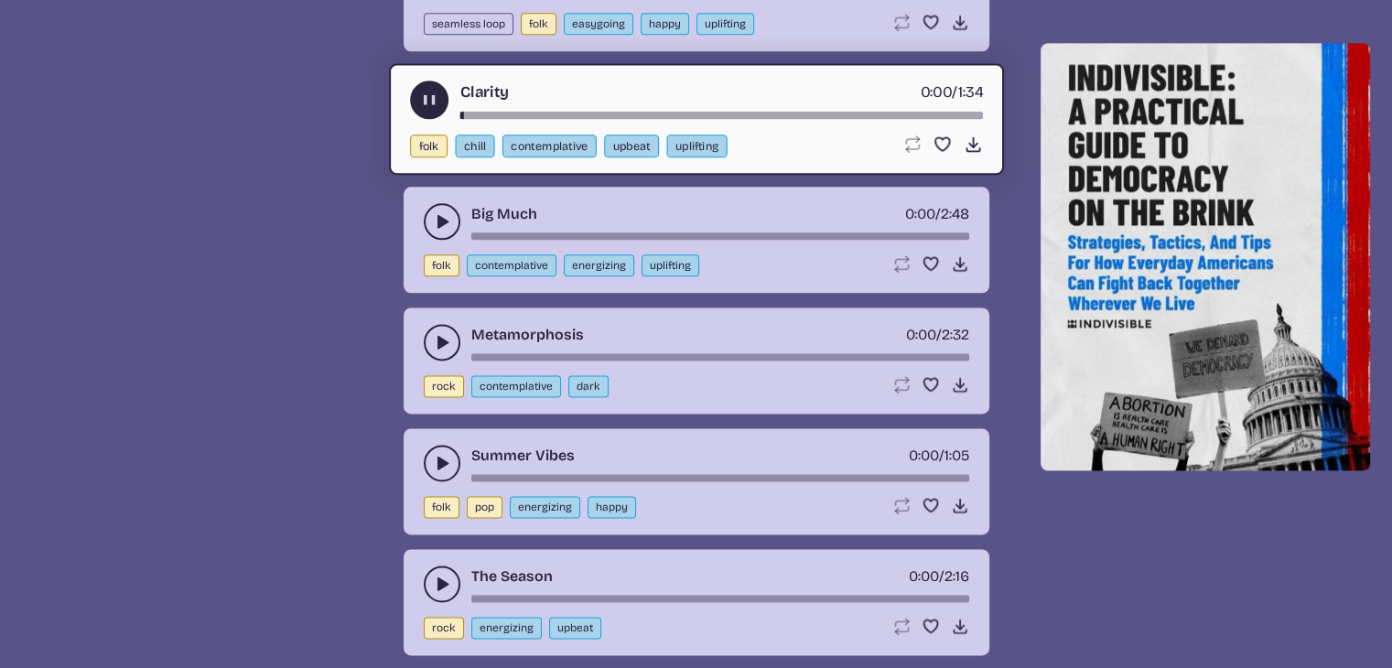
scroll to position [2308, 0]
click at [441, 453] on use "play-pause toggle" at bounding box center [442, 462] width 18 height 18
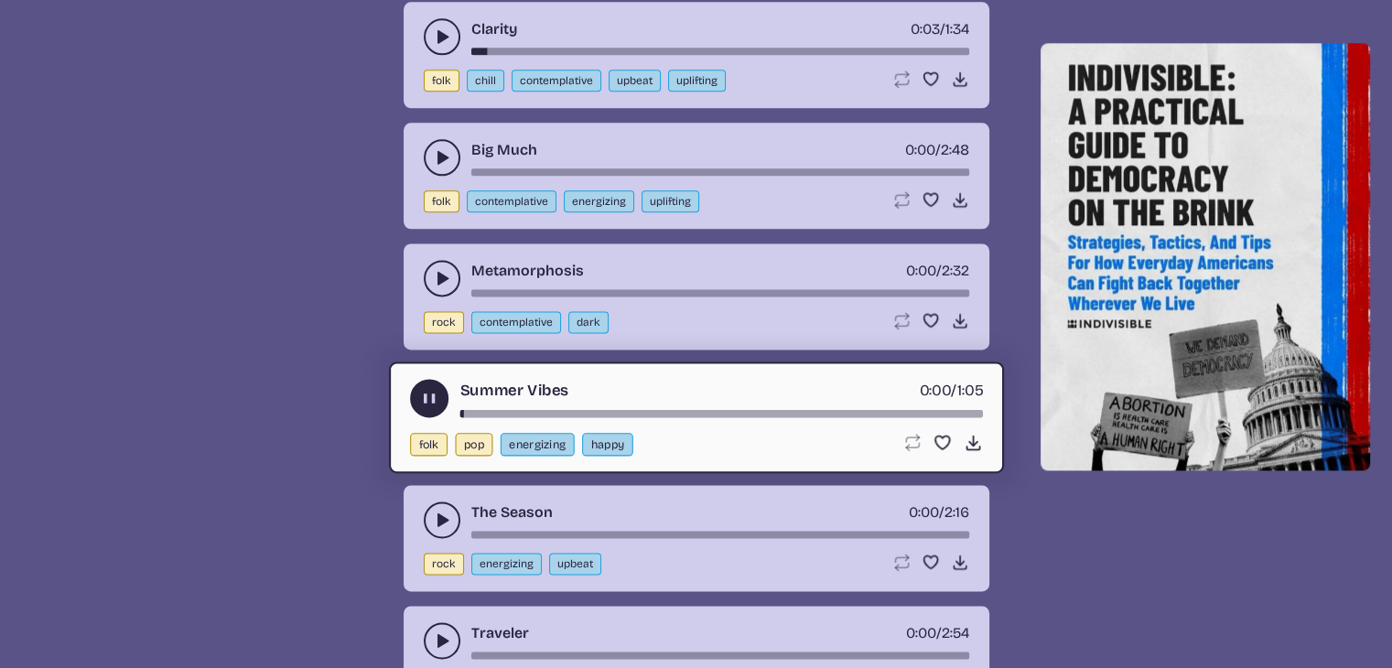
scroll to position [2373, 0]
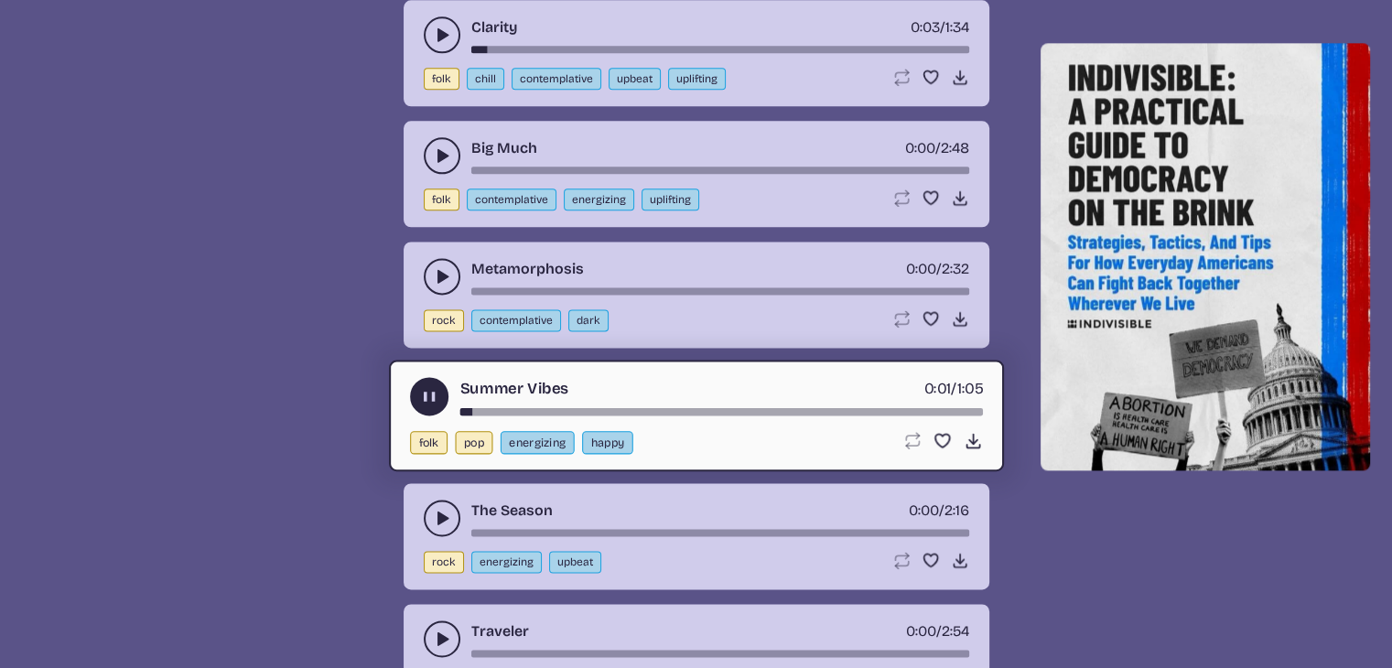
click at [439, 511] on icon "play-pause toggle" at bounding box center [442, 518] width 18 height 18
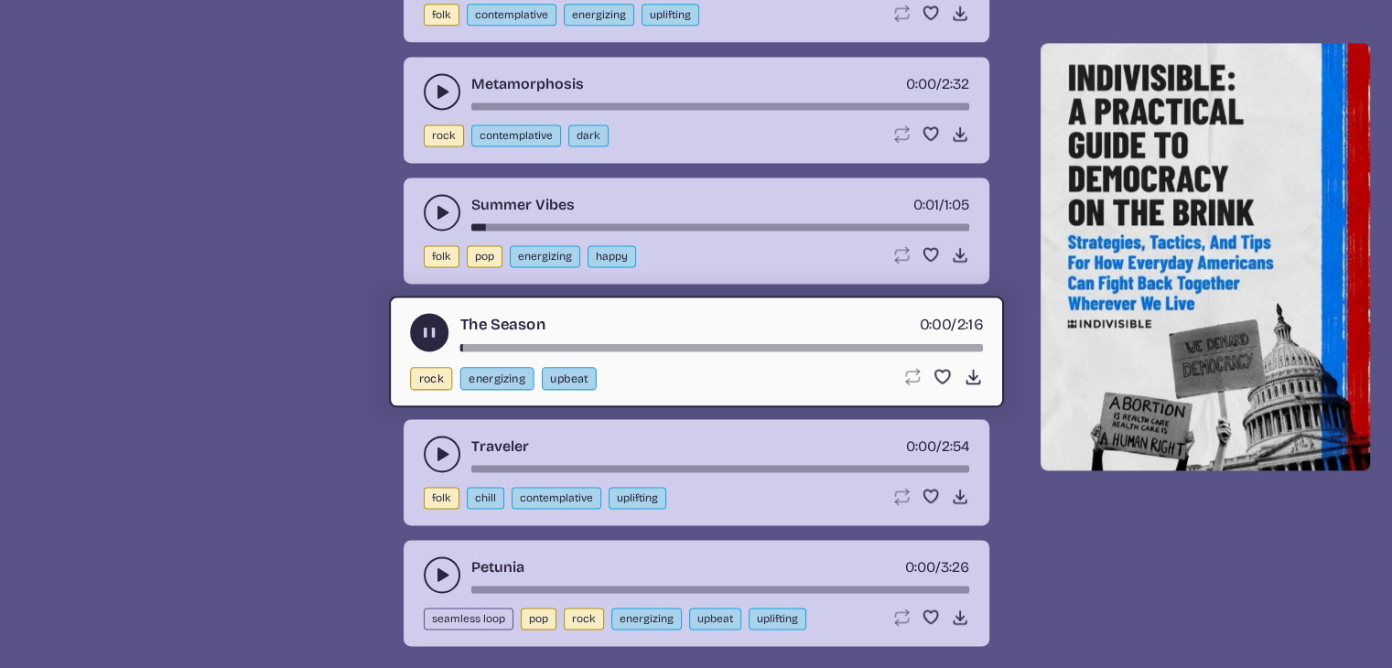
scroll to position [2560, 0]
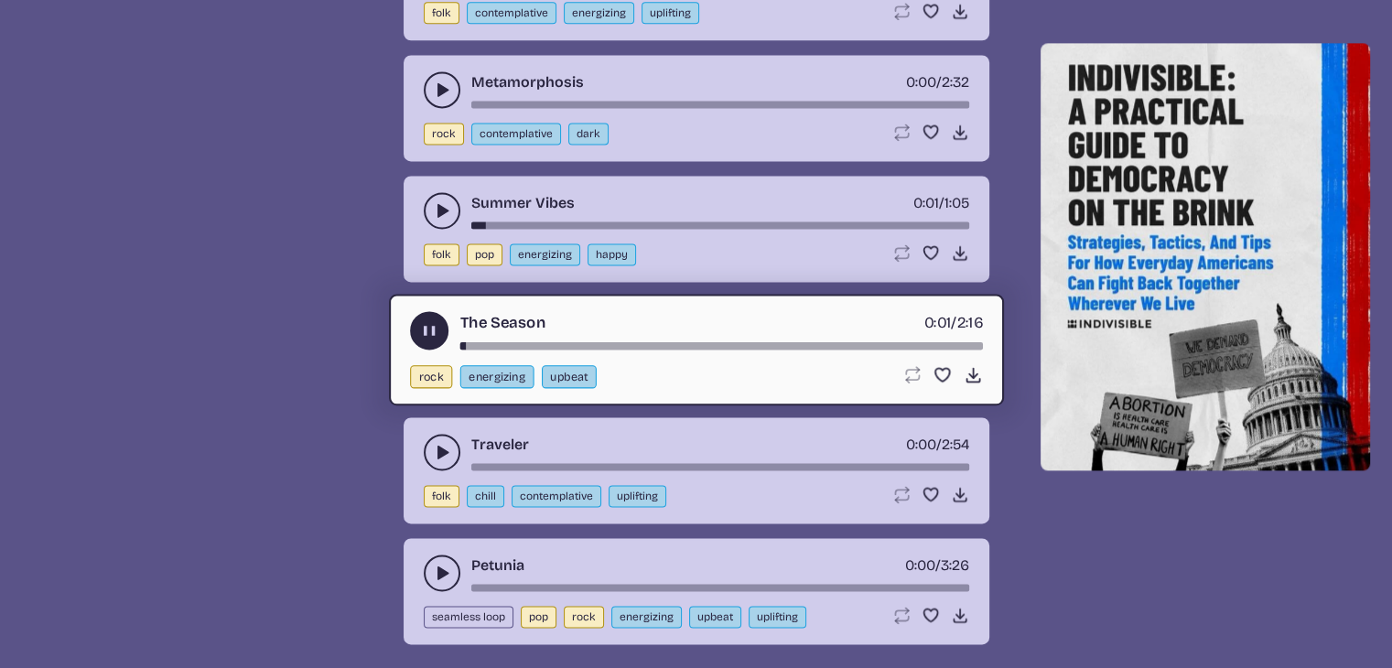
click at [435, 443] on icon "play-pause toggle" at bounding box center [442, 452] width 18 height 18
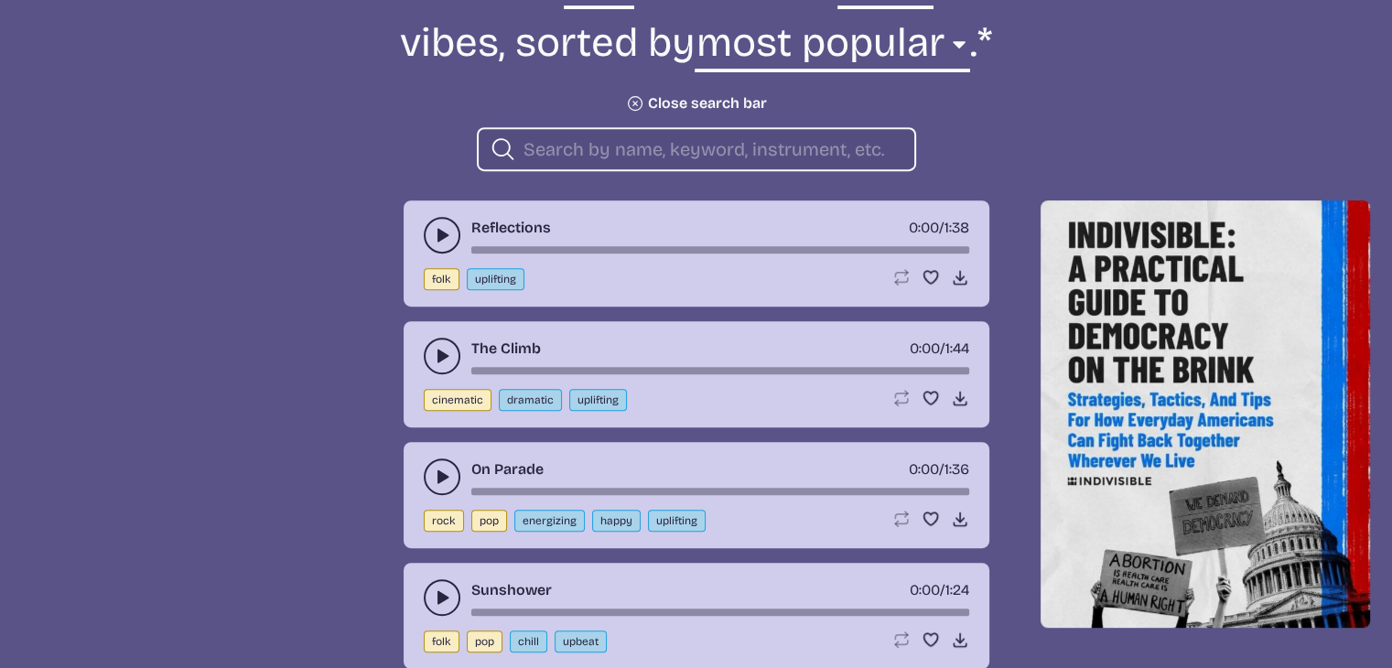
scroll to position [668, 0]
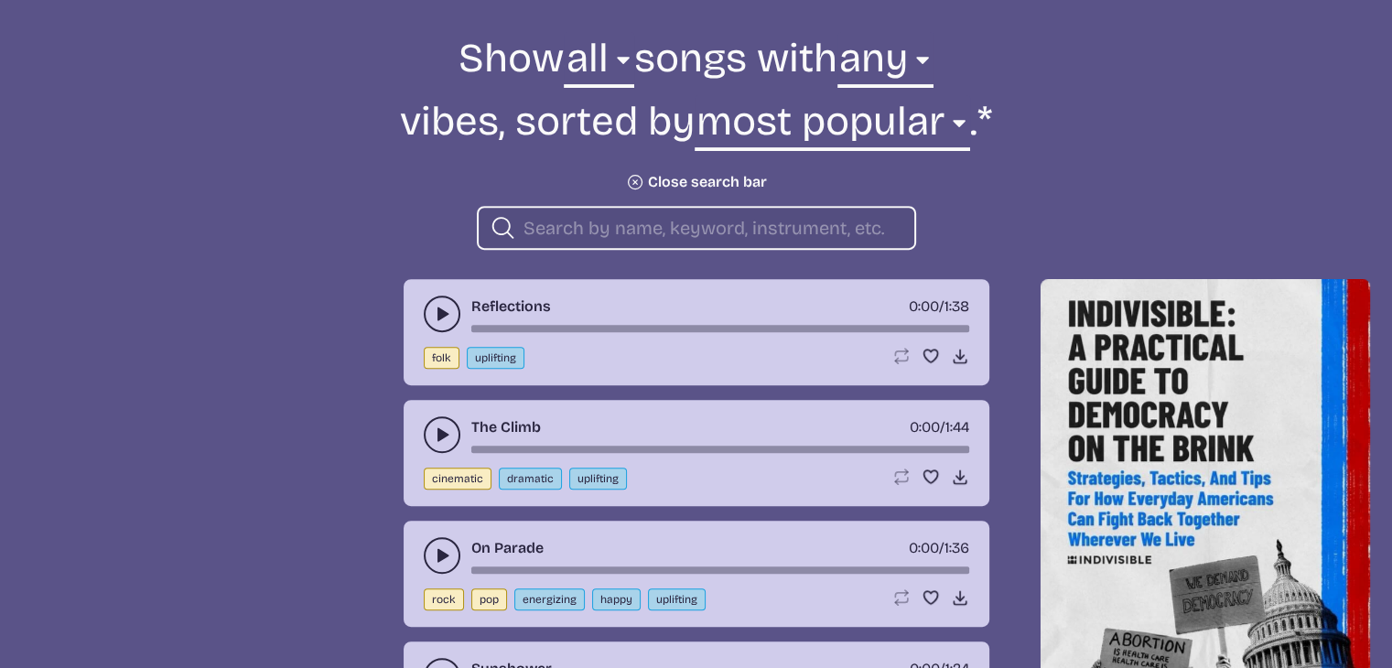
click at [516, 221] on div "Search icon" at bounding box center [696, 228] width 439 height 44
click at [541, 224] on input "search" at bounding box center [711, 228] width 376 height 24
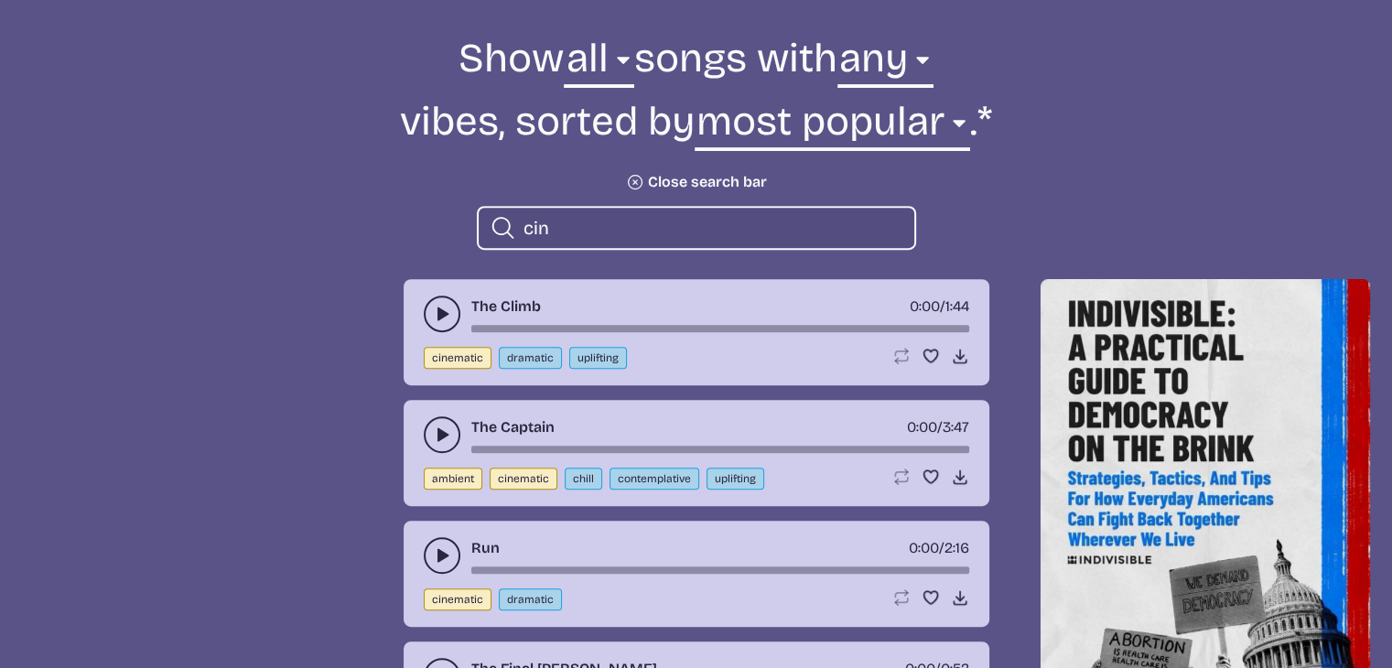
type input "cin"
click at [429, 311] on button "play-pause toggle" at bounding box center [442, 314] width 37 height 37
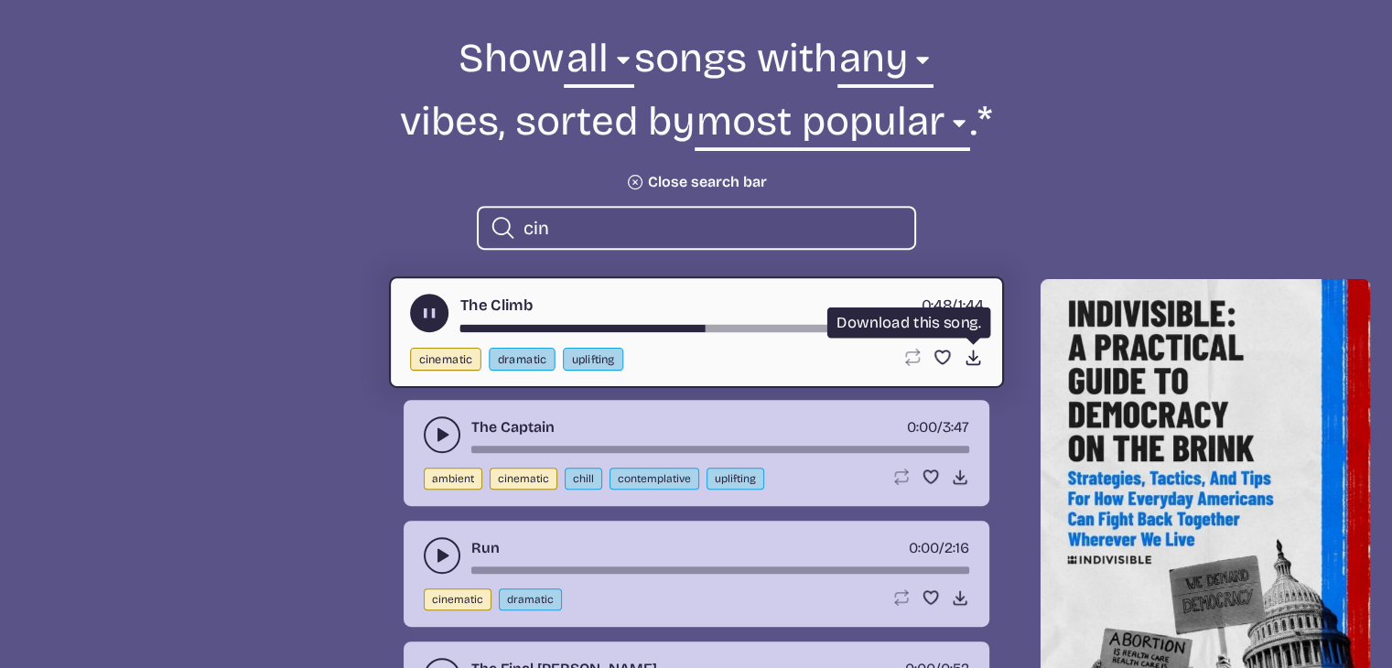
click at [973, 360] on icon "Download song" at bounding box center [971, 357] width 19 height 19
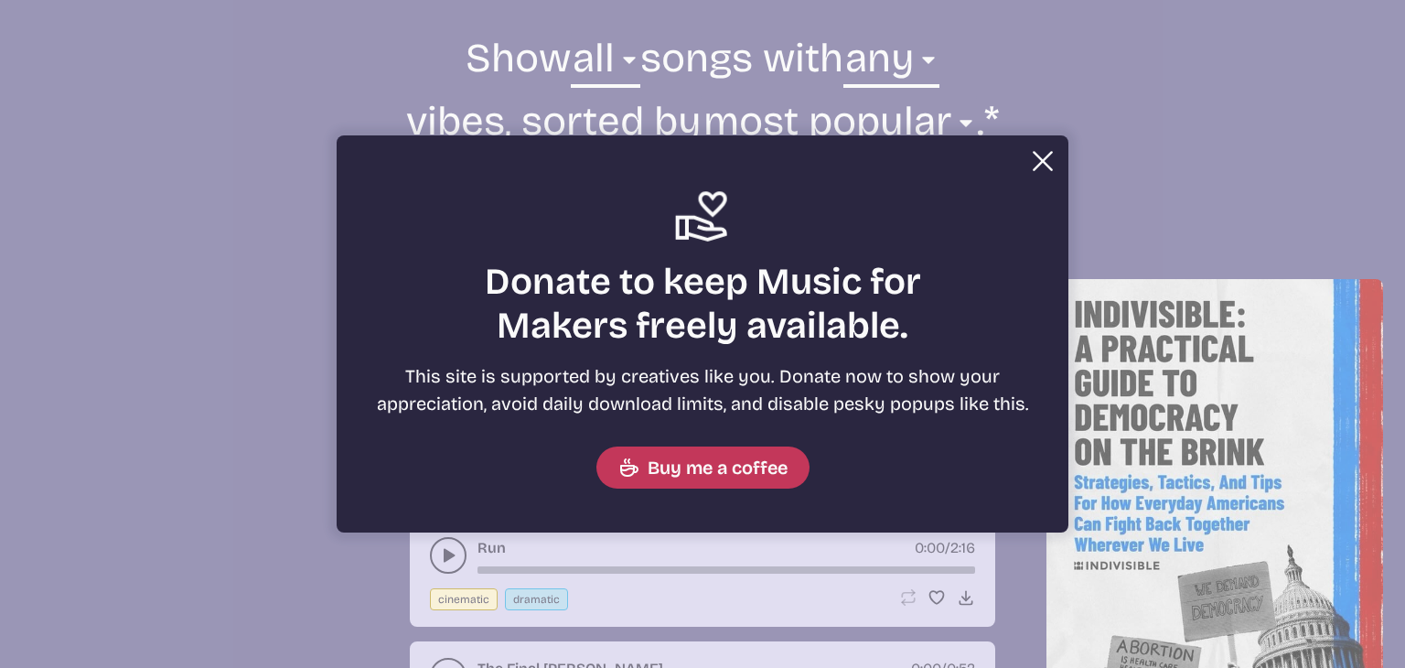
click at [1040, 159] on button "Close" at bounding box center [1043, 161] width 37 height 37
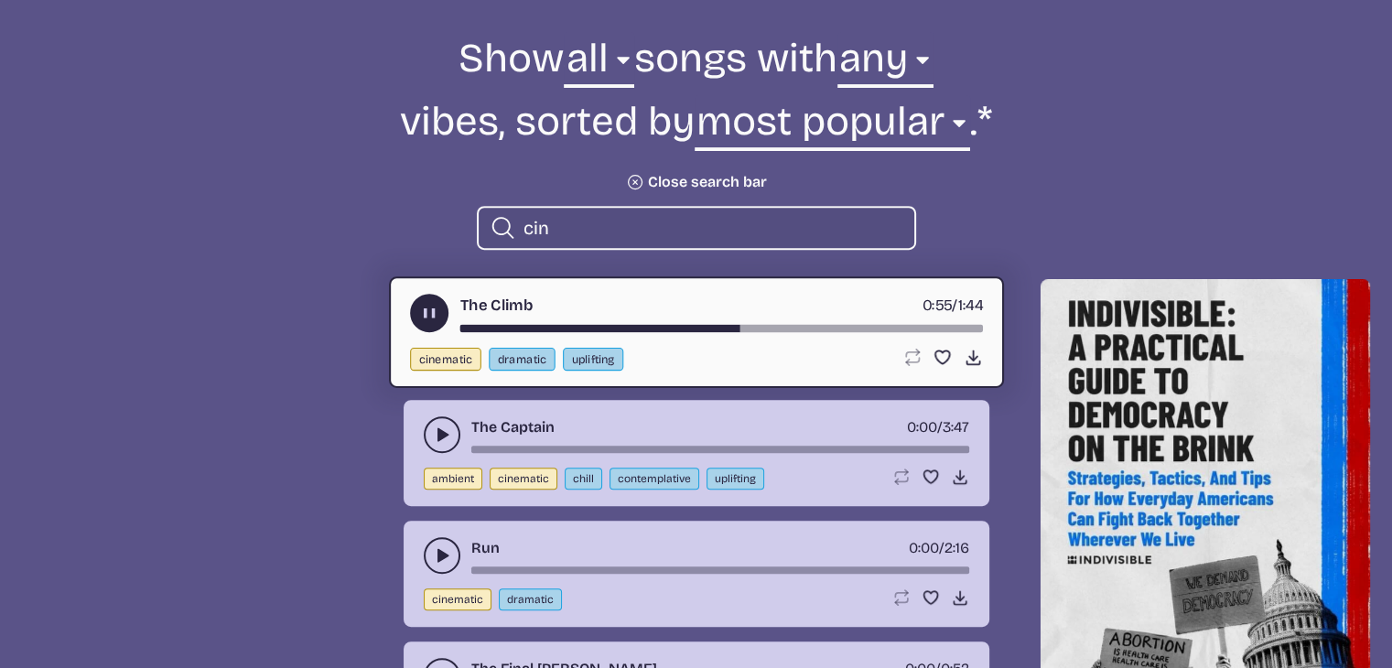
click at [435, 317] on use "play-pause toggle" at bounding box center [428, 313] width 19 height 19
